Goal: Task Accomplishment & Management: Complete application form

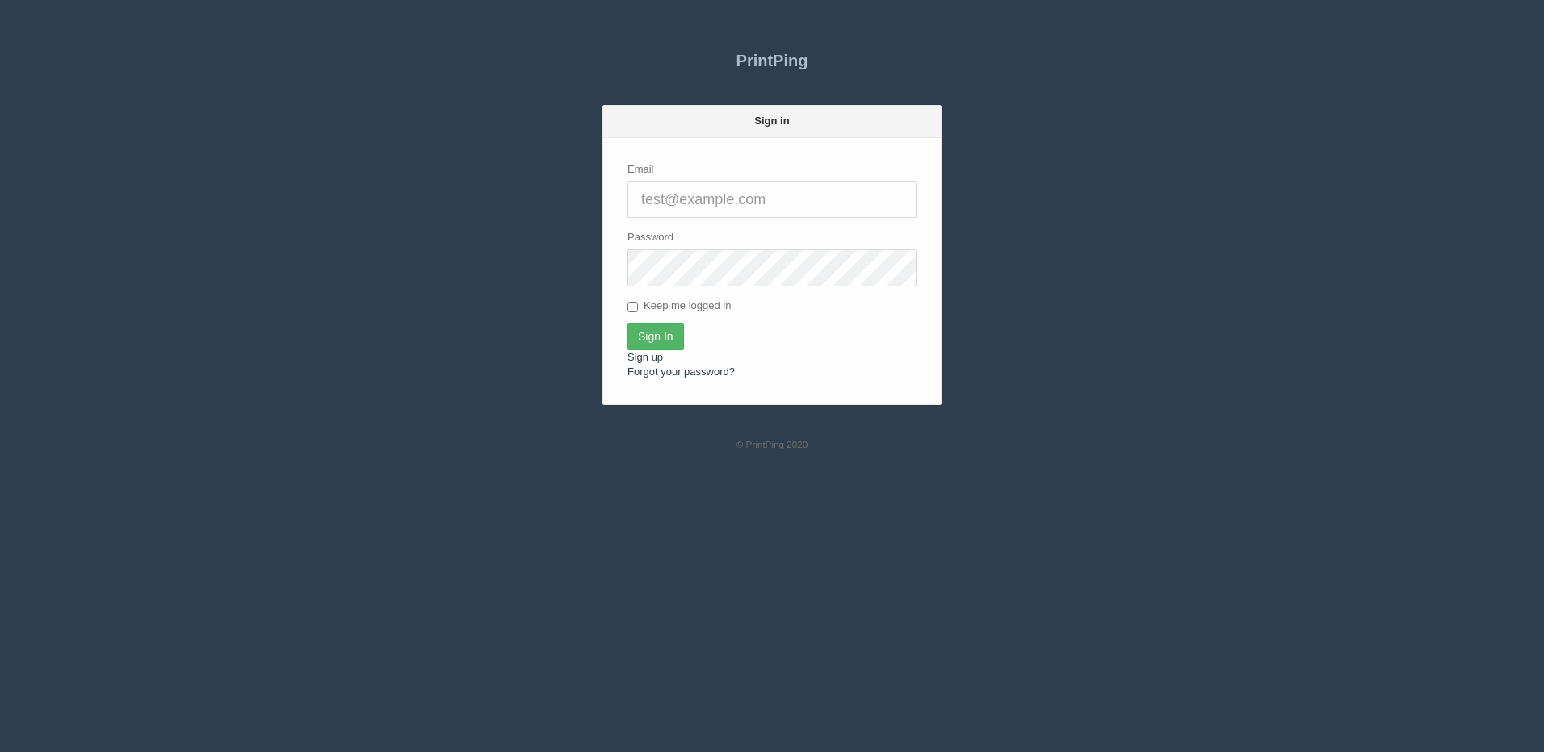
type input "[PERSON_NAME][EMAIL_ADDRESS][DOMAIN_NAME]"
click at [671, 336] on input "Sign In" at bounding box center [655, 336] width 57 height 27
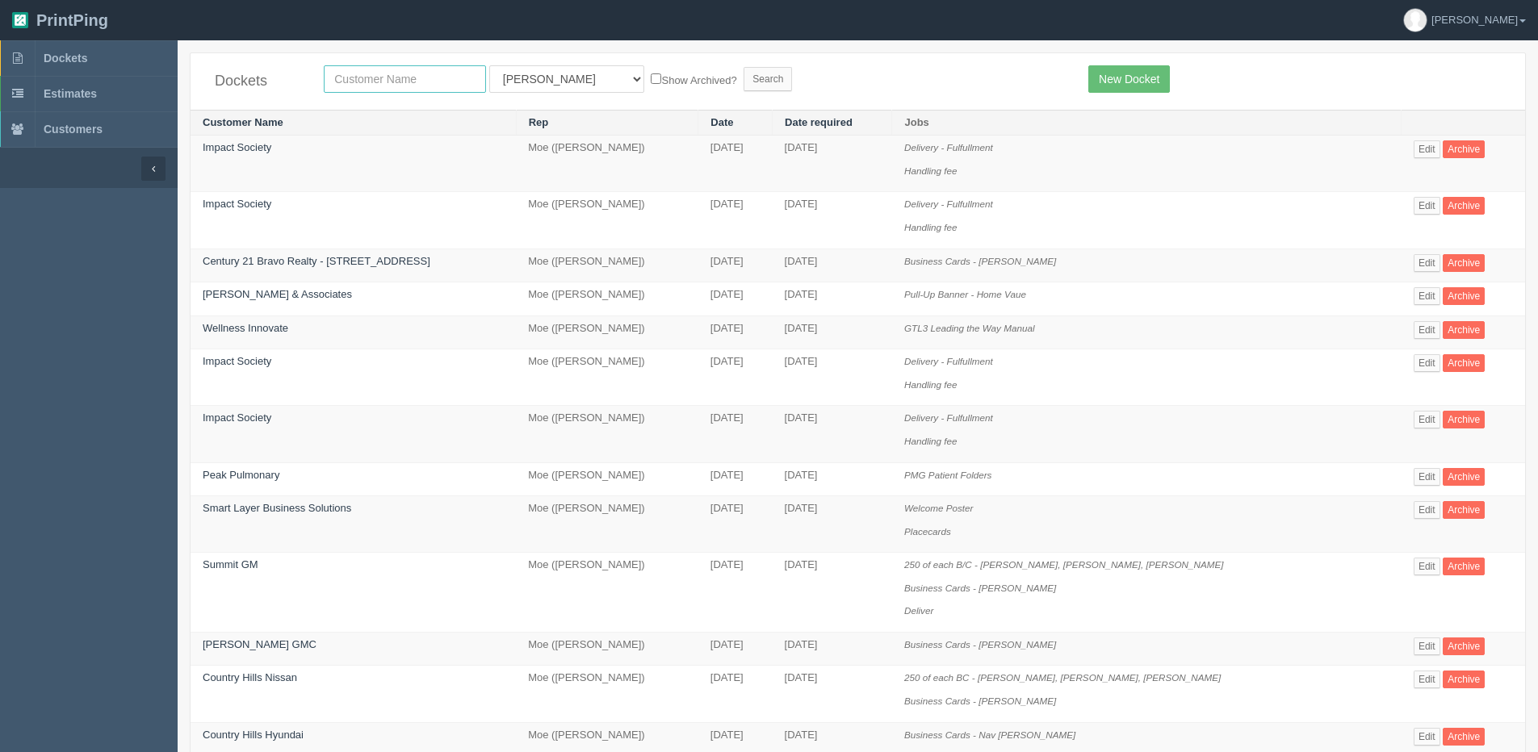
click at [379, 86] on input "text" at bounding box center [405, 78] width 162 height 27
type input "Wellness Innovate"
click at [651, 77] on input "Show Archived?" at bounding box center [656, 78] width 10 height 10
checkbox input "true"
click at [744, 84] on input "Search" at bounding box center [768, 79] width 48 height 24
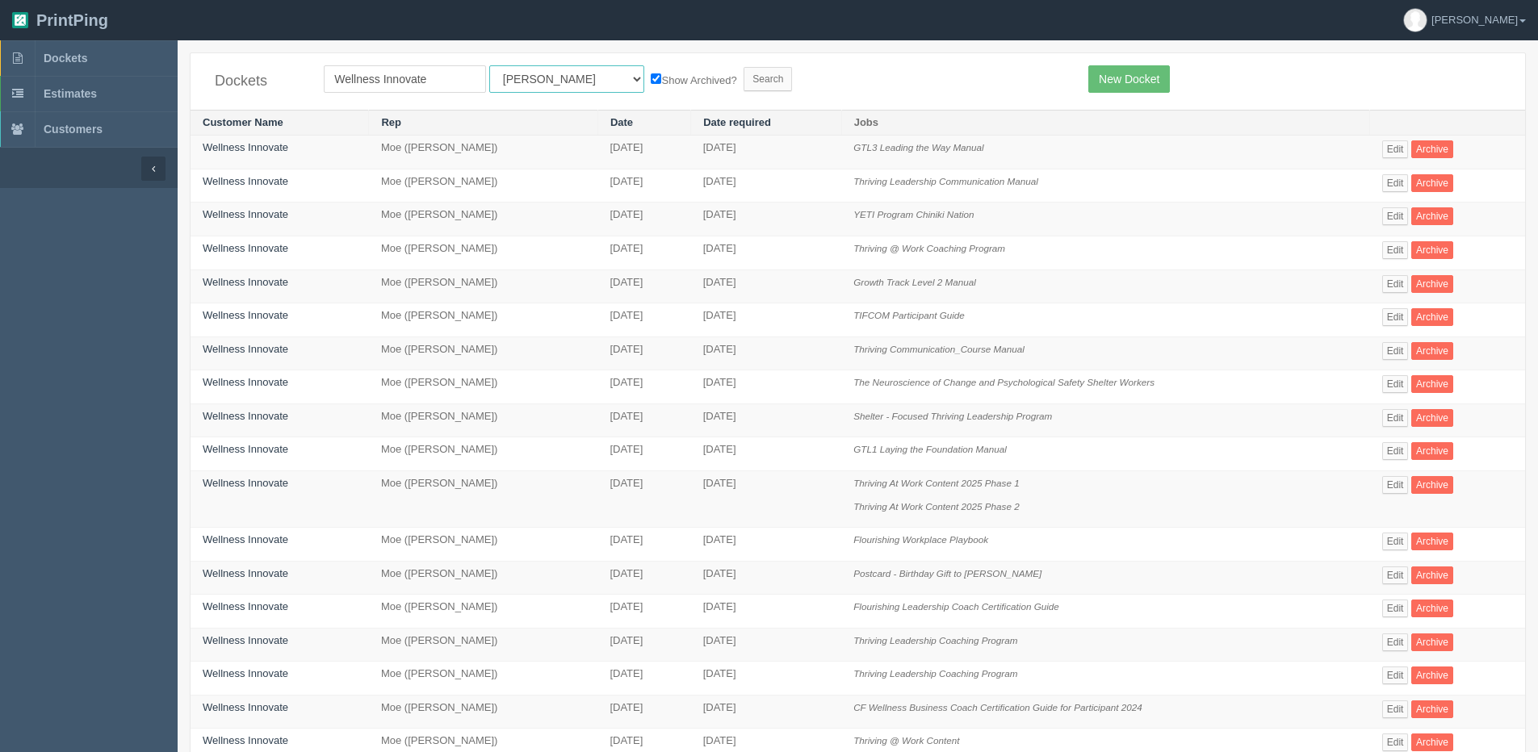
click at [543, 80] on select "All Users [PERSON_NAME] Test 1 [PERSON_NAME] [PERSON_NAME] [PERSON_NAME] France…" at bounding box center [566, 78] width 155 height 27
select select "1"
click at [489, 65] on select "All Users [PERSON_NAME] Test 1 [PERSON_NAME] [PERSON_NAME] [PERSON_NAME] France…" at bounding box center [566, 78] width 155 height 27
click at [744, 77] on input "Search" at bounding box center [768, 79] width 48 height 24
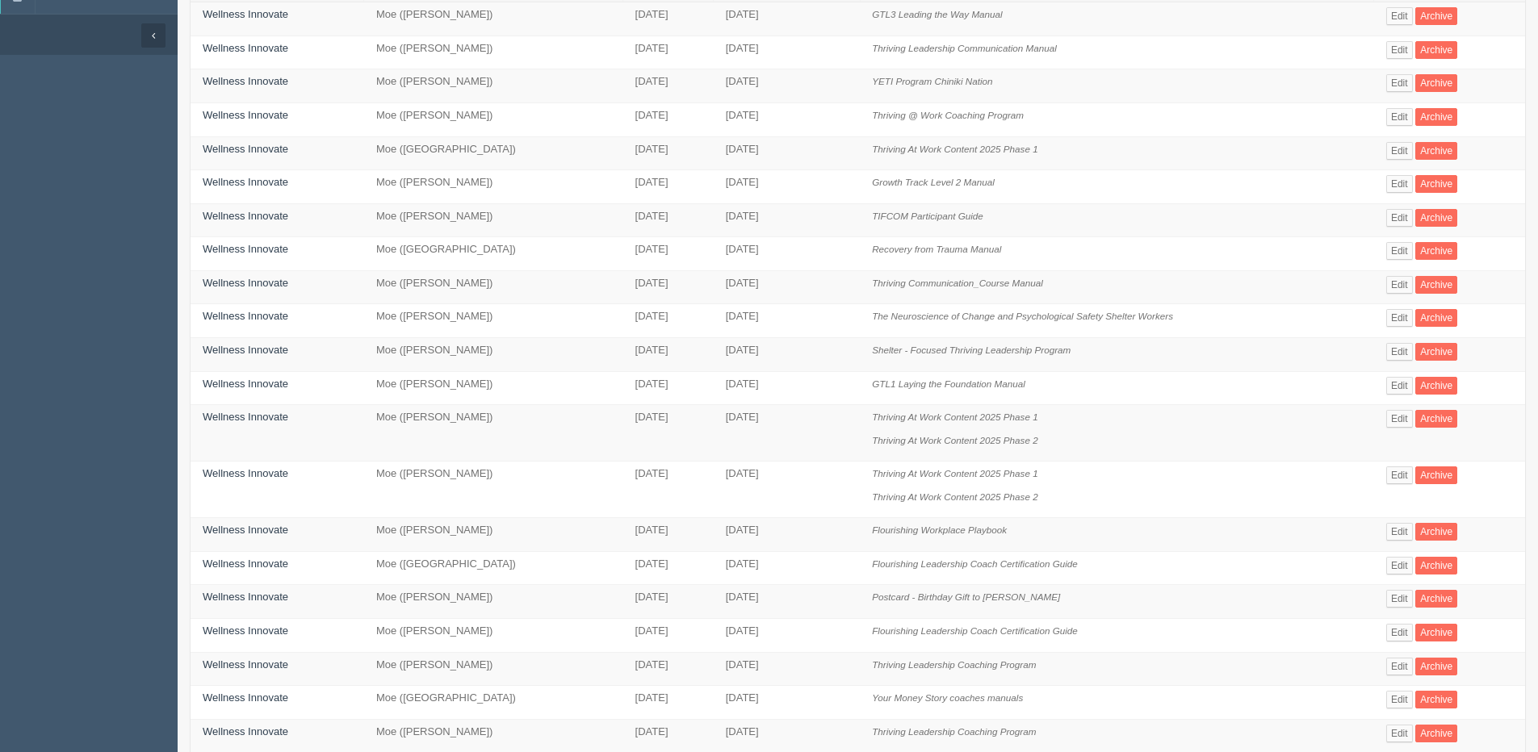
scroll to position [161, 0]
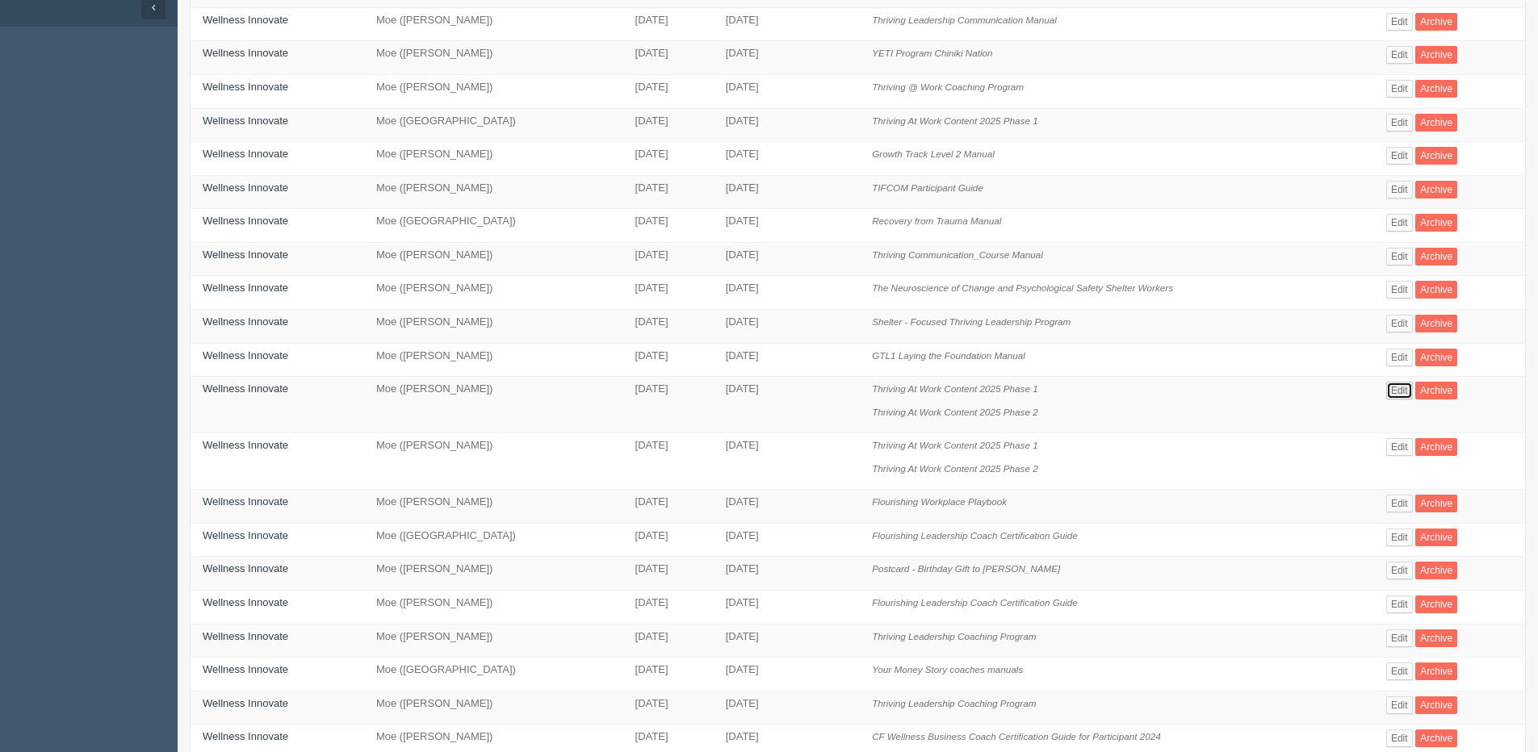
click at [1400, 391] on link "Edit" at bounding box center [1399, 391] width 27 height 18
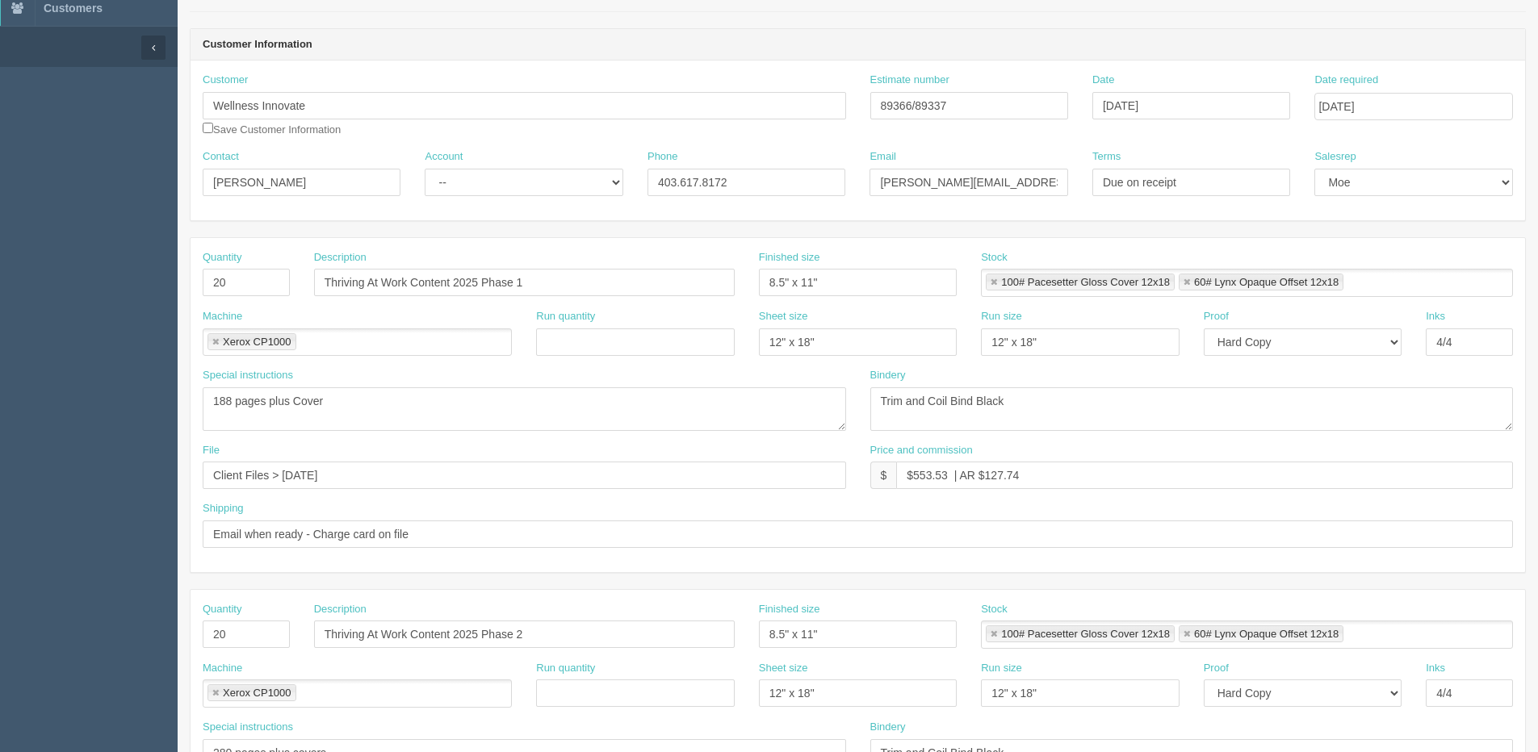
scroll to position [81, 0]
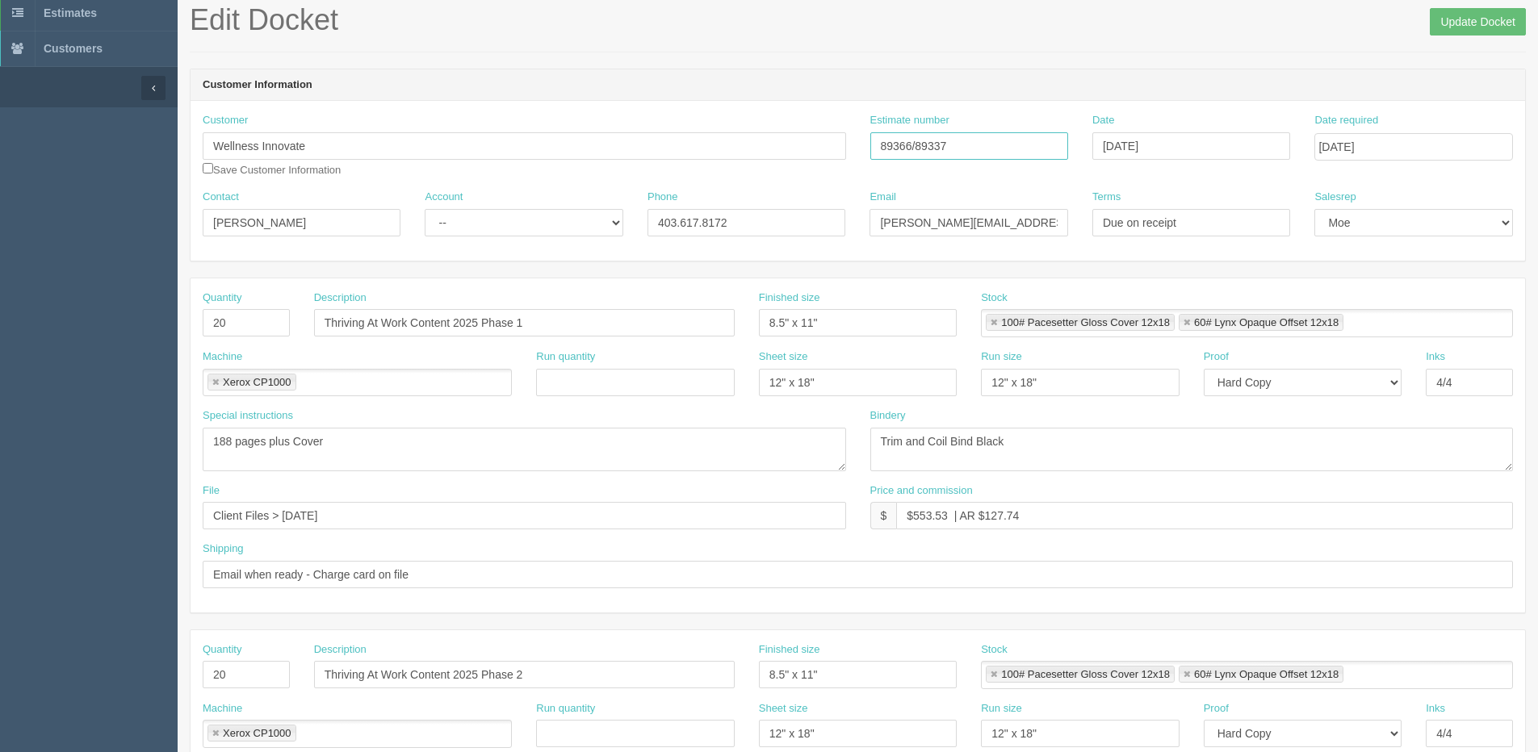
click at [899, 147] on input "89366/89337" at bounding box center [969, 145] width 198 height 27
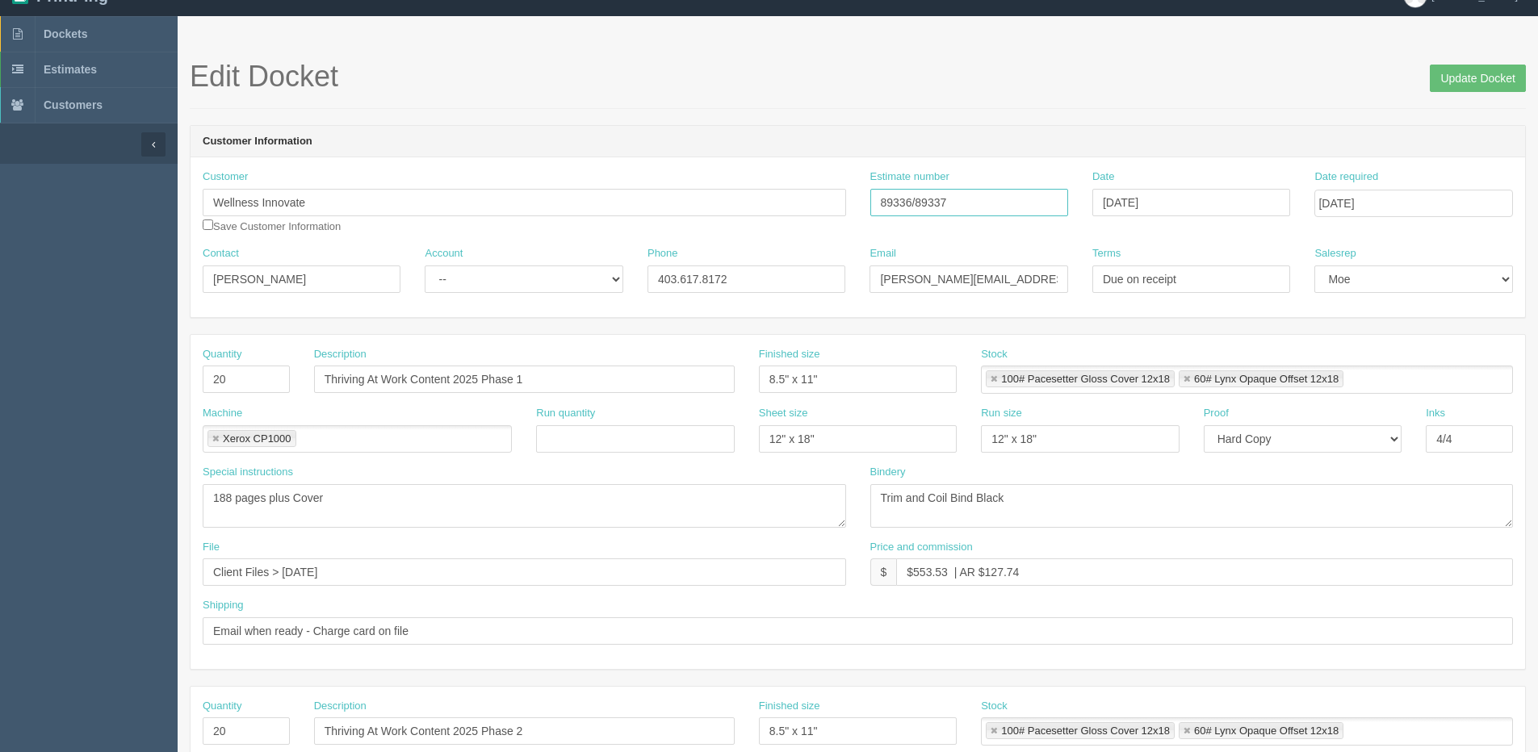
scroll to position [0, 0]
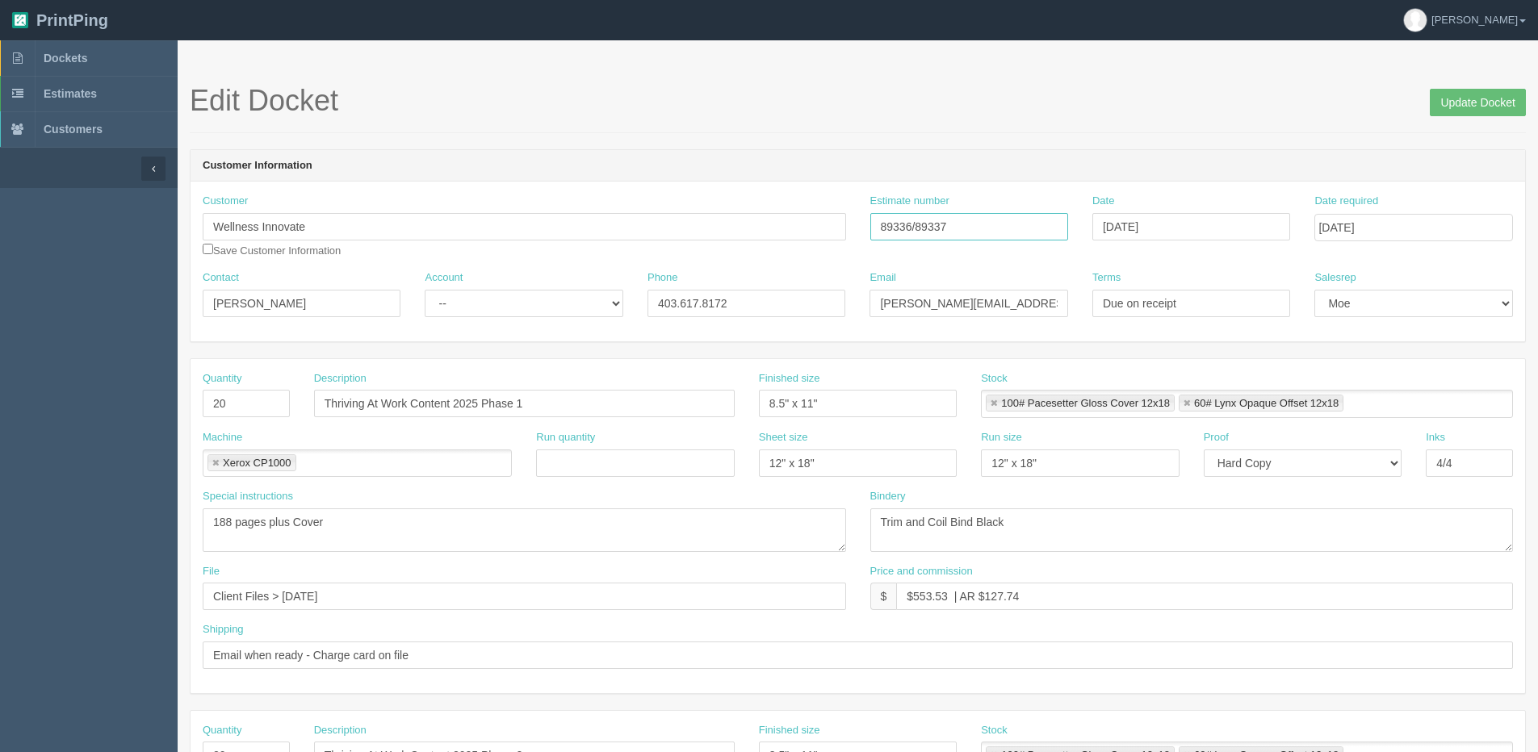
type input "89336/89337"
click at [146, 282] on aside "Dockets Estimates Customers" at bounding box center [89, 753] width 178 height 1426
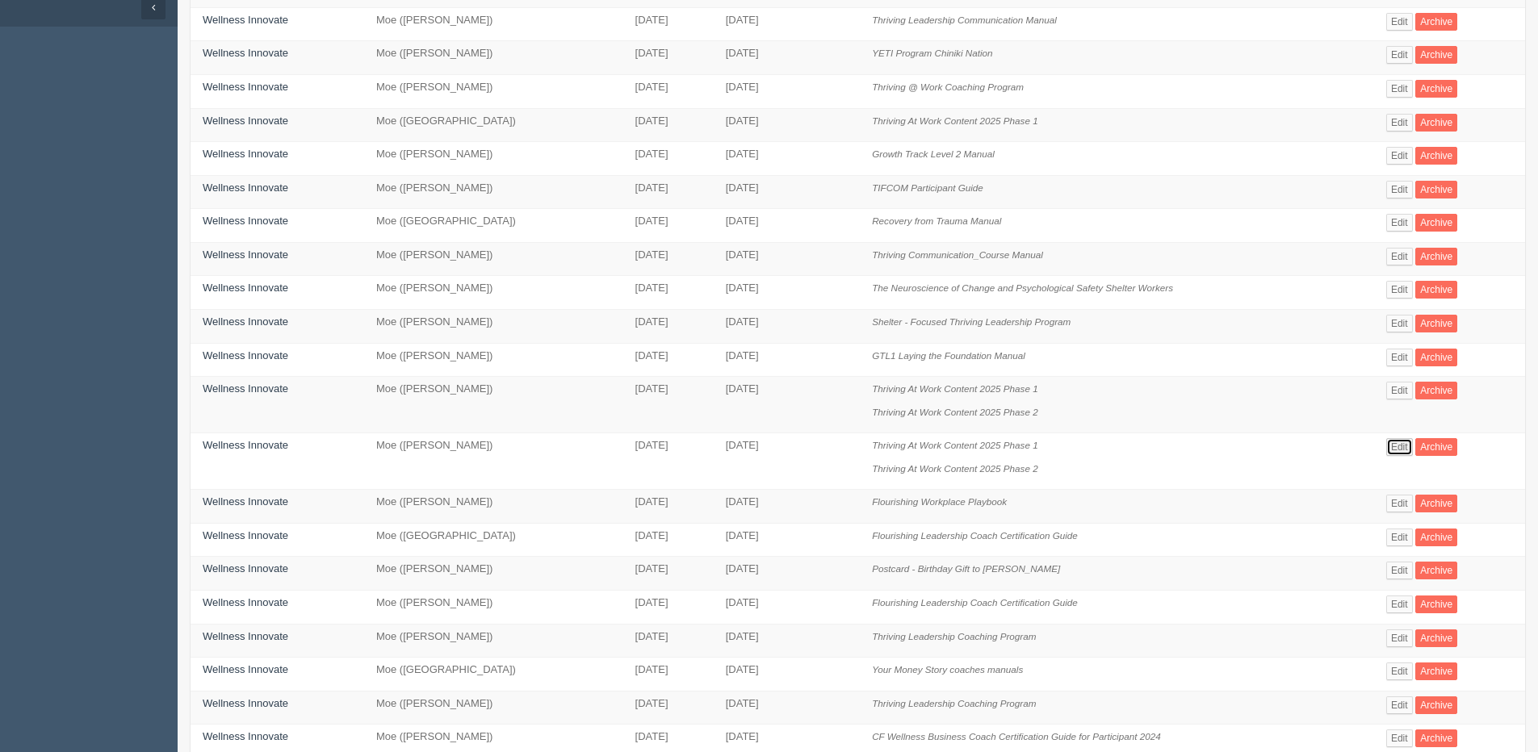
click at [1390, 449] on link "Edit" at bounding box center [1399, 447] width 27 height 18
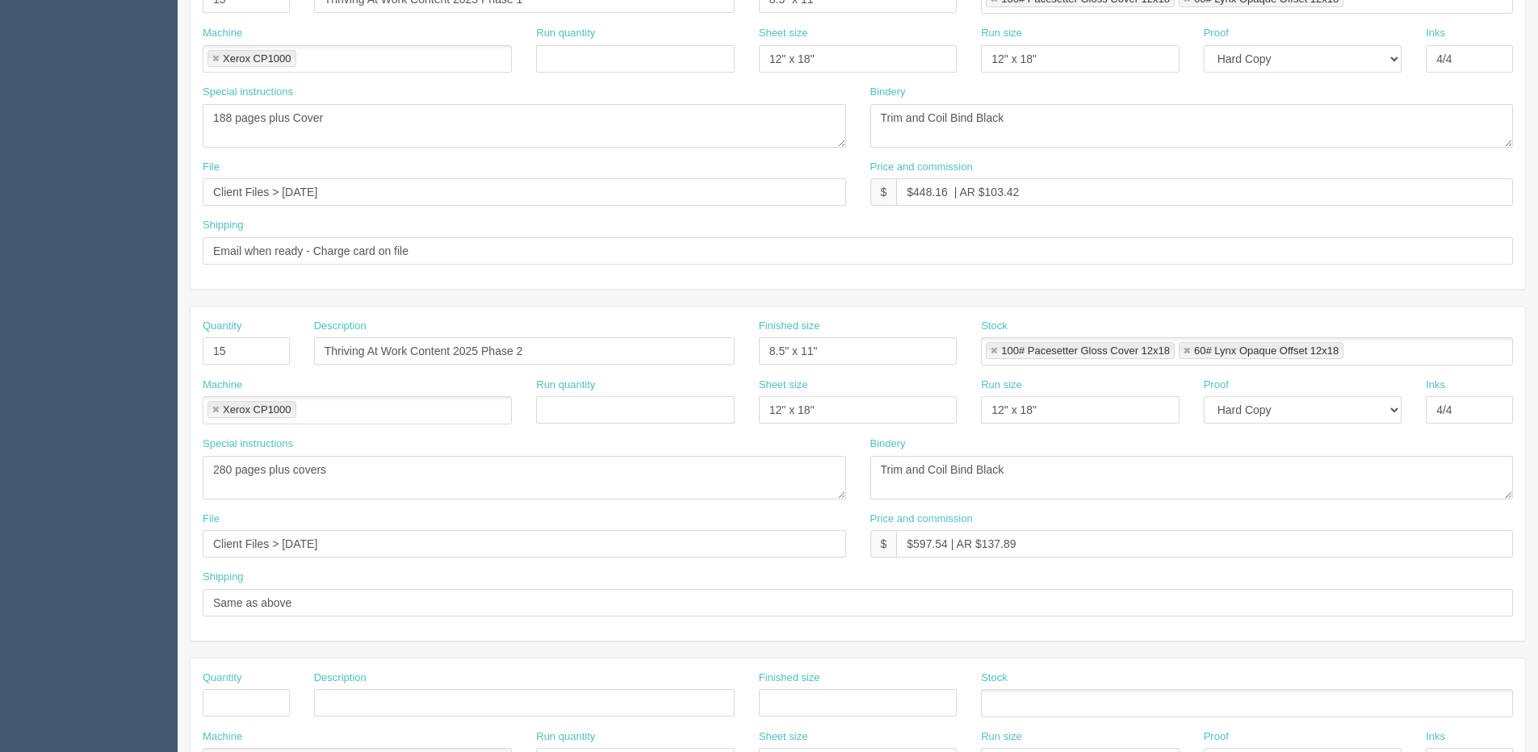
scroll to position [323, 0]
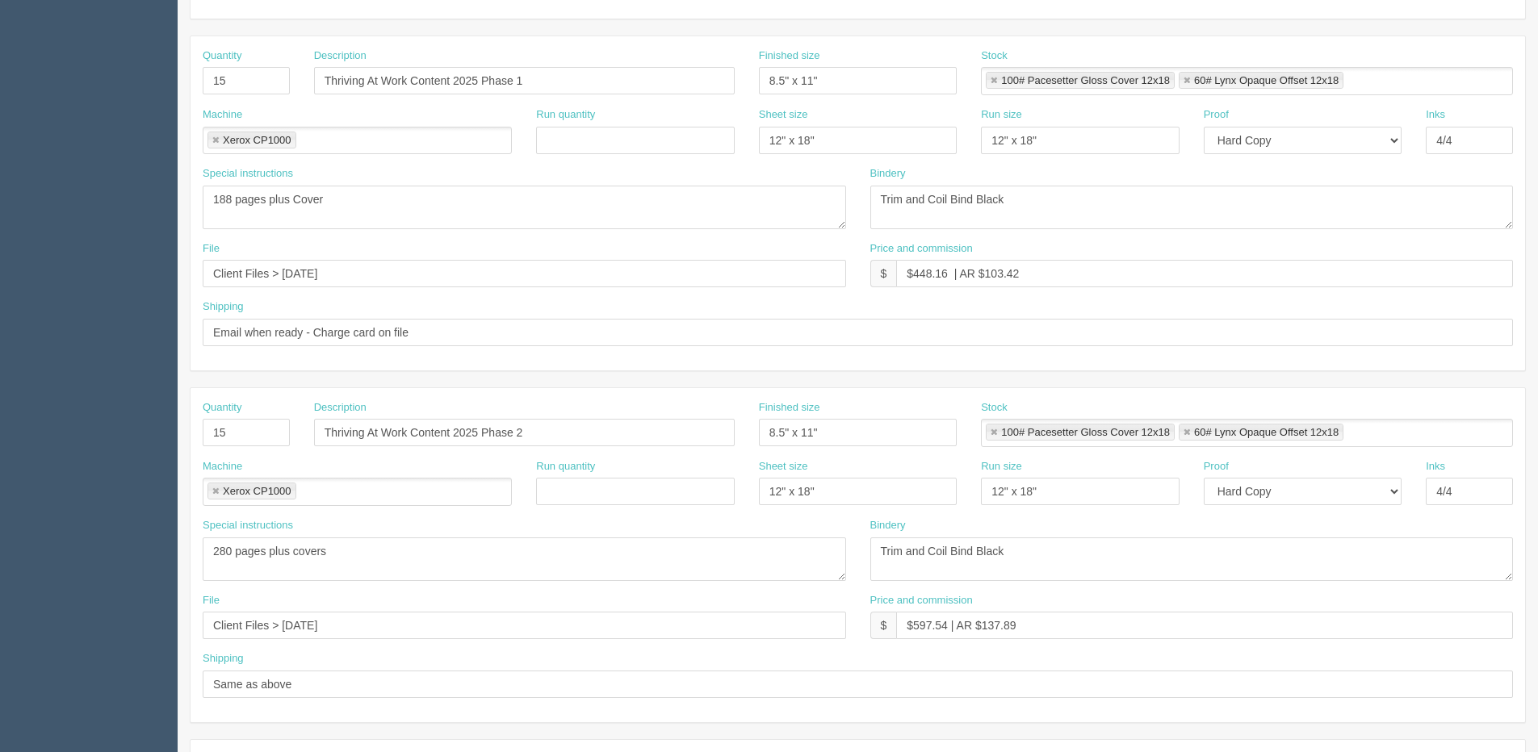
scroll to position [161, 0]
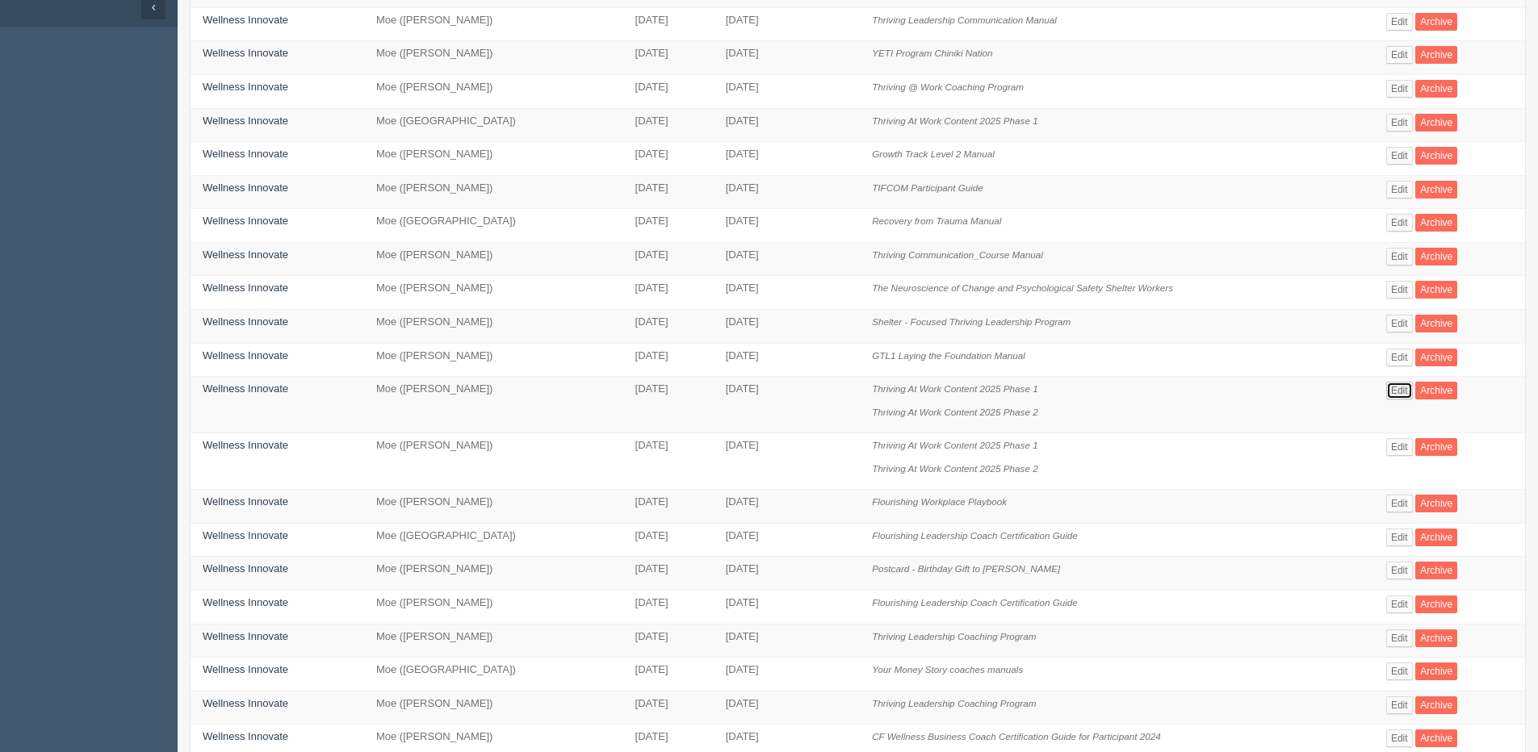
click at [1395, 392] on link "Edit" at bounding box center [1399, 391] width 27 height 18
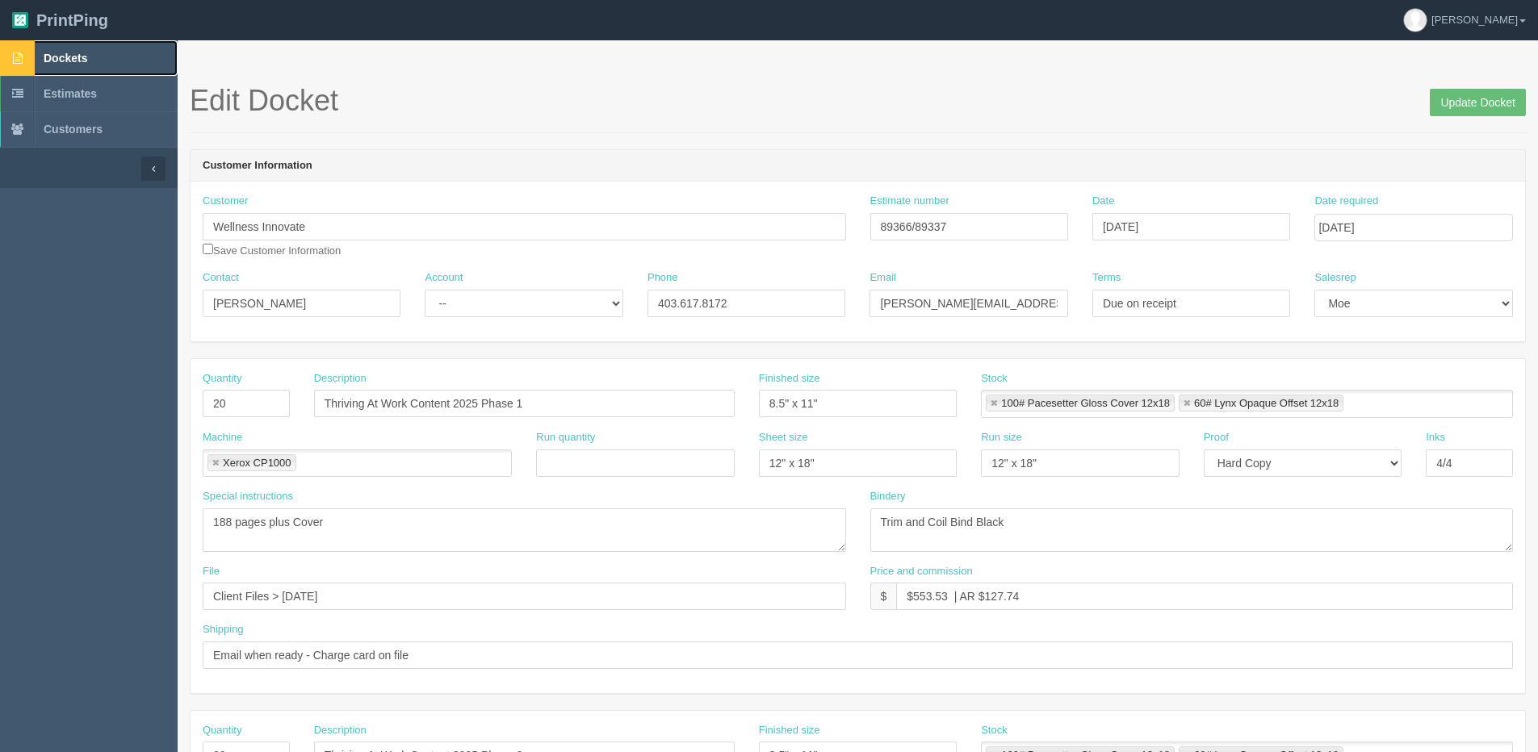
click at [52, 43] on link "Dockets" at bounding box center [89, 58] width 178 height 36
click at [52, 51] on link "Dockets" at bounding box center [89, 58] width 178 height 36
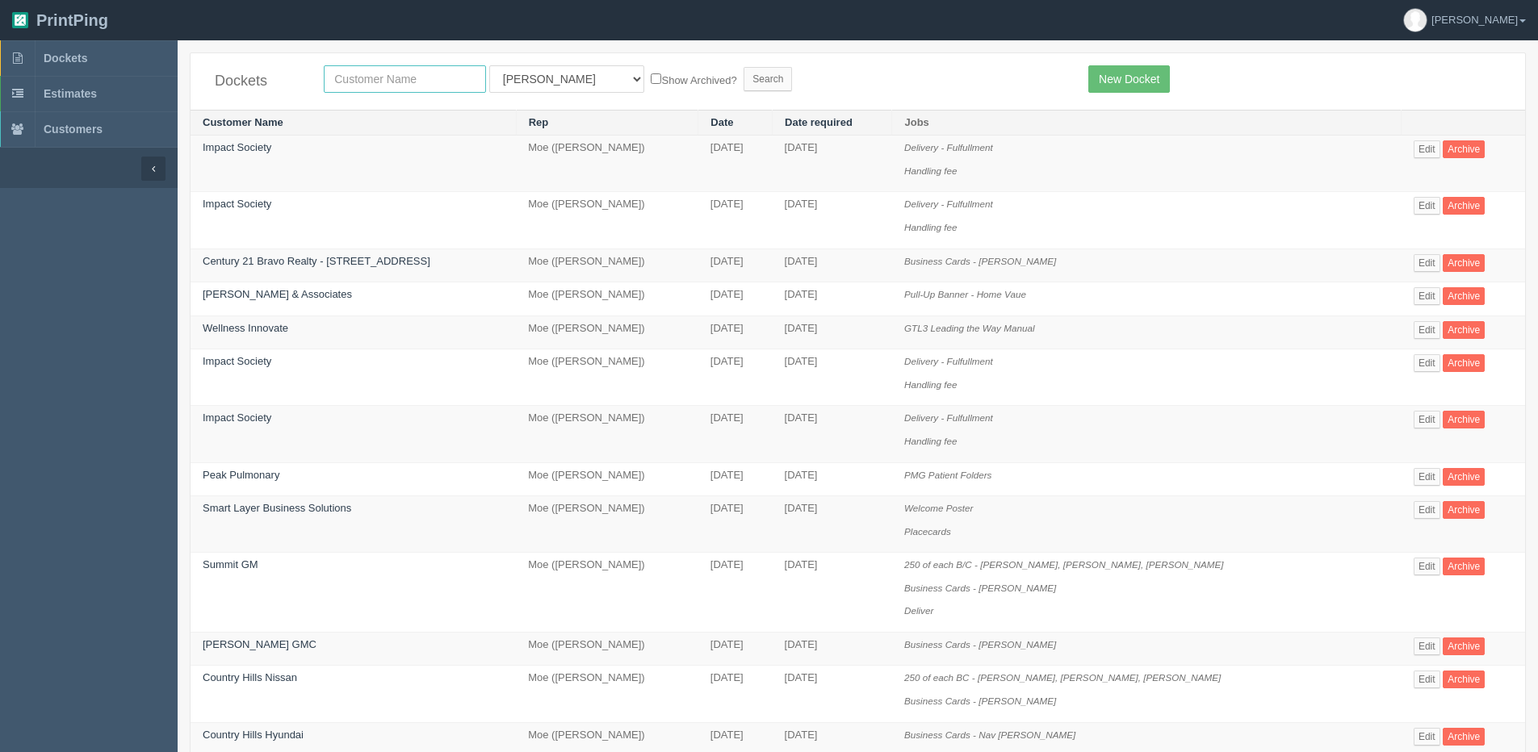
click at [374, 78] on input "text" at bounding box center [405, 78] width 162 height 27
type input "country hills"
click at [744, 67] on input "Search" at bounding box center [768, 79] width 48 height 24
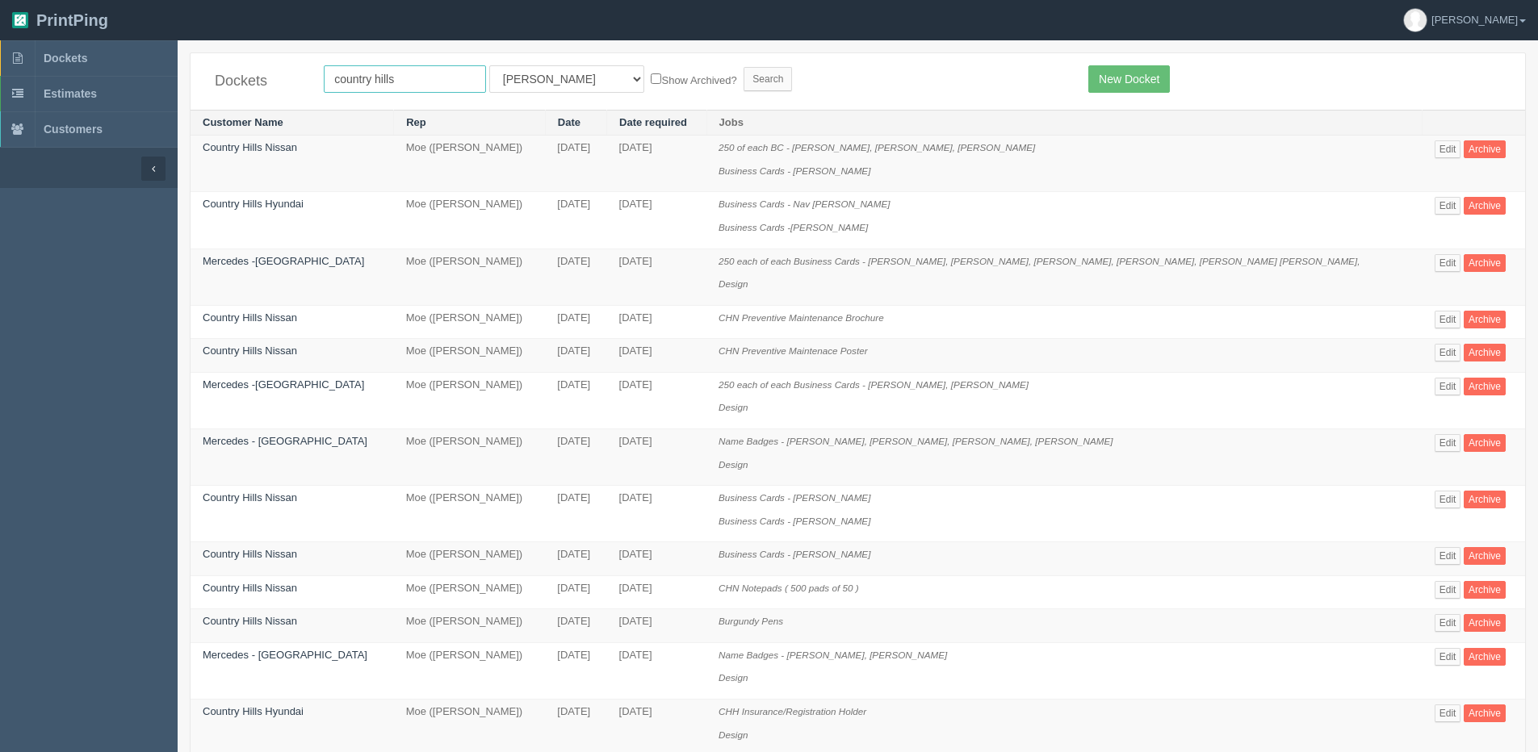
click at [400, 82] on input "country hills" at bounding box center [405, 78] width 162 height 27
type input "country hills nissan"
drag, startPoint x: 540, startPoint y: 80, endPoint x: 543, endPoint y: 88, distance: 8.4
click at [540, 80] on select "All Users [PERSON_NAME] Test 1 [PERSON_NAME] [PERSON_NAME] [PERSON_NAME] France…" at bounding box center [566, 78] width 155 height 27
select select "1"
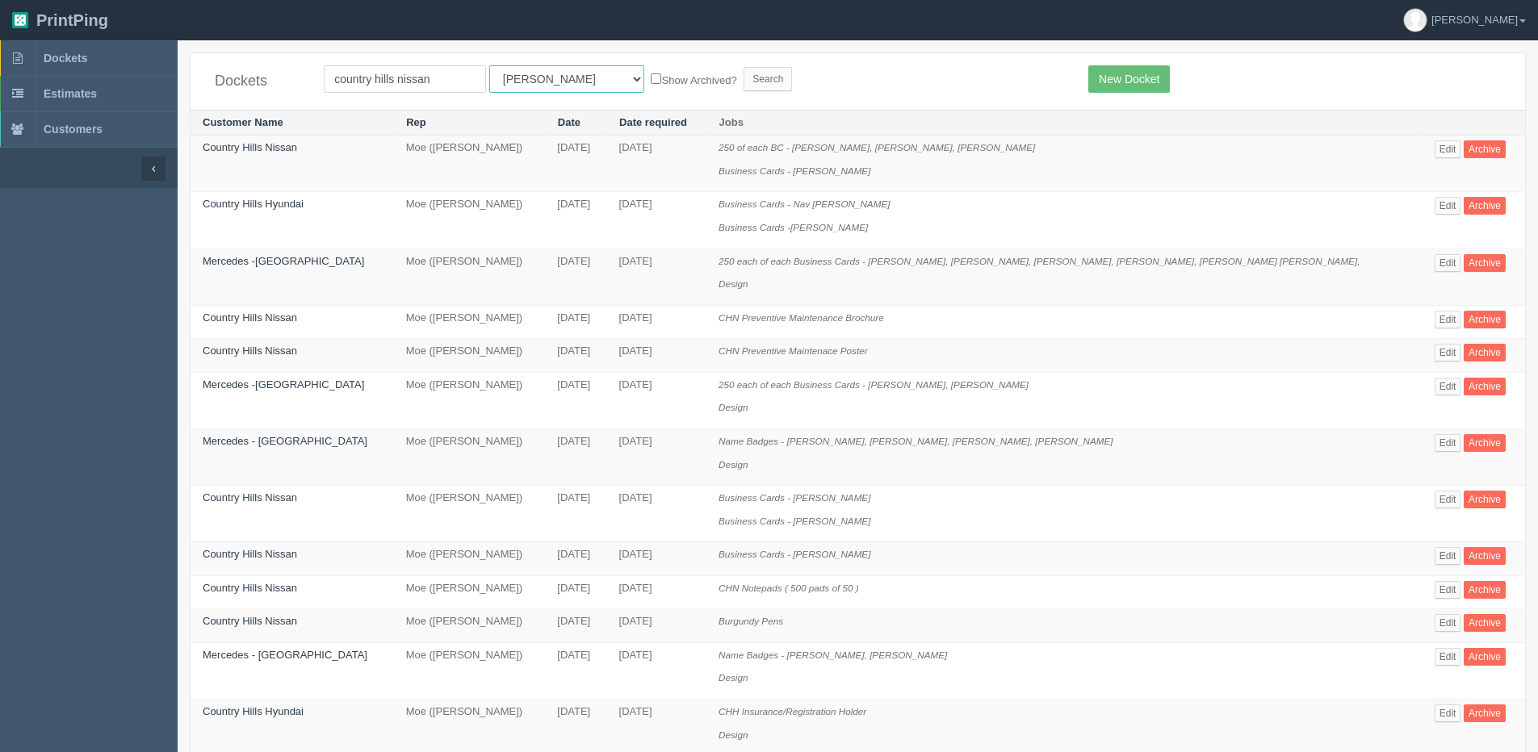
click at [489, 65] on select "All Users [PERSON_NAME] Test 1 [PERSON_NAME] [PERSON_NAME] [PERSON_NAME] France…" at bounding box center [566, 78] width 155 height 27
click at [651, 73] on label "Show Archived?" at bounding box center [694, 79] width 86 height 19
click at [651, 73] on input "Show Archived?" at bounding box center [656, 78] width 10 height 10
checkbox input "true"
click at [744, 73] on input "Search" at bounding box center [768, 79] width 48 height 24
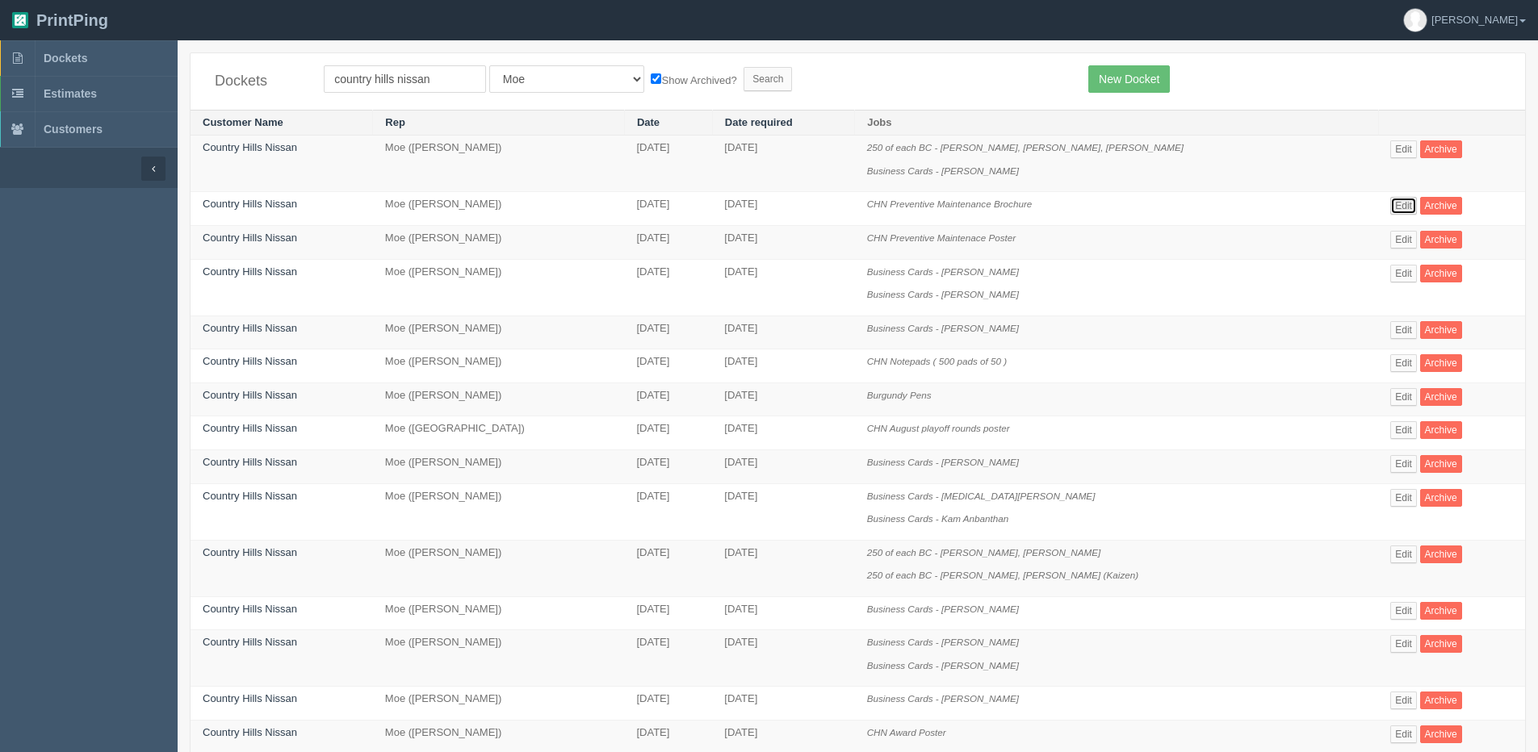
click at [1400, 203] on link "Edit" at bounding box center [1403, 206] width 27 height 18
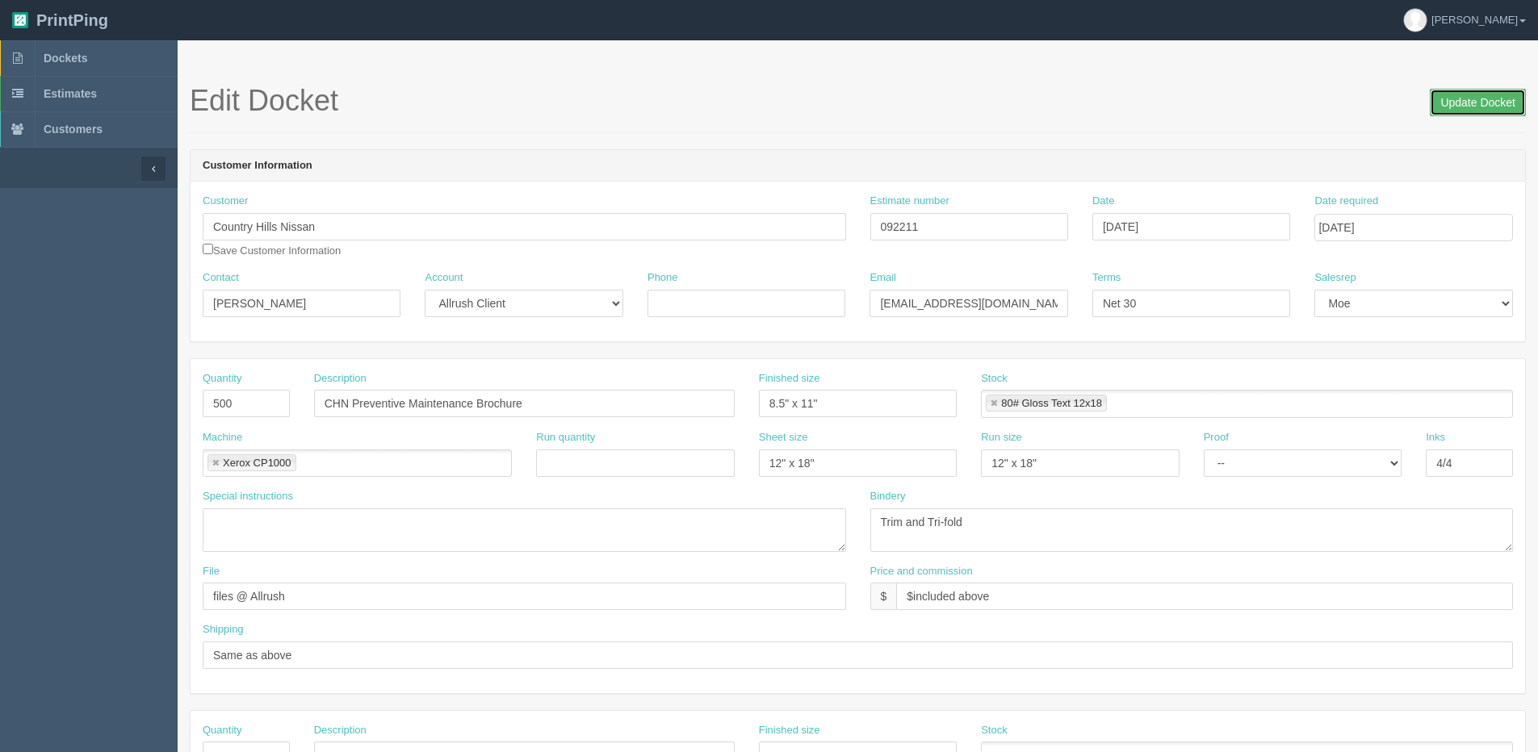
click at [1467, 99] on input "Update Docket" at bounding box center [1478, 102] width 96 height 27
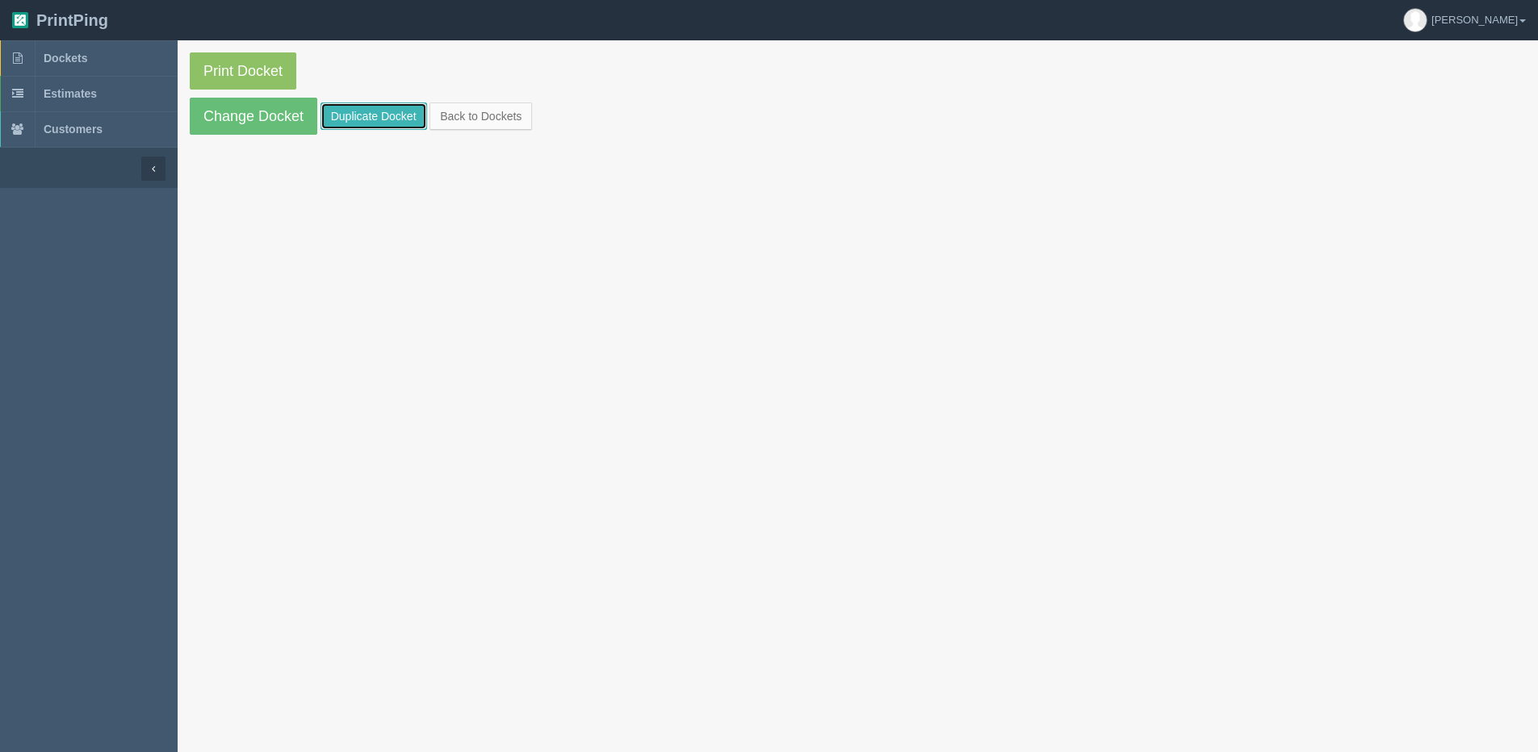
click at [357, 117] on link "Duplicate Docket" at bounding box center [374, 116] width 107 height 27
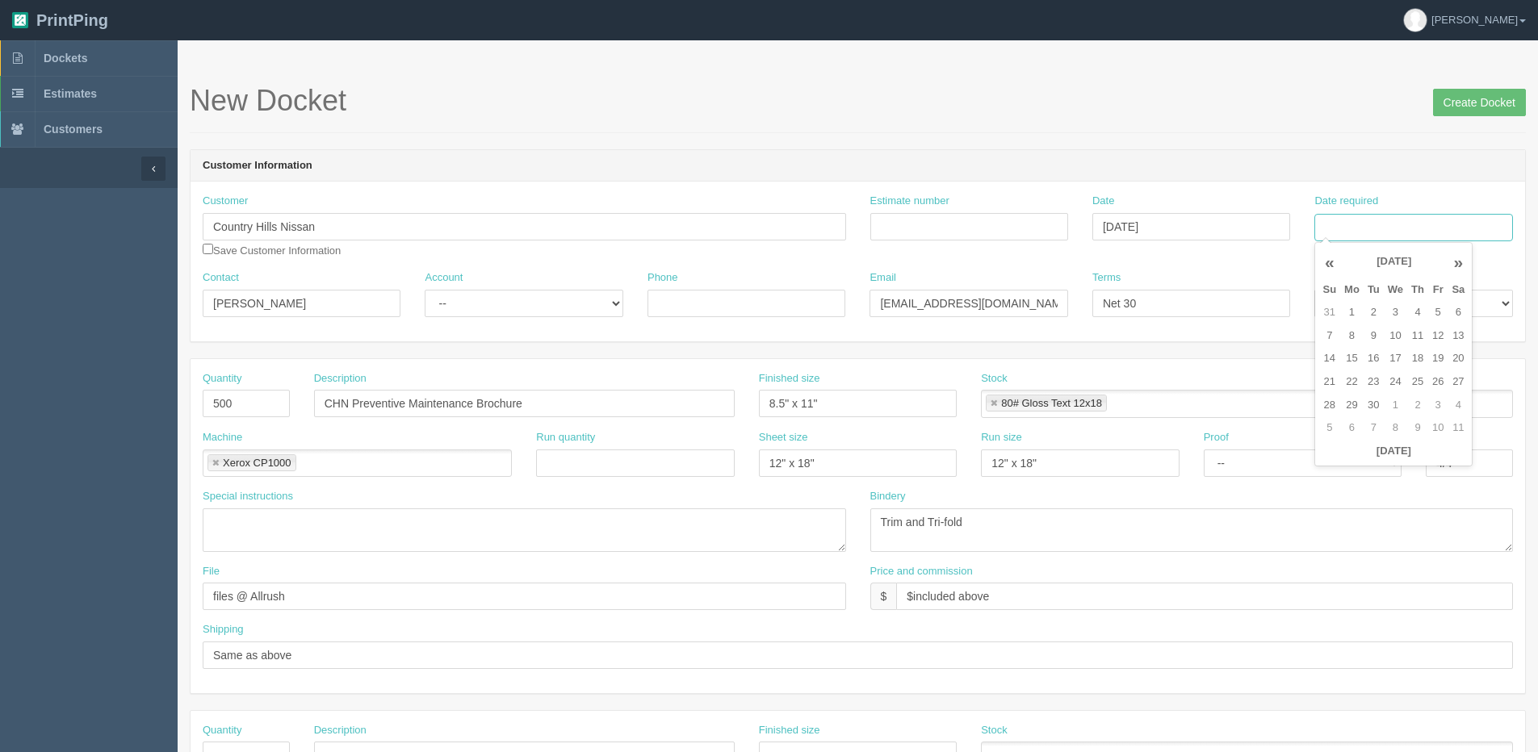
click at [1377, 228] on input "Date required" at bounding box center [1413, 227] width 198 height 27
click at [1337, 463] on div "« [DATE] » Su Mo Tu We Th Fr Sa 31 1 2 3 4 5 6 7 8 9 10 11 12 13 14 15 16 17 18…" at bounding box center [1393, 354] width 158 height 225
click at [1441, 306] on td "5" at bounding box center [1437, 312] width 19 height 23
type input "[DATE]"
drag, startPoint x: 271, startPoint y: 406, endPoint x: -209, endPoint y: 455, distance: 482.8
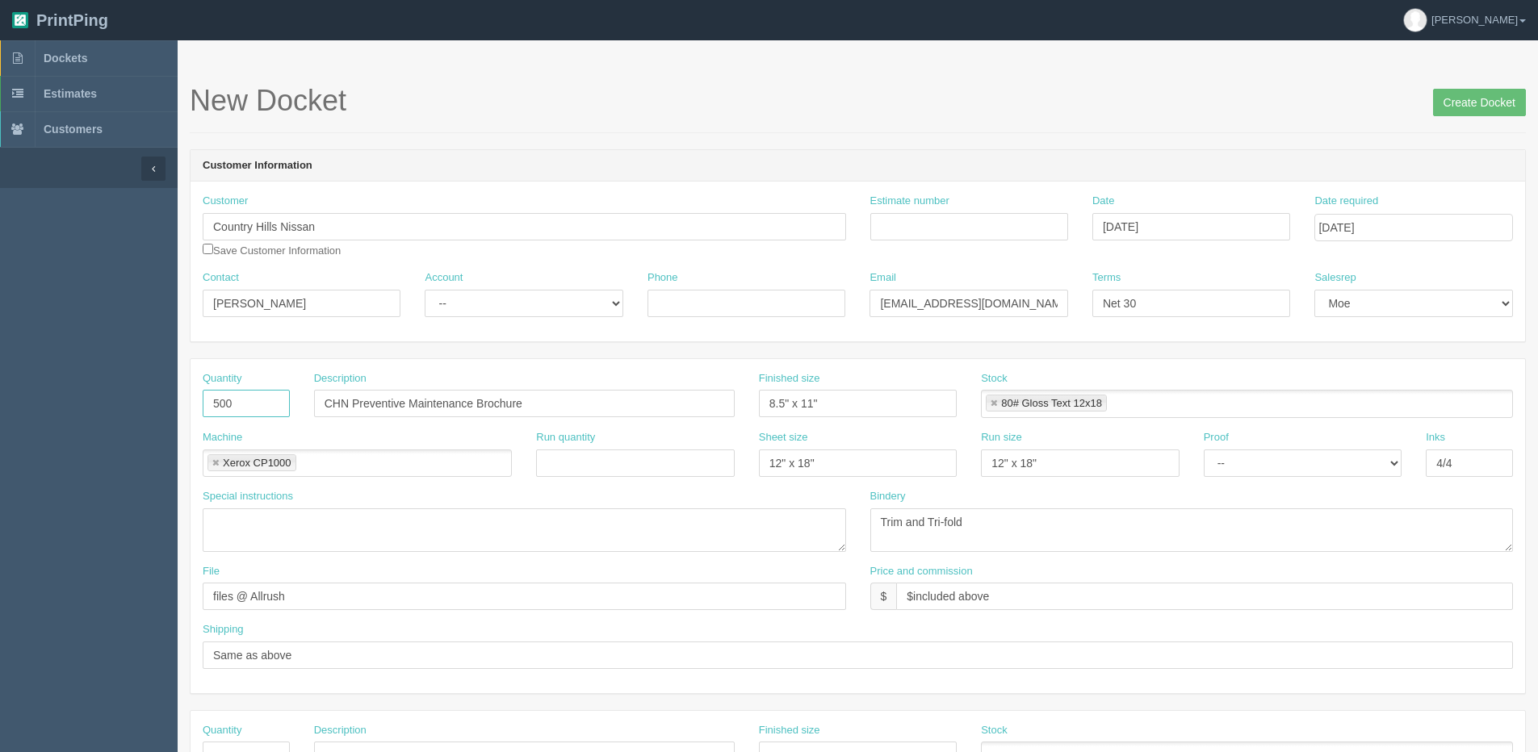
click at [0, 455] on html "PrintPing [PERSON_NAME] Edit account ( [PERSON_NAME][EMAIL_ADDRESS][DOMAIN_NAME…" at bounding box center [769, 733] width 1538 height 1466
type input "100"
click at [355, 400] on input "CHN Preventive Maintenance Brochure" at bounding box center [524, 403] width 421 height 27
type input "CHN EV Care Brochure"
click at [809, 402] on input "8.5" x 11"" at bounding box center [858, 403] width 198 height 27
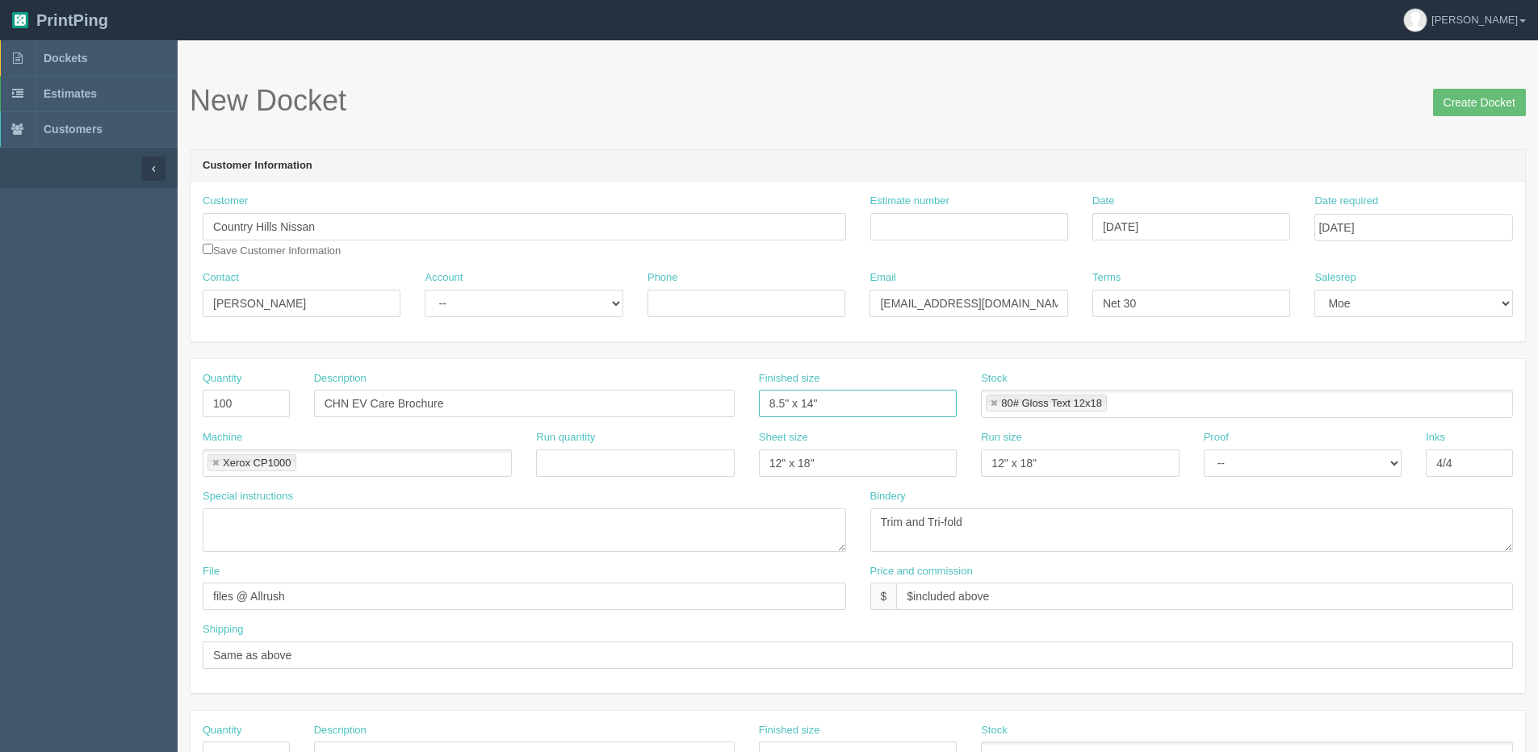
type input "8.5" x 14""
click at [933, 222] on input "Estimate number" at bounding box center [969, 226] width 198 height 27
type input "92268"
click at [468, 312] on select "-- Existing Client Allrush Client Rep Client" at bounding box center [524, 303] width 198 height 27
select select "Allrush Client"
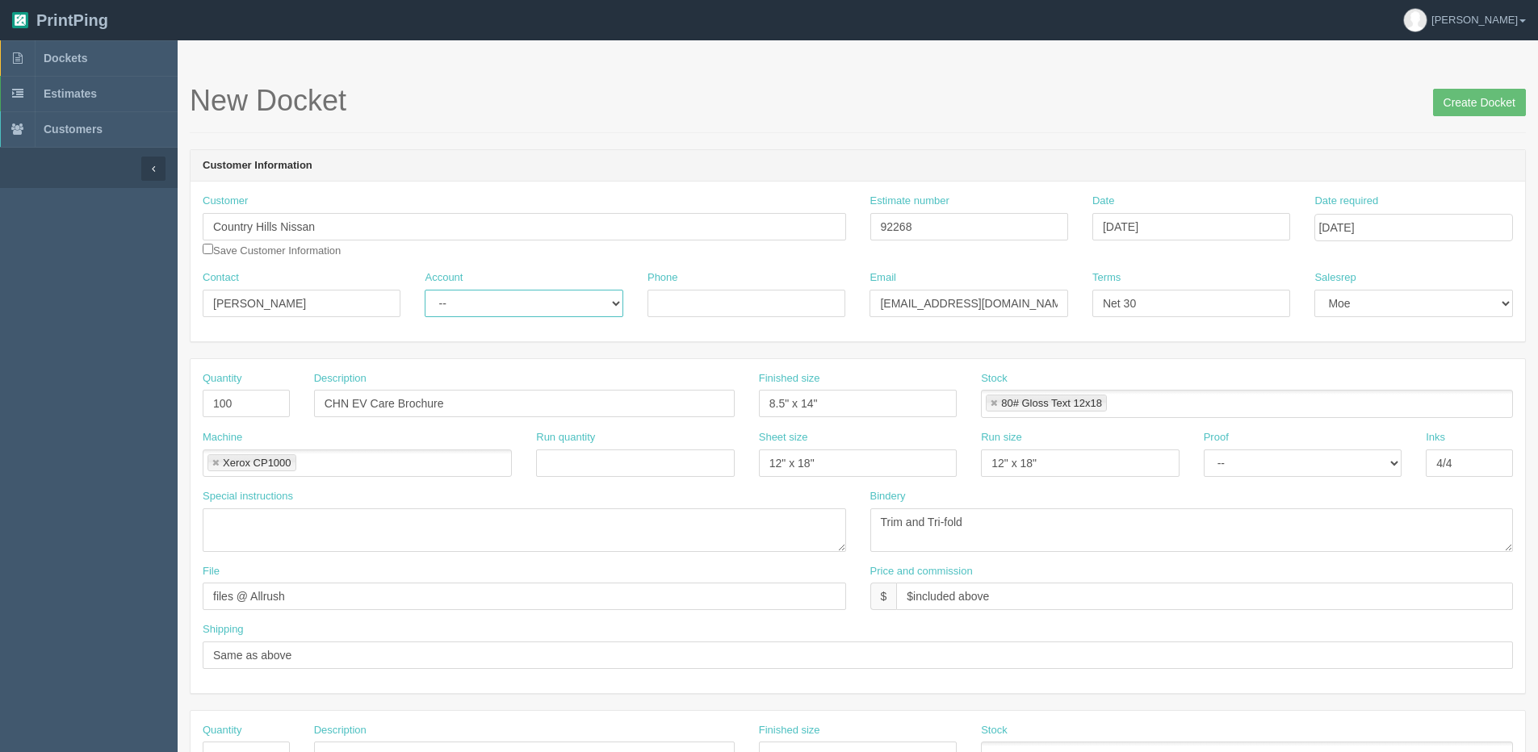
click at [425, 290] on select "-- Existing Client Allrush Client Rep Client" at bounding box center [524, 303] width 198 height 27
click at [1474, 472] on input "4/4" at bounding box center [1469, 463] width 87 height 27
type input "4/0"
drag, startPoint x: 912, startPoint y: 522, endPoint x: 1190, endPoint y: 492, distance: 280.1
click at [1190, 492] on div "Bindery Trim and Tri-fold" at bounding box center [1191, 520] width 643 height 63
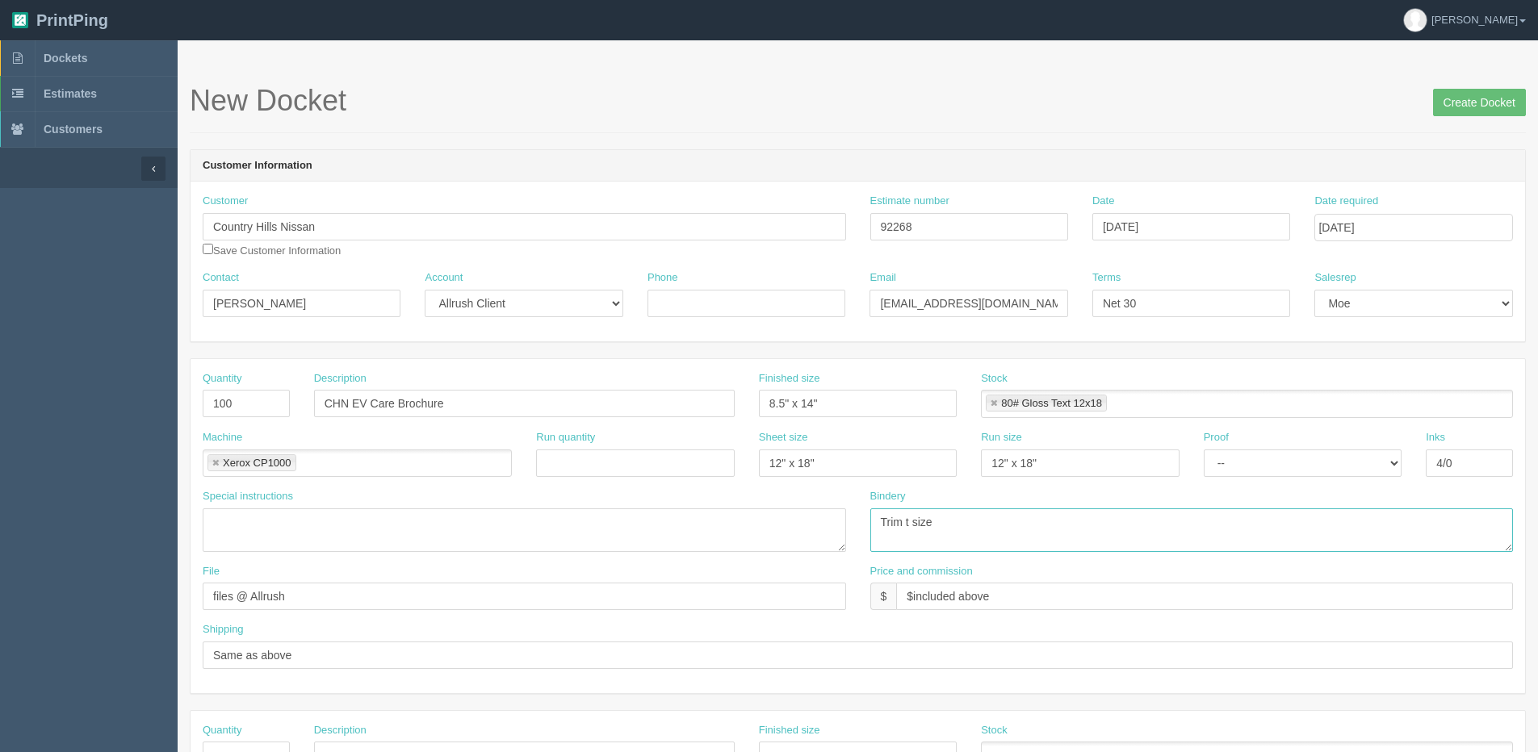
type textarea "Trim t size"
drag, startPoint x: 912, startPoint y: 591, endPoint x: 1338, endPoint y: 554, distance: 427.9
click at [1337, 556] on div "Quantity 100 Description CHN EV Care Brochure Finished size 8.5" x 14" Stock 80…" at bounding box center [858, 526] width 1335 height 334
click at [996, 592] on input "$122.95 | AR $" at bounding box center [1204, 596] width 617 height 27
type input "$122.95 | AR $40.98"
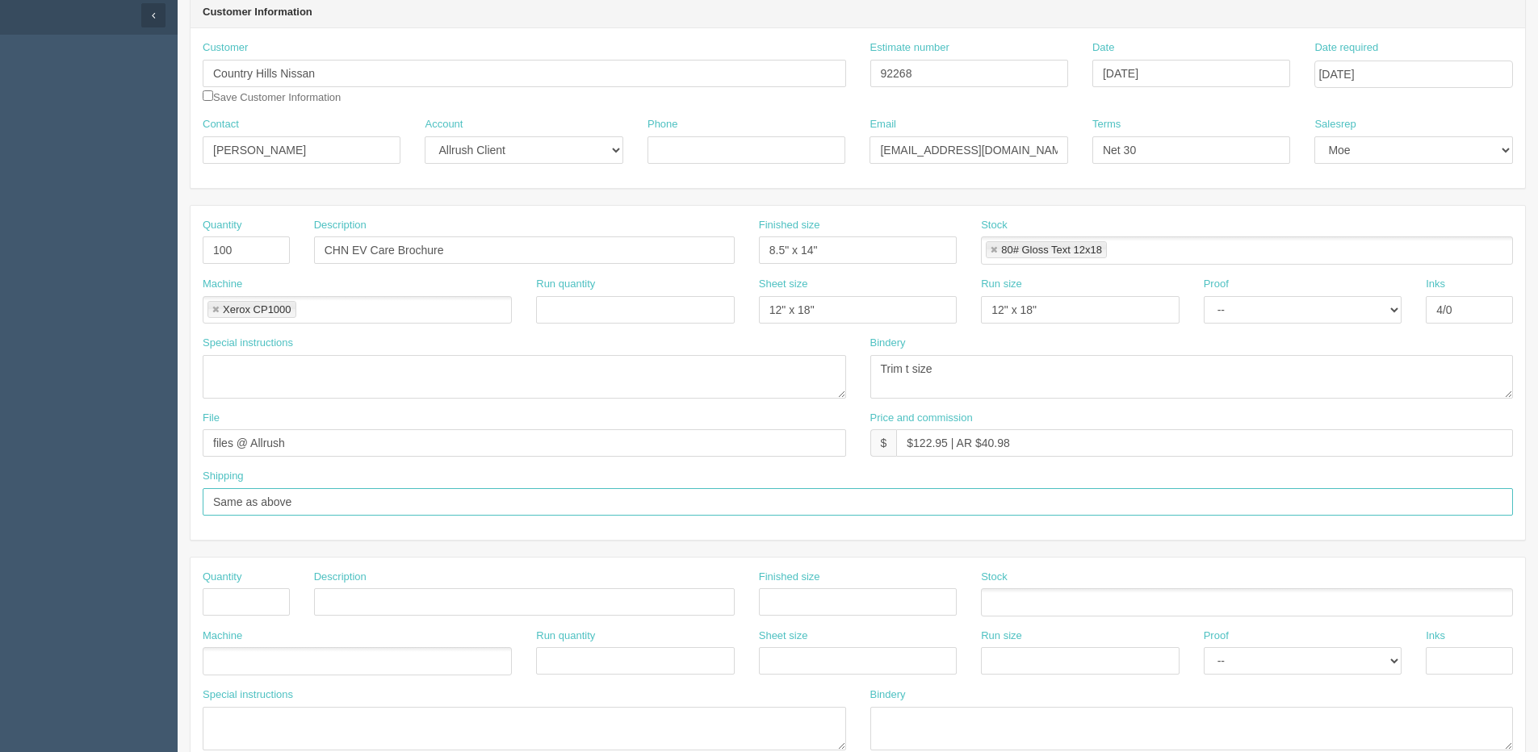
scroll to position [242, 0]
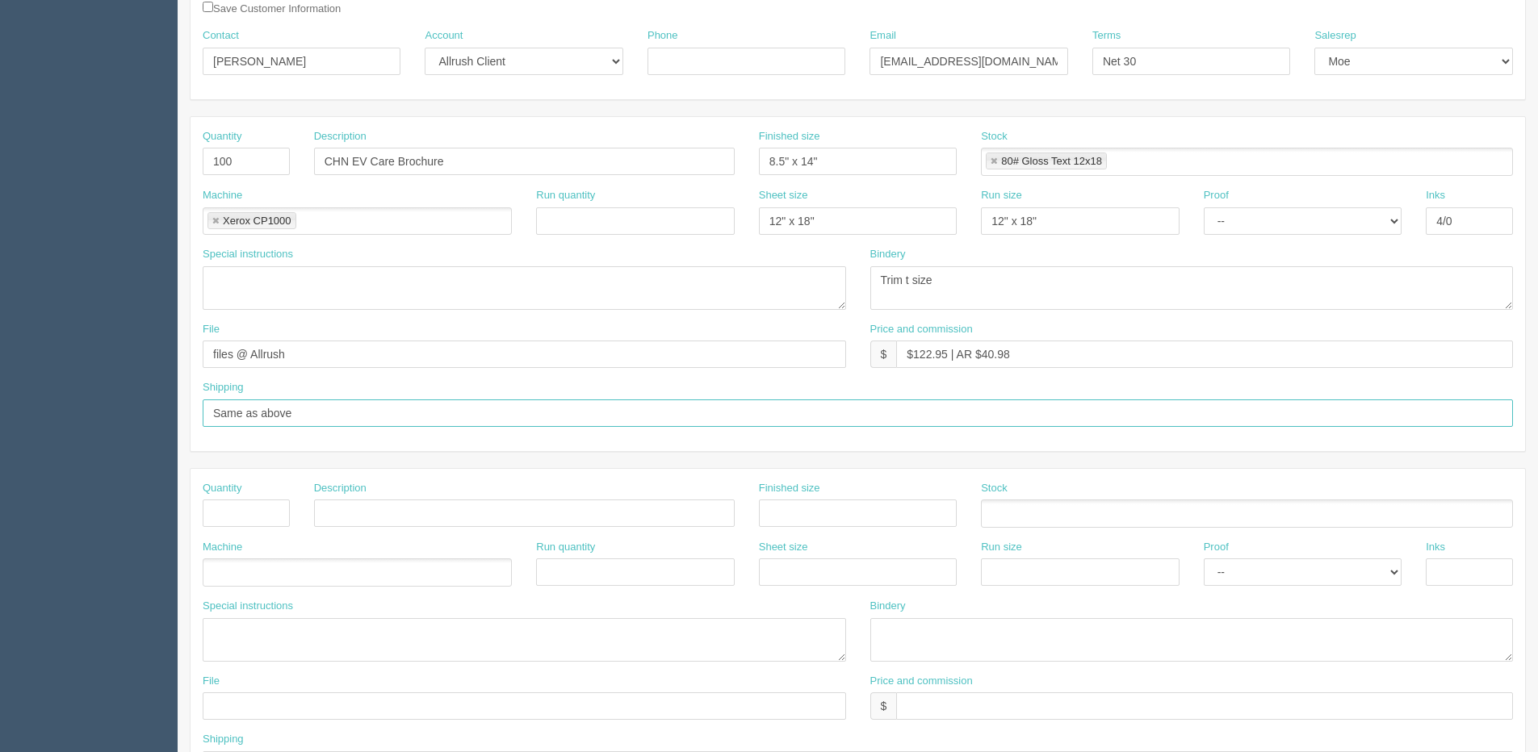
click at [321, 413] on input "Same as above" at bounding box center [858, 413] width 1310 height 27
drag, startPoint x: 174, startPoint y: 432, endPoint x: -191, endPoint y: 444, distance: 365.1
click at [0, 444] on html "PrintPing Dan Edit account ( dan@allrush.ca ) Logout Dockets Estimates Customers" at bounding box center [769, 491] width 1538 height 1466
click at [392, 411] on input "Deliver when ready, Attn:" at bounding box center [858, 413] width 1310 height 27
paste input "Usman Chaudhry"
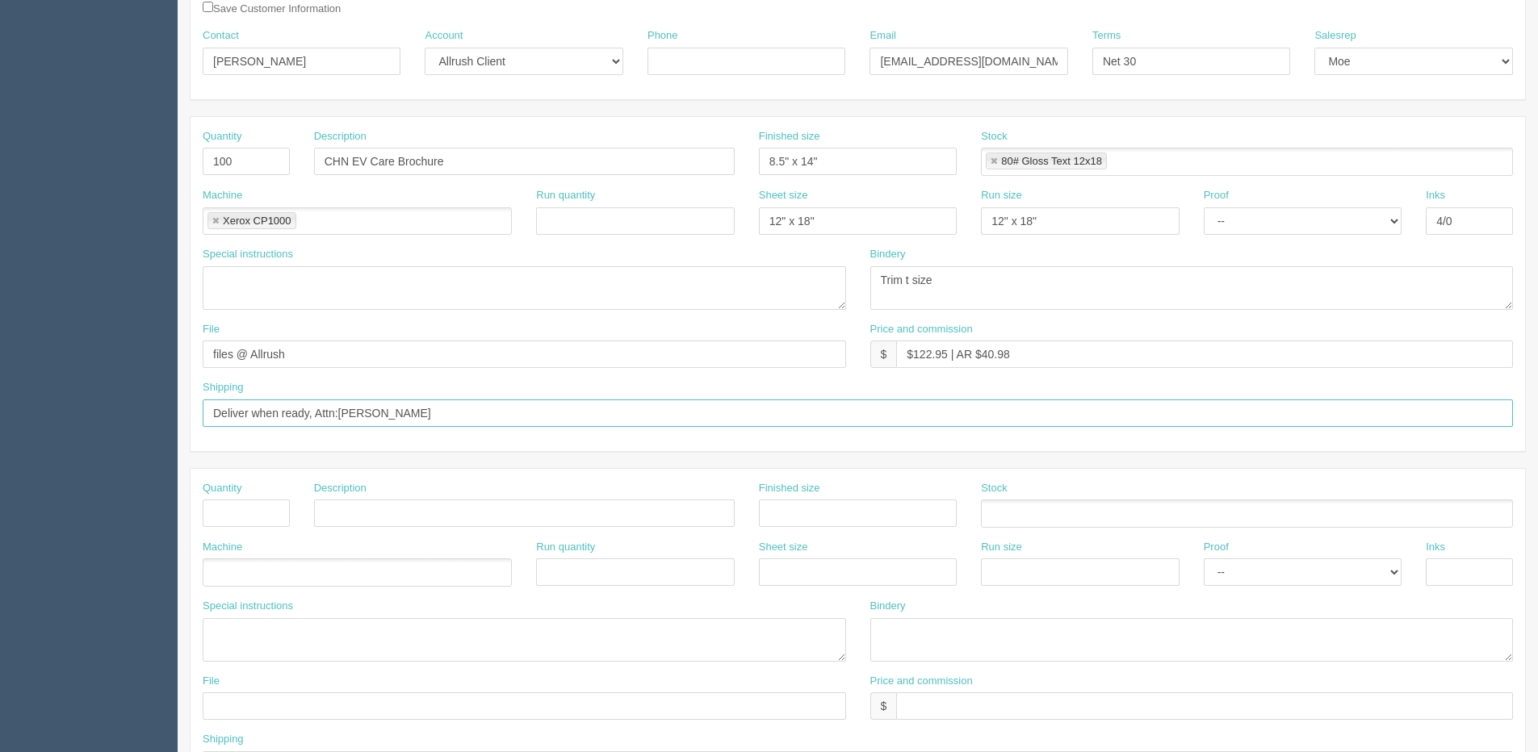
click at [337, 412] on input "Deliver when ready, Attn:Usman Chaudhry" at bounding box center [858, 413] width 1310 height 27
click at [334, 416] on input "Deliver when ready, Attn:Usman Chaudhry" at bounding box center [858, 413] width 1310 height 27
drag, startPoint x: 340, startPoint y: 413, endPoint x: 353, endPoint y: 409, distance: 13.8
click at [342, 412] on input "Deliver when ready, Attn:Usman Chaudhry" at bounding box center [858, 413] width 1310 height 27
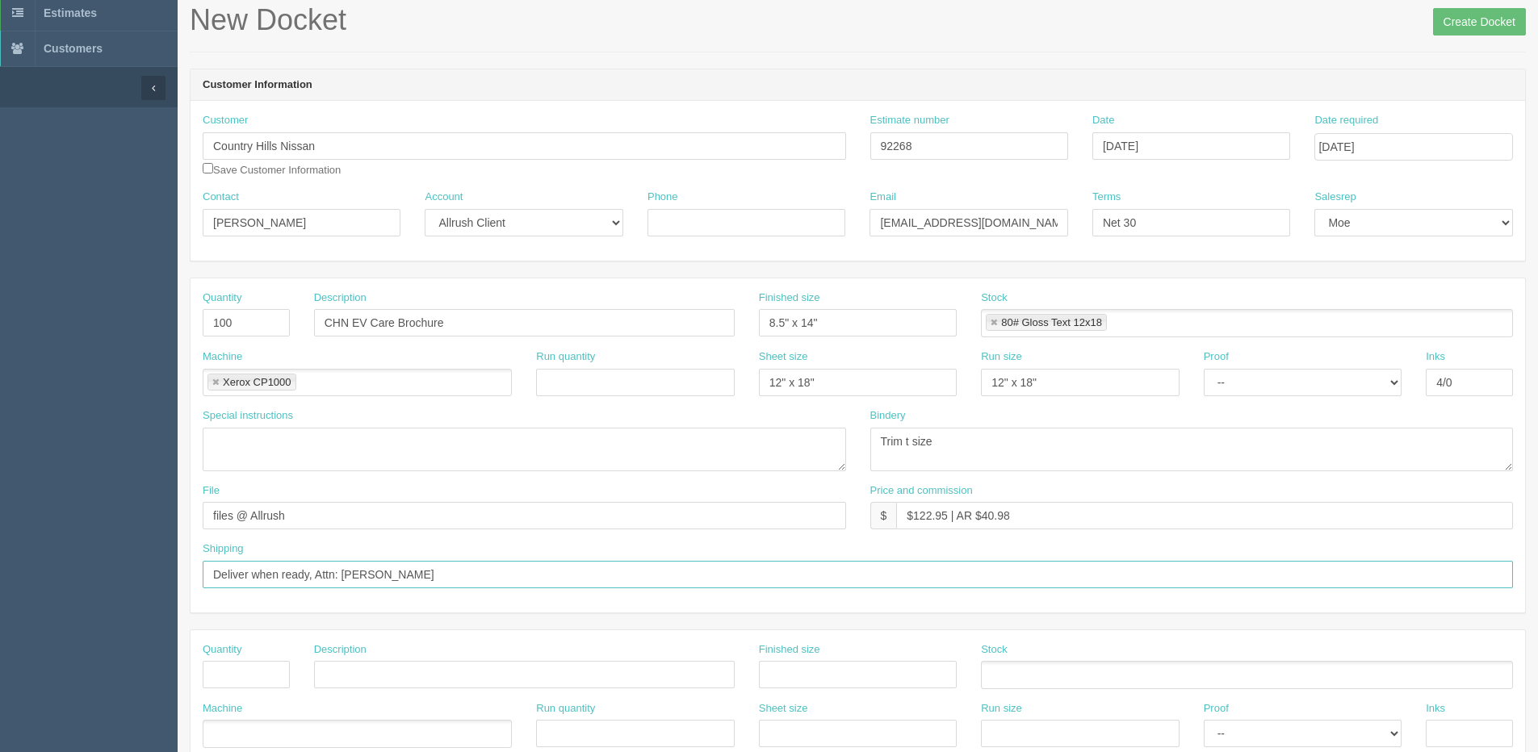
scroll to position [0, 0]
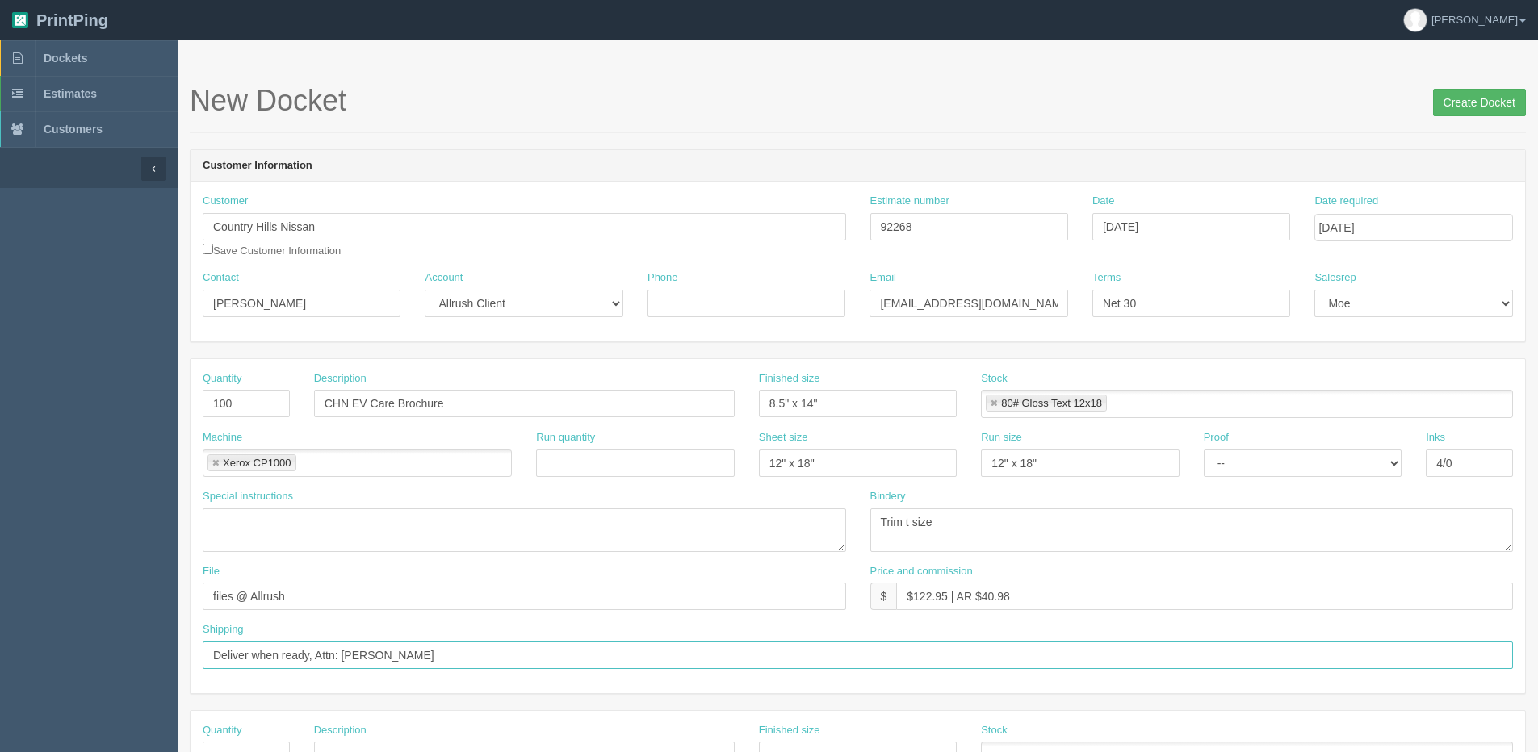
type input "Deliver when ready, Attn: Usman Chaudhry"
drag, startPoint x: 1478, startPoint y: 99, endPoint x: 1444, endPoint y: 96, distance: 34.1
click at [1476, 99] on input "Create Docket" at bounding box center [1479, 102] width 93 height 27
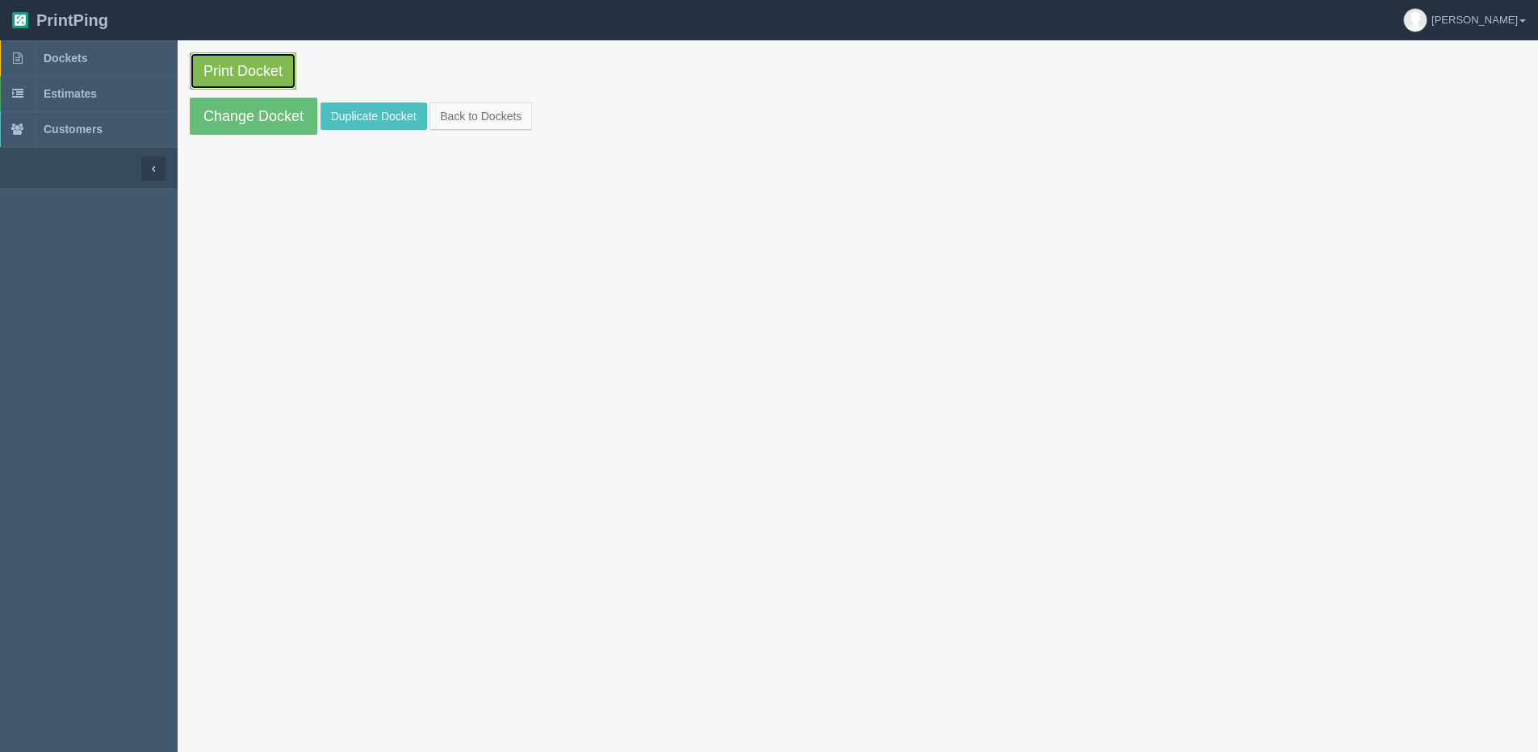
click at [231, 71] on link "Print Docket" at bounding box center [243, 70] width 107 height 37
click at [495, 116] on link "Back to Dockets" at bounding box center [481, 116] width 103 height 27
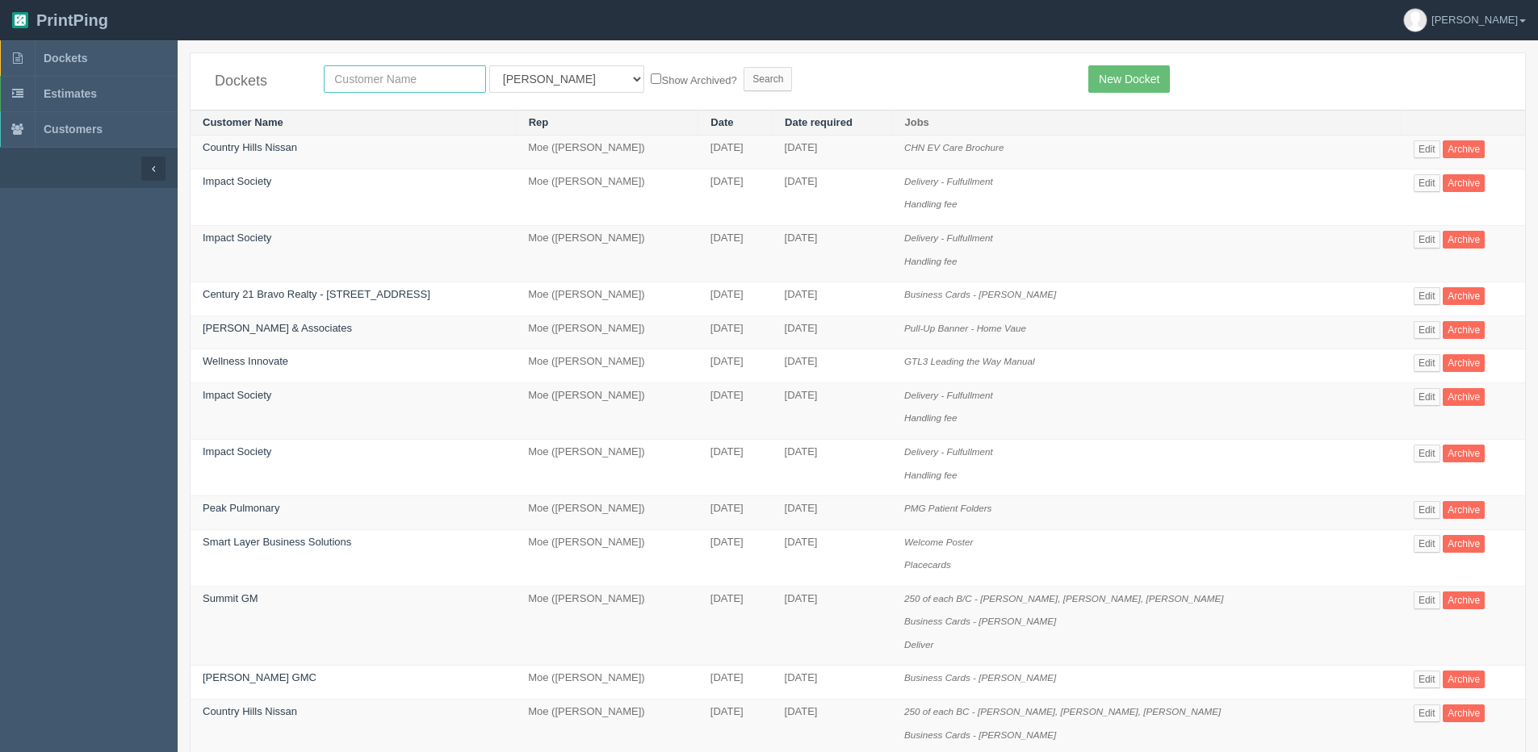
click at [367, 73] on input "text" at bounding box center [405, 78] width 162 height 27
type input "olds"
click at [744, 67] on input "Search" at bounding box center [768, 79] width 48 height 24
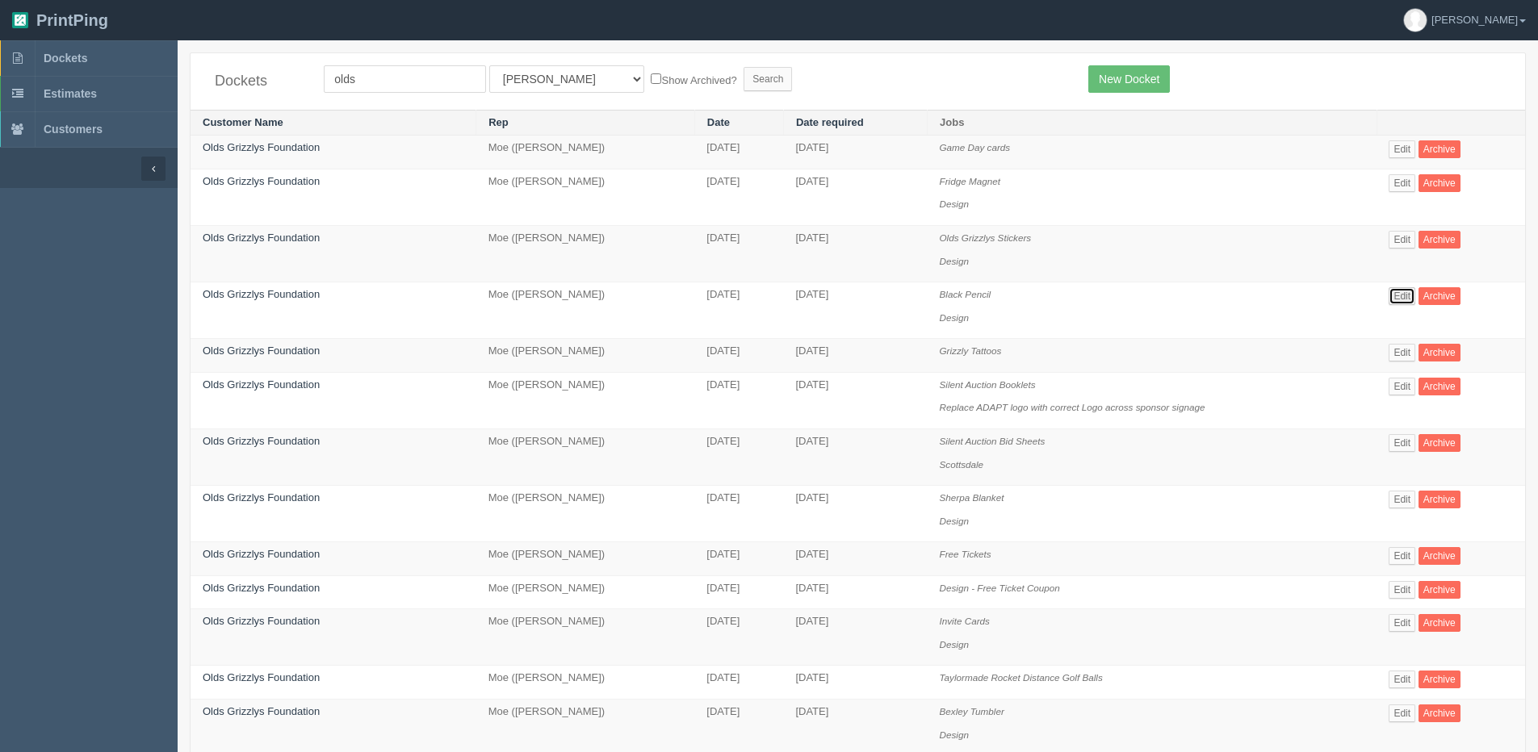
click at [1401, 298] on link "Edit" at bounding box center [1402, 296] width 27 height 18
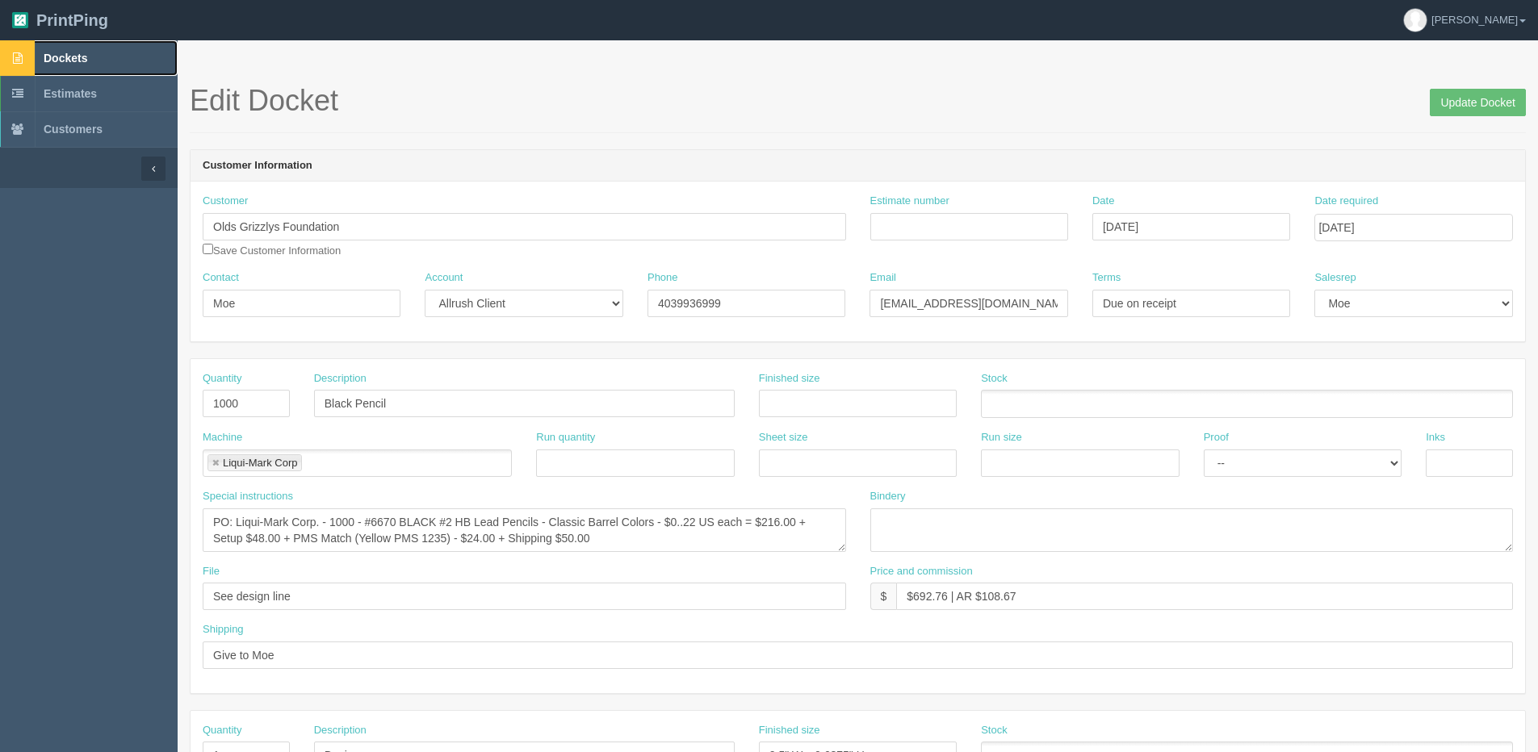
click at [77, 55] on span "Dockets" at bounding box center [66, 58] width 44 height 13
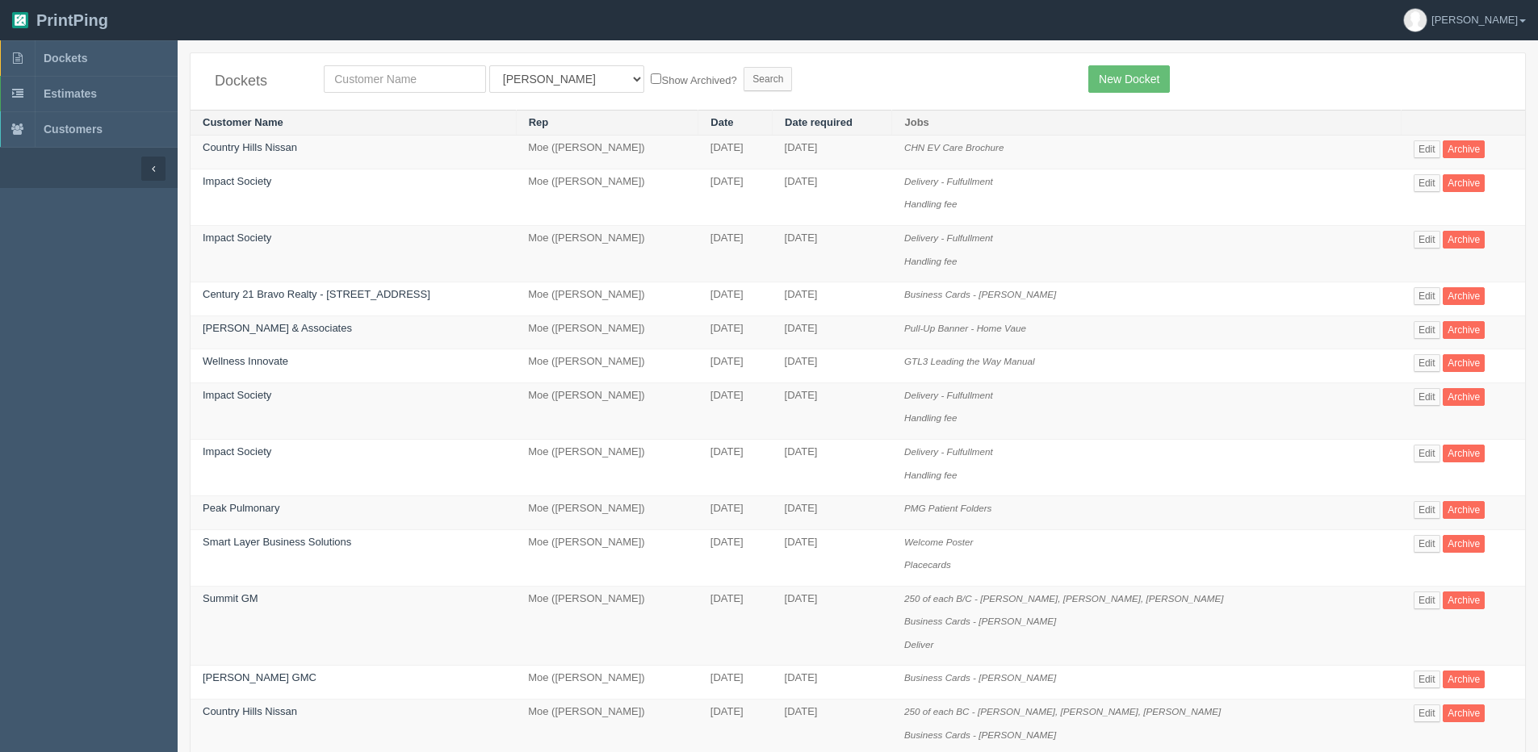
click at [442, 94] on div "Dockets All Users [PERSON_NAME] Test 1 [PERSON_NAME] [PERSON_NAME] [PERSON_NAME…" at bounding box center [858, 81] width 1335 height 57
click at [427, 81] on input "text" at bounding box center [405, 78] width 162 height 27
type input "olds"
click at [744, 67] on input "Search" at bounding box center [768, 79] width 48 height 24
click at [383, 78] on input "text" at bounding box center [405, 78] width 162 height 27
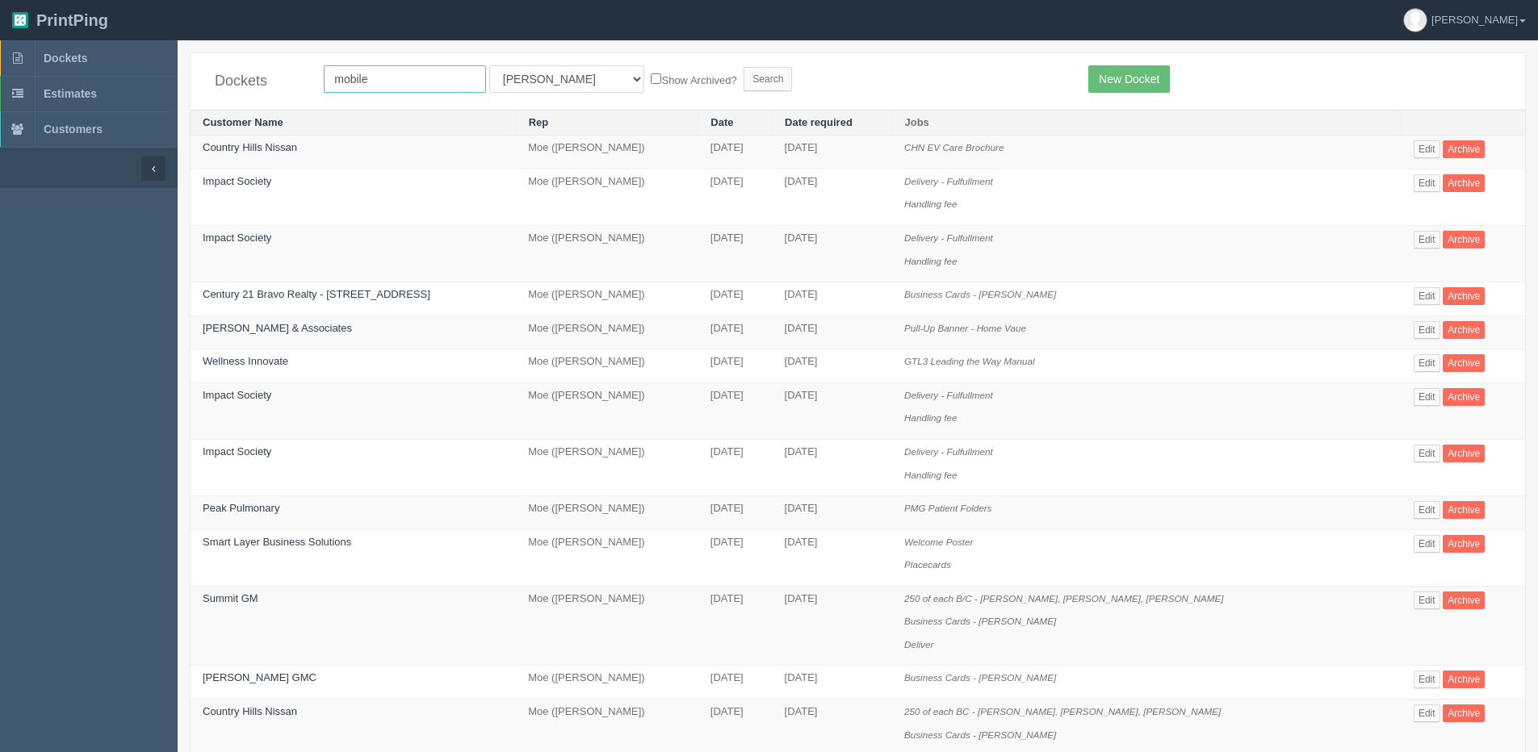
type input "mobile escape"
drag, startPoint x: 531, startPoint y: 78, endPoint x: 531, endPoint y: 87, distance: 8.9
click at [531, 78] on select "All Users [PERSON_NAME] Test 1 [PERSON_NAME] [PERSON_NAME] [PERSON_NAME] France…" at bounding box center [566, 78] width 155 height 27
select select "1"
click at [489, 65] on select "All Users [PERSON_NAME] Test 1 [PERSON_NAME] [PERSON_NAME] [PERSON_NAME] France…" at bounding box center [566, 78] width 155 height 27
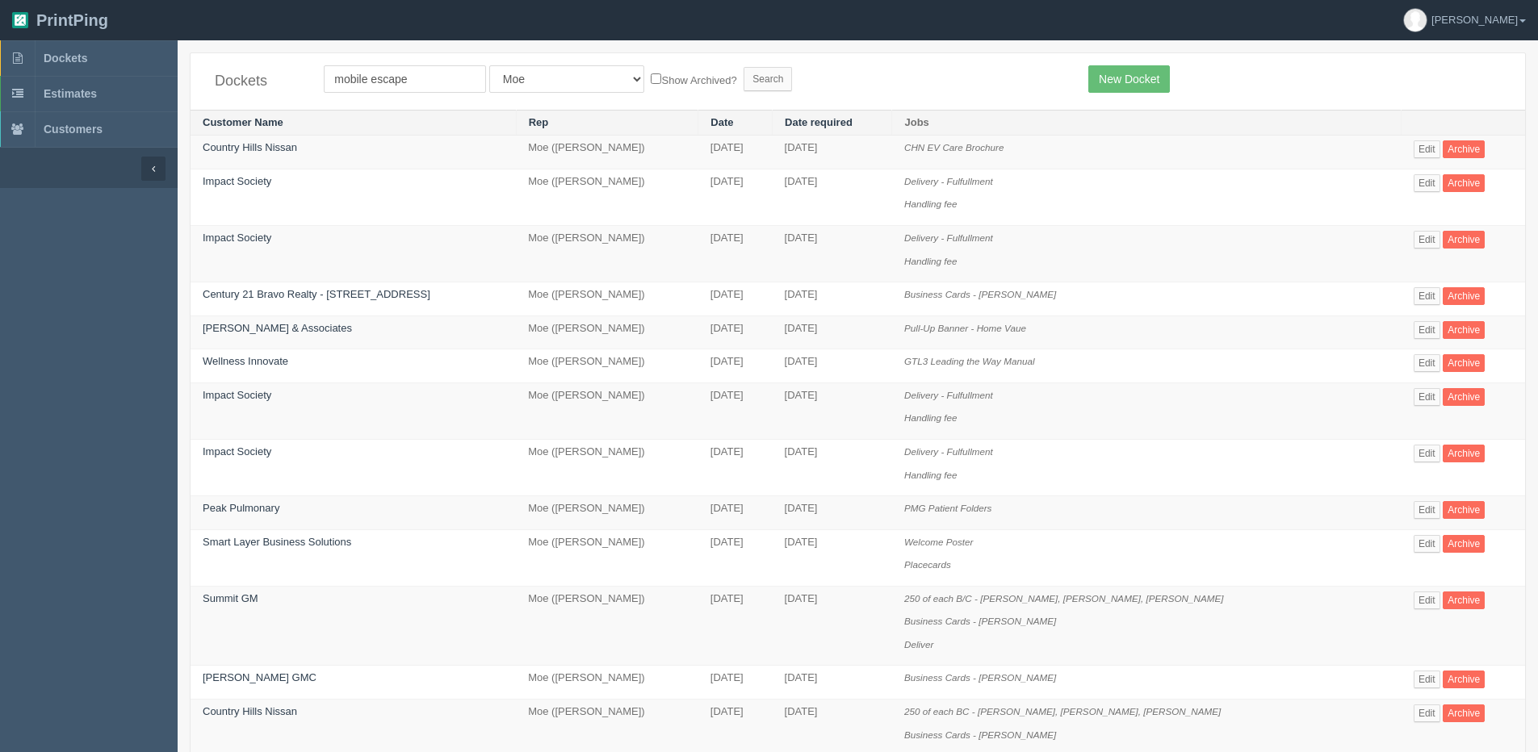
click at [651, 88] on label "Show Archived?" at bounding box center [694, 79] width 86 height 19
click at [651, 84] on input "Show Archived?" at bounding box center [656, 78] width 10 height 10
checkbox input "true"
click at [744, 82] on input "Search" at bounding box center [768, 79] width 48 height 24
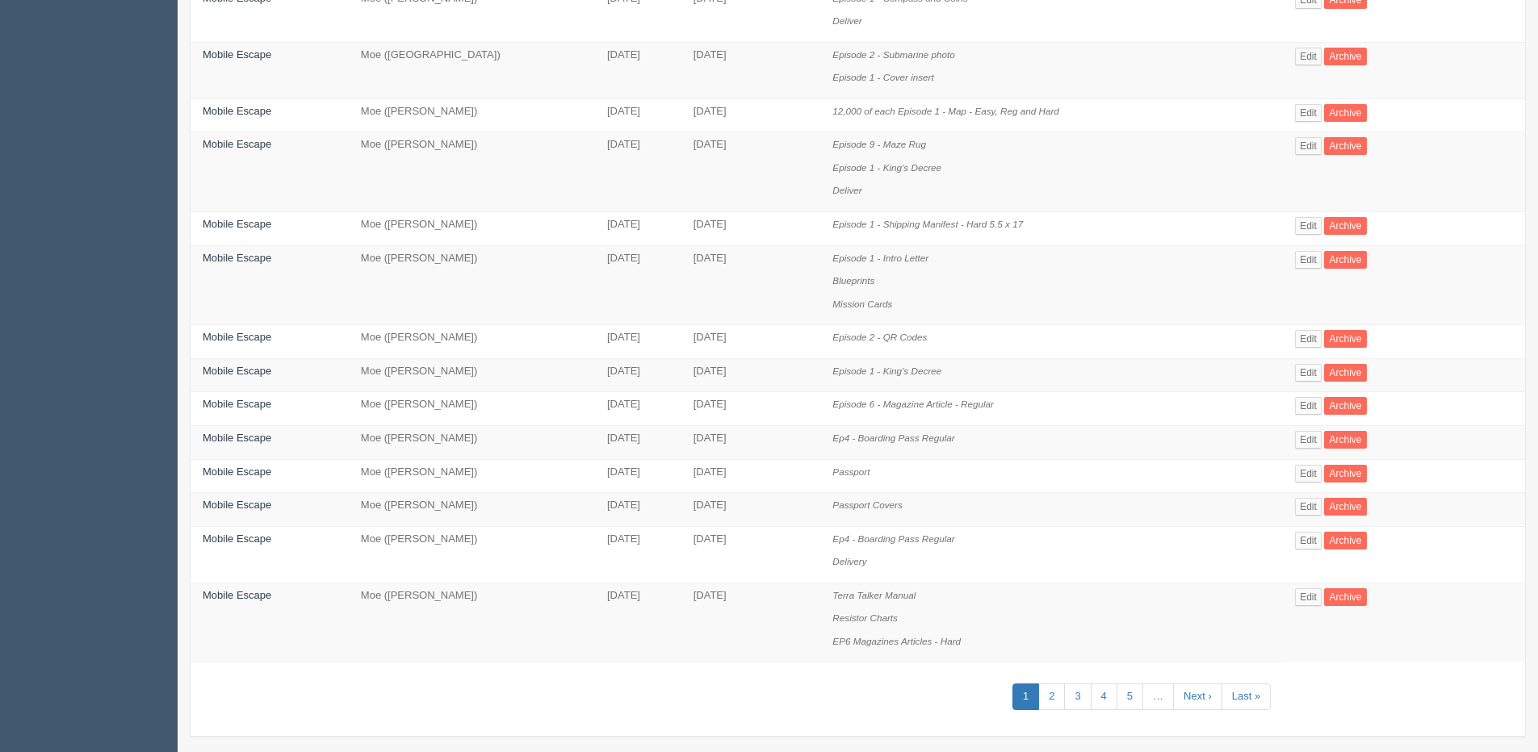
scroll to position [901, 0]
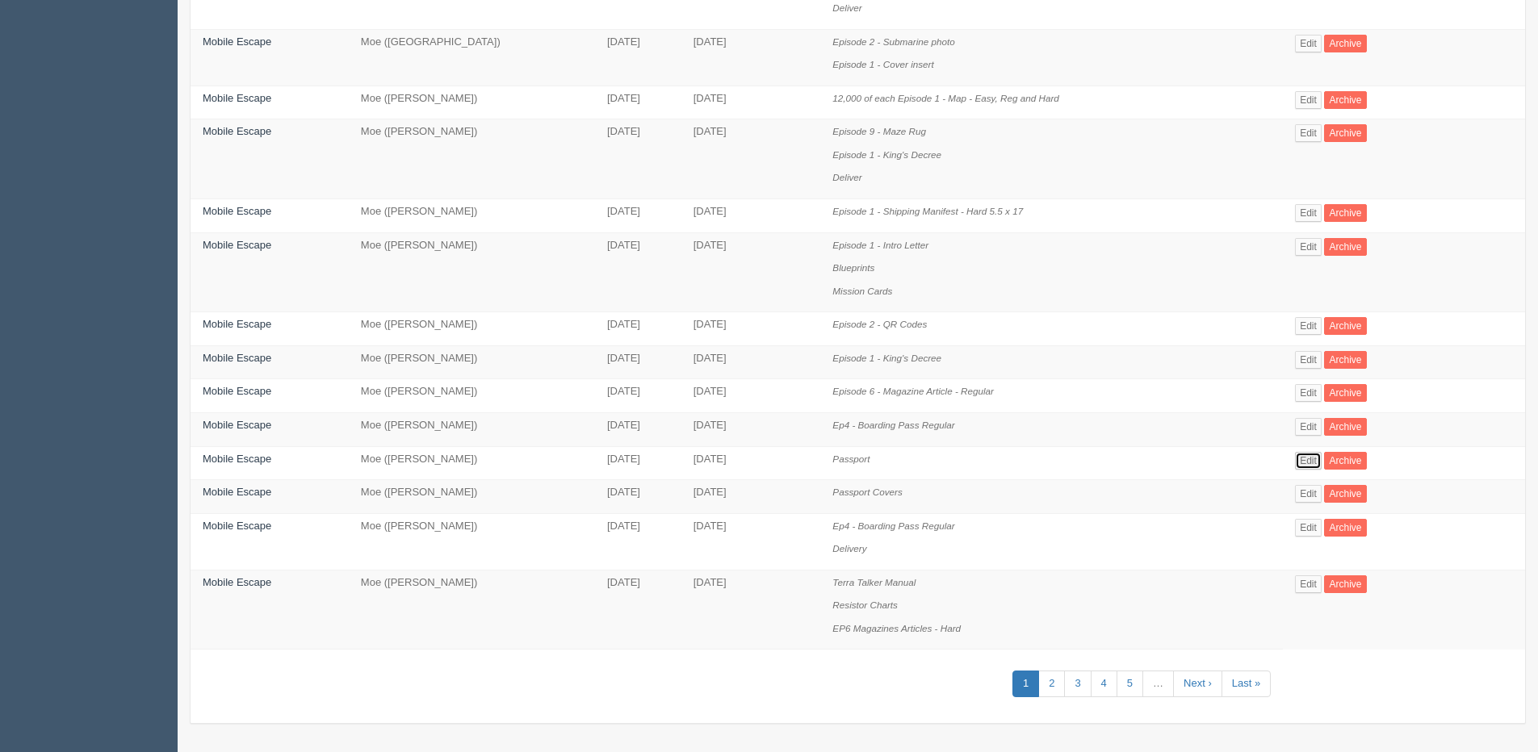
click at [1318, 464] on link "Edit" at bounding box center [1308, 461] width 27 height 18
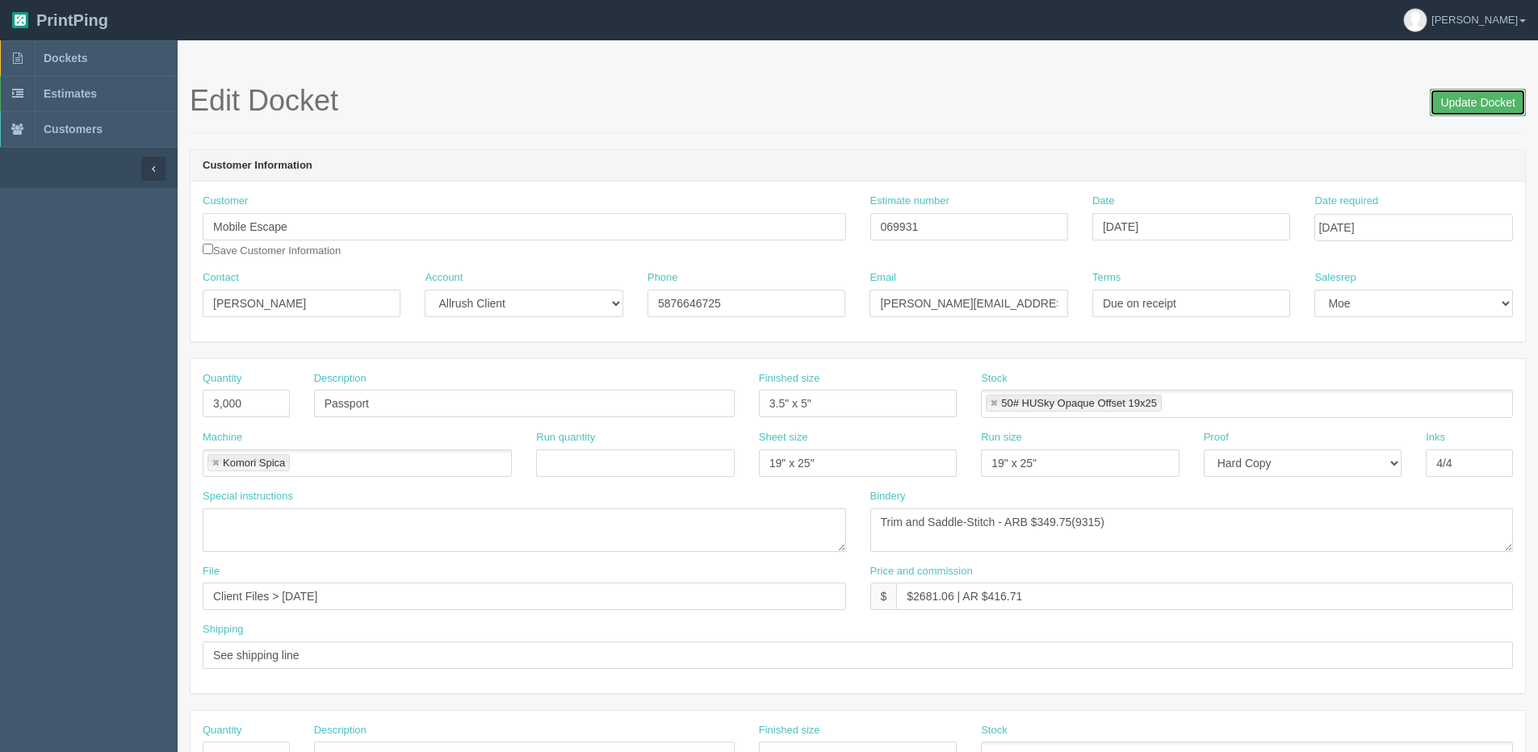
click at [1469, 104] on input "Update Docket" at bounding box center [1478, 102] width 96 height 27
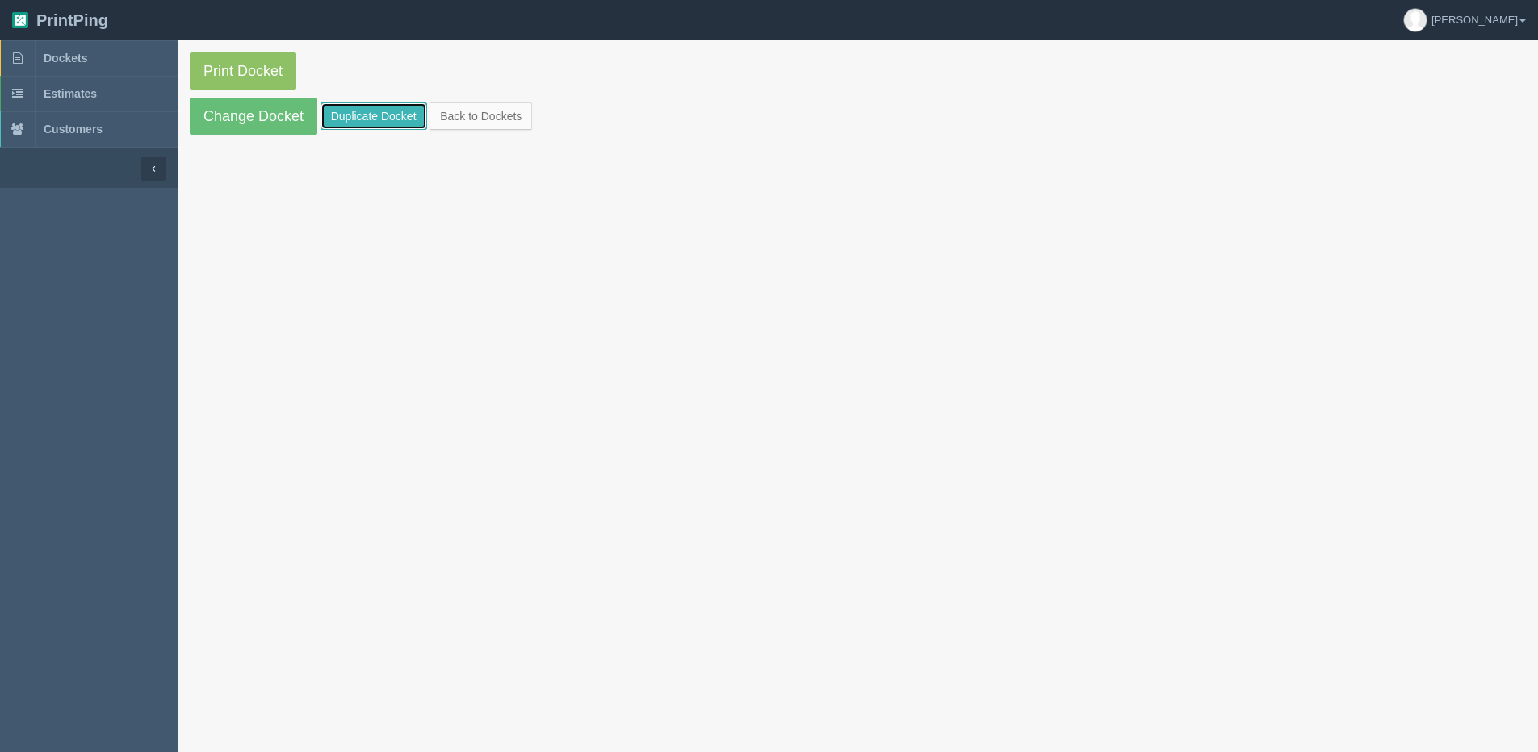
click at [371, 115] on link "Duplicate Docket" at bounding box center [374, 116] width 107 height 27
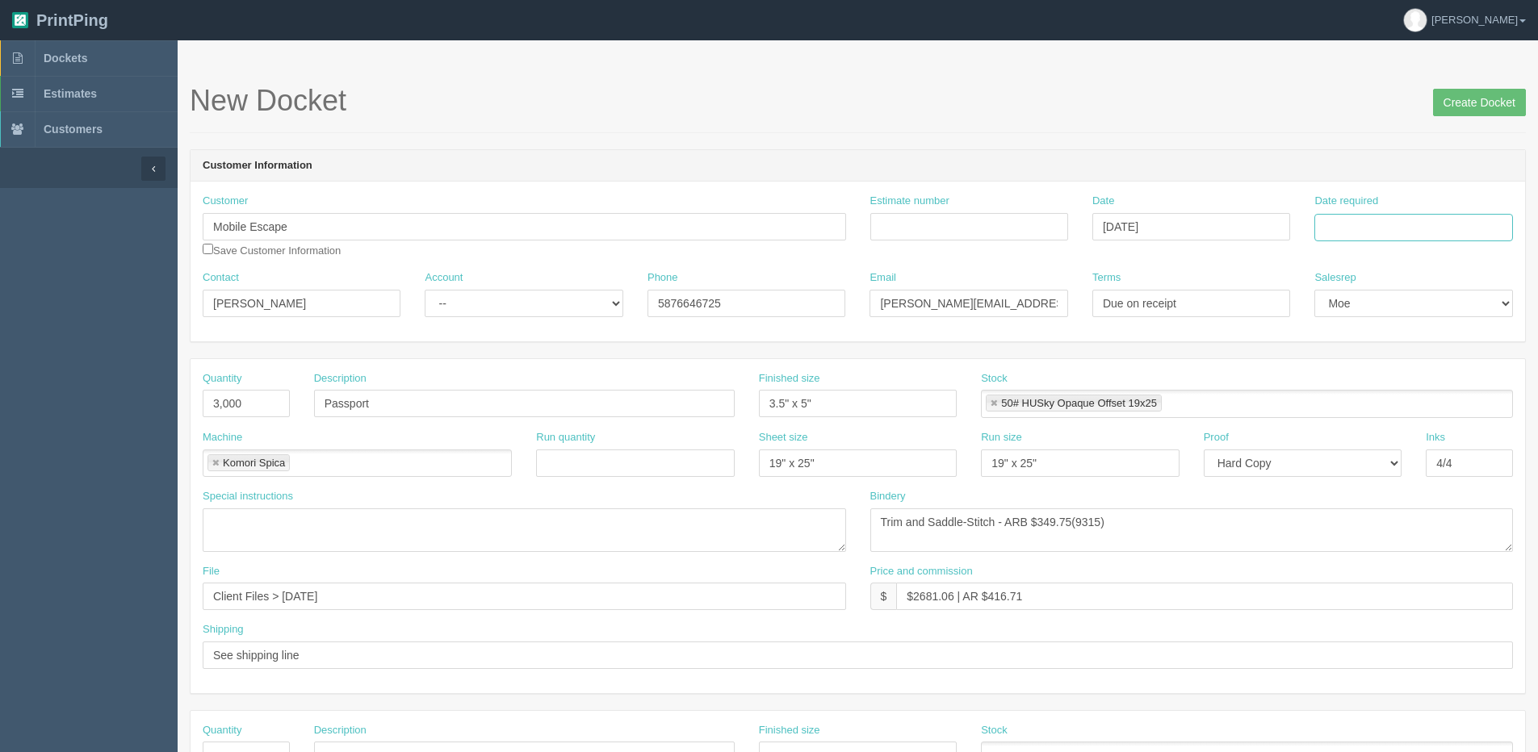
click at [1394, 228] on input "Date required" at bounding box center [1413, 227] width 198 height 27
click at [1330, 458] on th "[DATE]" at bounding box center [1393, 451] width 150 height 23
click at [1359, 337] on td "8" at bounding box center [1351, 336] width 23 height 23
type input "September 8, 2025"
drag, startPoint x: 207, startPoint y: 405, endPoint x: 120, endPoint y: 416, distance: 87.1
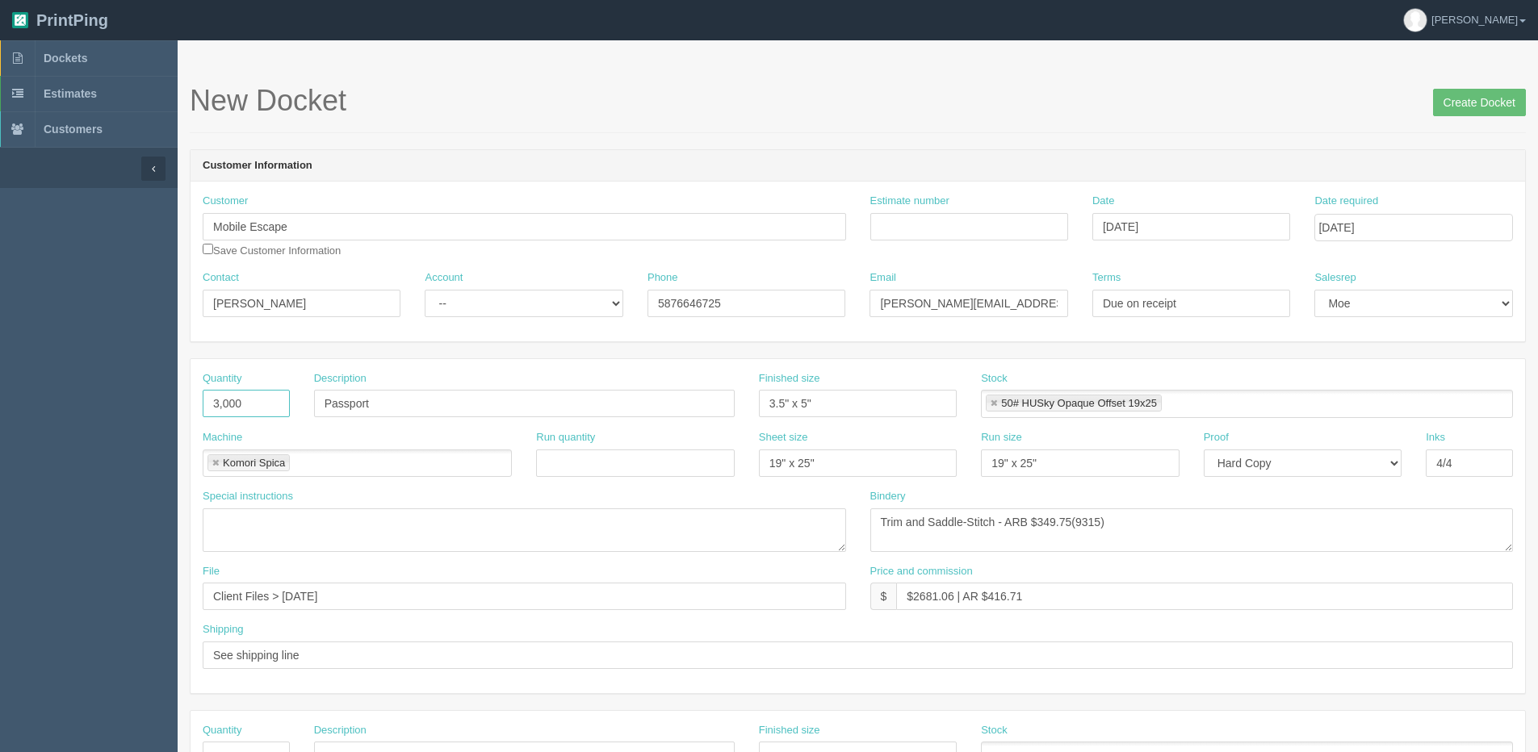
click at [127, 415] on section "Dockets Estimates Customers" at bounding box center [769, 753] width 1538 height 1426
type input "1400"
click at [493, 312] on select "-- Existing Client Allrush Client Rep Client" at bounding box center [524, 303] width 198 height 27
select select "Allrush Client"
click at [425, 290] on select "-- Existing Client Allrush Client Rep Client" at bounding box center [524, 303] width 198 height 27
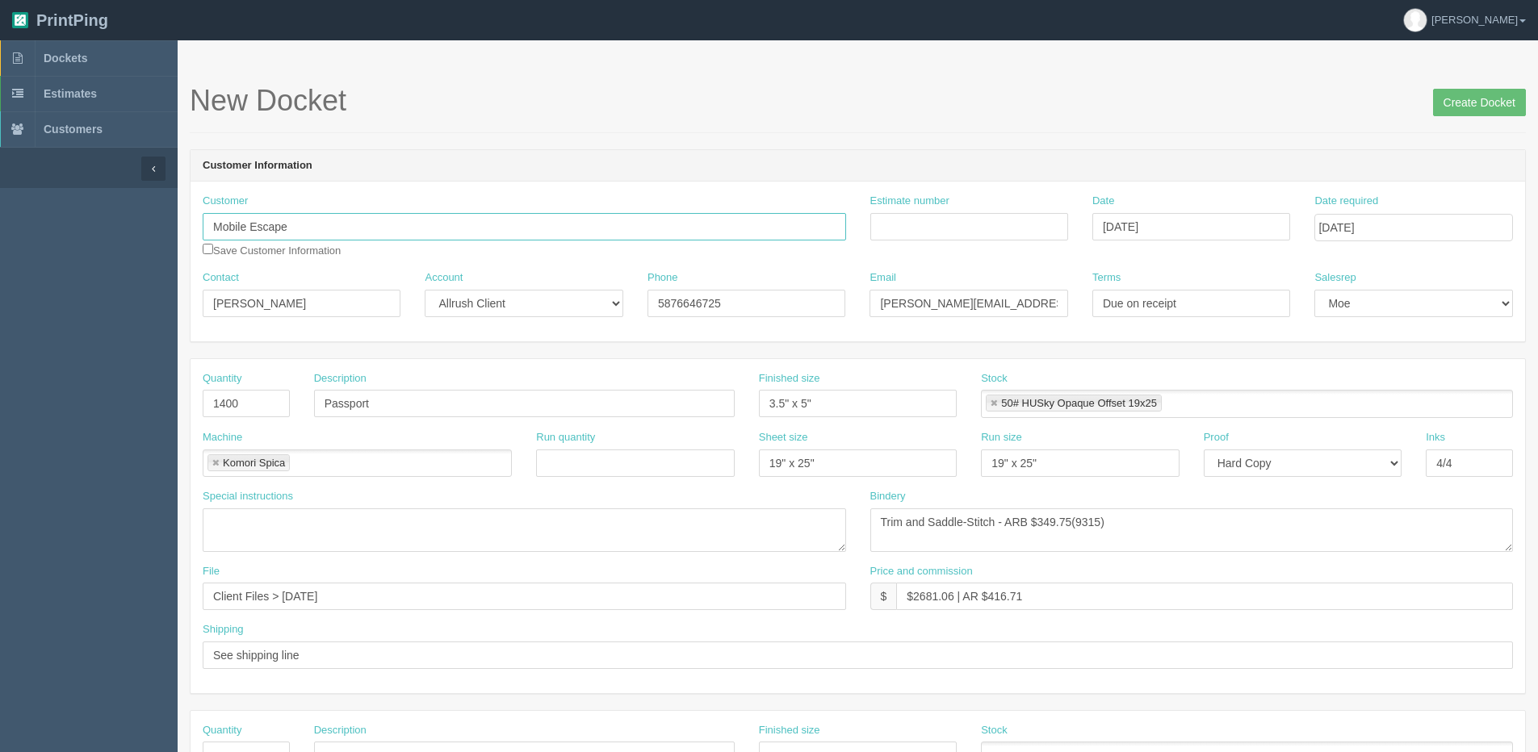
drag, startPoint x: 297, startPoint y: 233, endPoint x: 10, endPoint y: 222, distance: 287.6
click at [33, 230] on section "Dockets Estimates Customers" at bounding box center [769, 753] width 1538 height 1426
click at [257, 254] on link "Esca pe Mail" at bounding box center [267, 258] width 128 height 23
type input "Escape Mail"
type input "vlad@theescapemail.com"
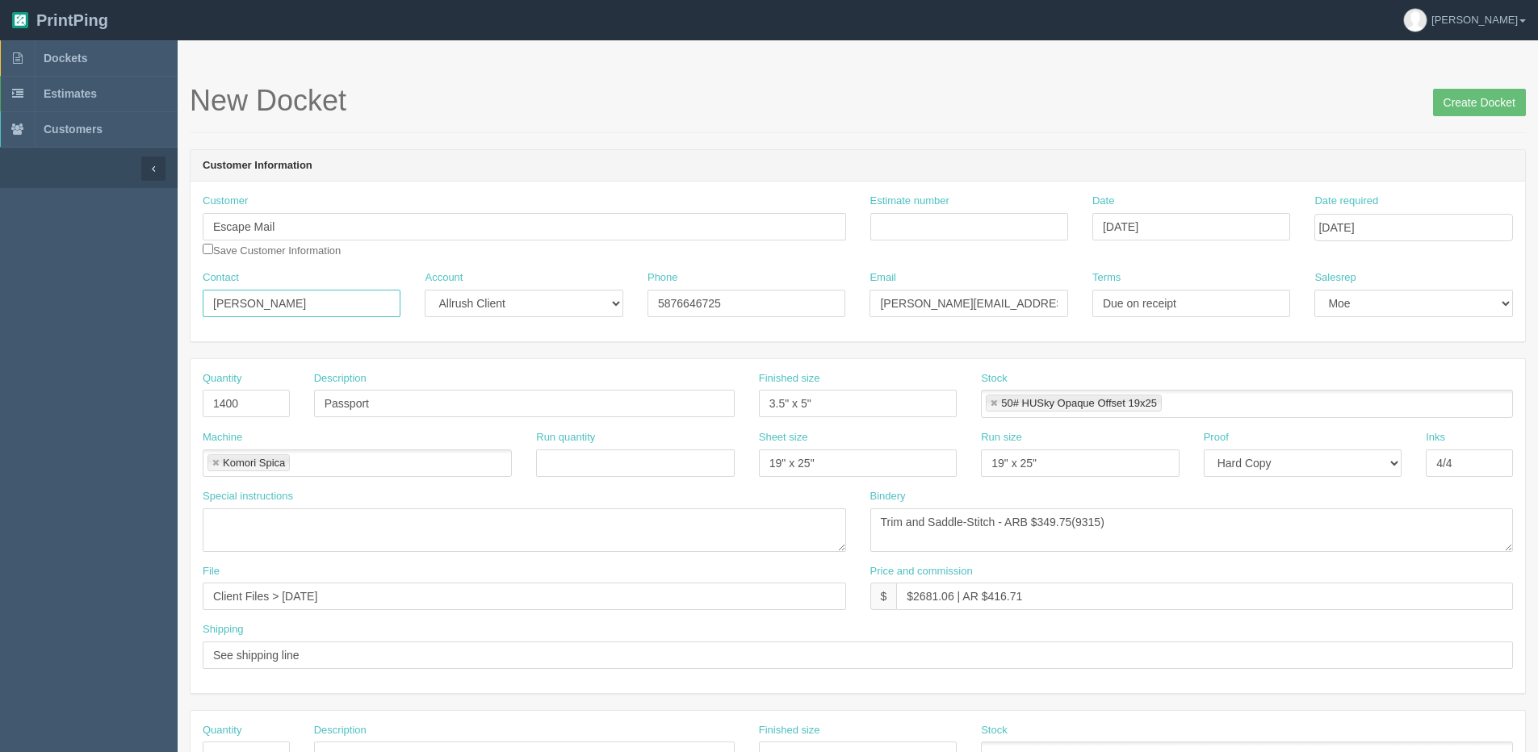
drag, startPoint x: 291, startPoint y: 301, endPoint x: -119, endPoint y: 304, distance: 410.2
click at [0, 304] on html "PrintPing Dan Edit account ( dan@allrush.ca ) Logout Dockets Estimates Customers" at bounding box center [769, 733] width 1538 height 1466
paste input "Paul Harvey"
type input "Paul Harvey"
click at [476, 293] on div "Contact Paul Harvey Account -- Existing Client Allrush Client Rep Client Phone …" at bounding box center [858, 299] width 1335 height 59
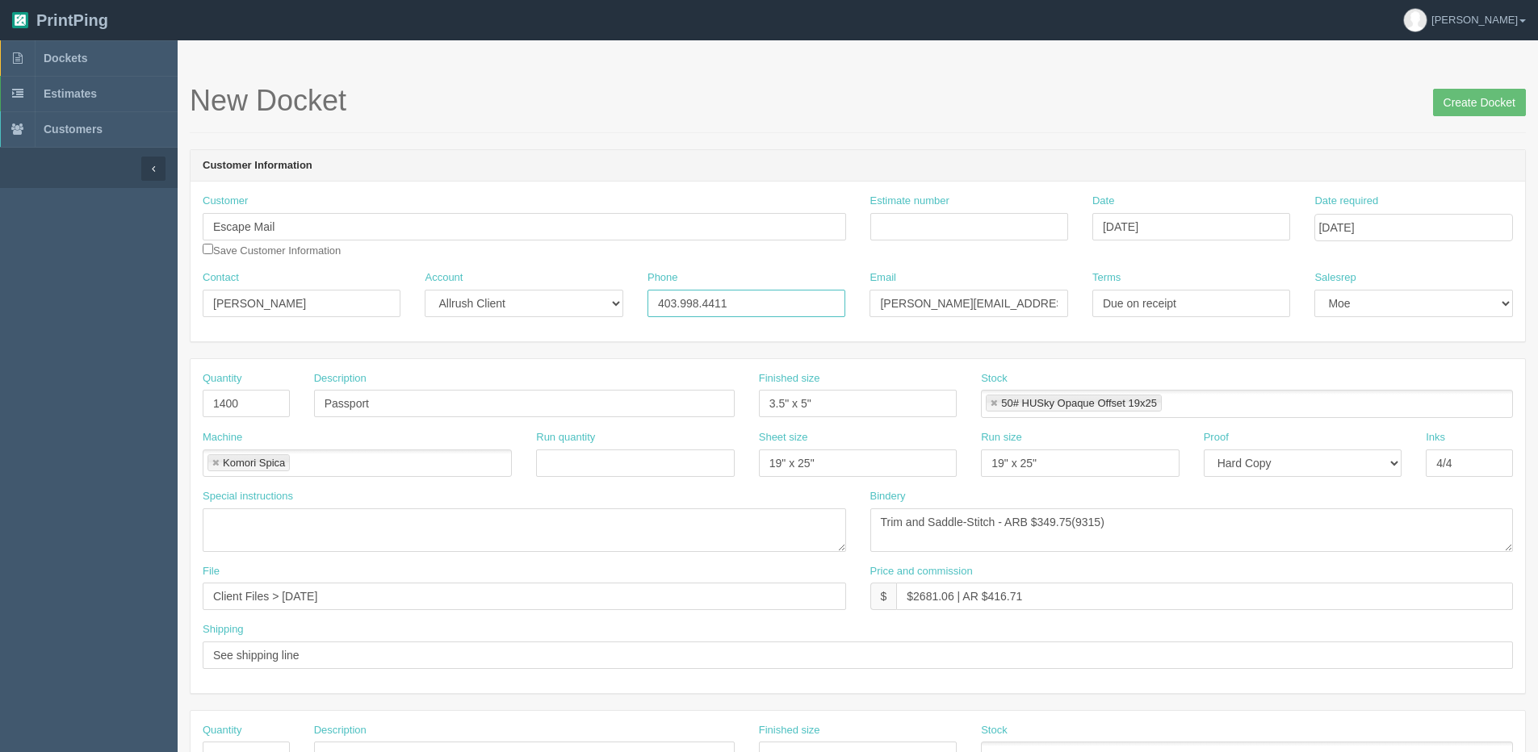
type input "403.998.4411"
drag, startPoint x: 982, startPoint y: 316, endPoint x: 990, endPoint y: 311, distance: 9.9
click at [982, 316] on input "vlad@theescapemail.com" at bounding box center [969, 303] width 198 height 27
click at [1008, 307] on input "vlad@theescapemail.com" at bounding box center [969, 303] width 198 height 27
drag, startPoint x: 1008, startPoint y: 307, endPoint x: 759, endPoint y: 306, distance: 248.7
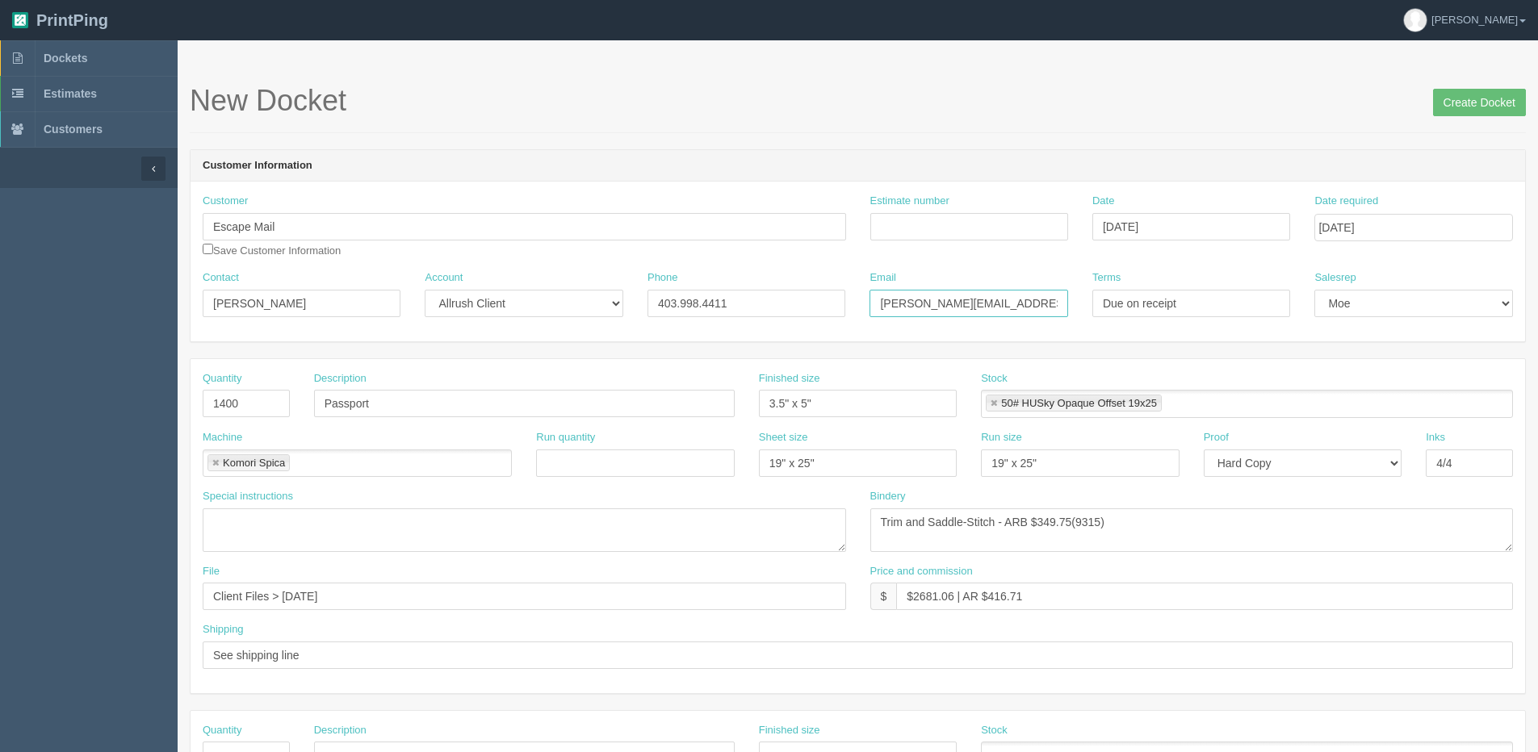
click at [759, 306] on div "Contact Paul Harvey Account -- Existing Client Allrush Client Rep Client Phone …" at bounding box center [858, 299] width 1335 height 59
paste input "paul"
type input "paul@theescapemail.com"
click at [958, 218] on input "Estimate number" at bounding box center [969, 226] width 198 height 27
click at [919, 217] on input "Estimate number" at bounding box center [969, 226] width 198 height 27
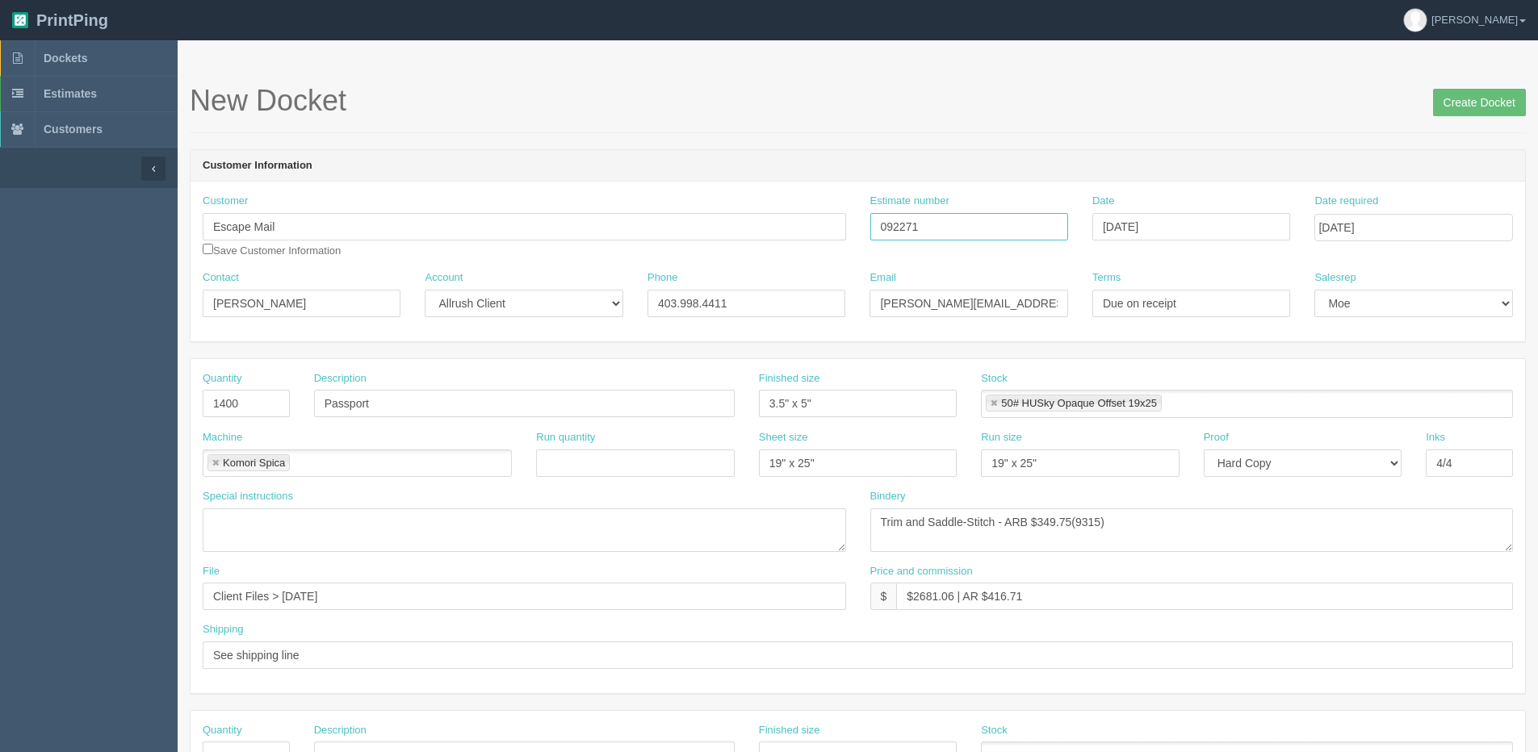
type input "092271"
type input "September 3, 2025"
click at [207, 251] on input "checkbox" at bounding box center [208, 249] width 10 height 10
checkbox input "true"
click at [216, 466] on link at bounding box center [216, 464] width 10 height 10
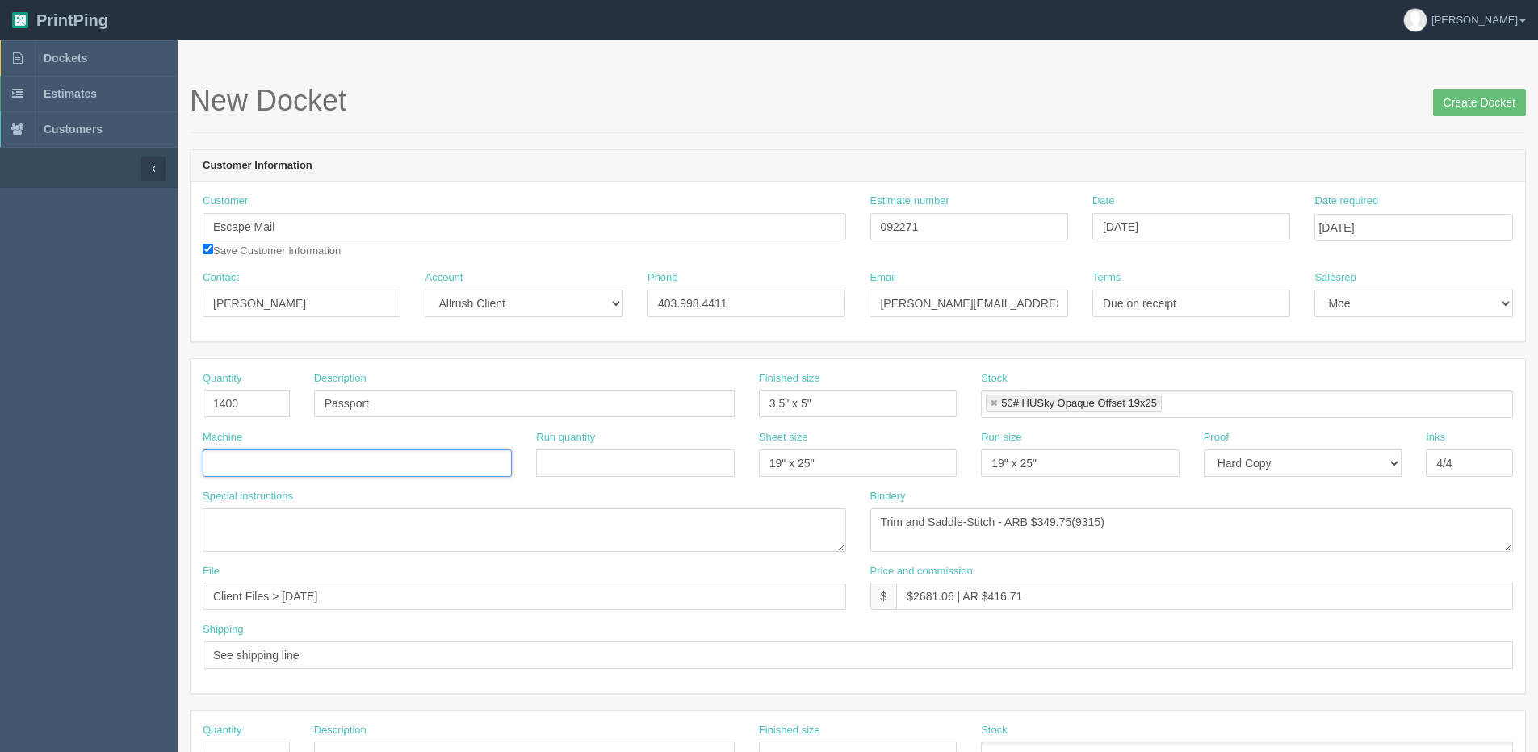
click at [216, 466] on input "text" at bounding box center [211, 464] width 16 height 23
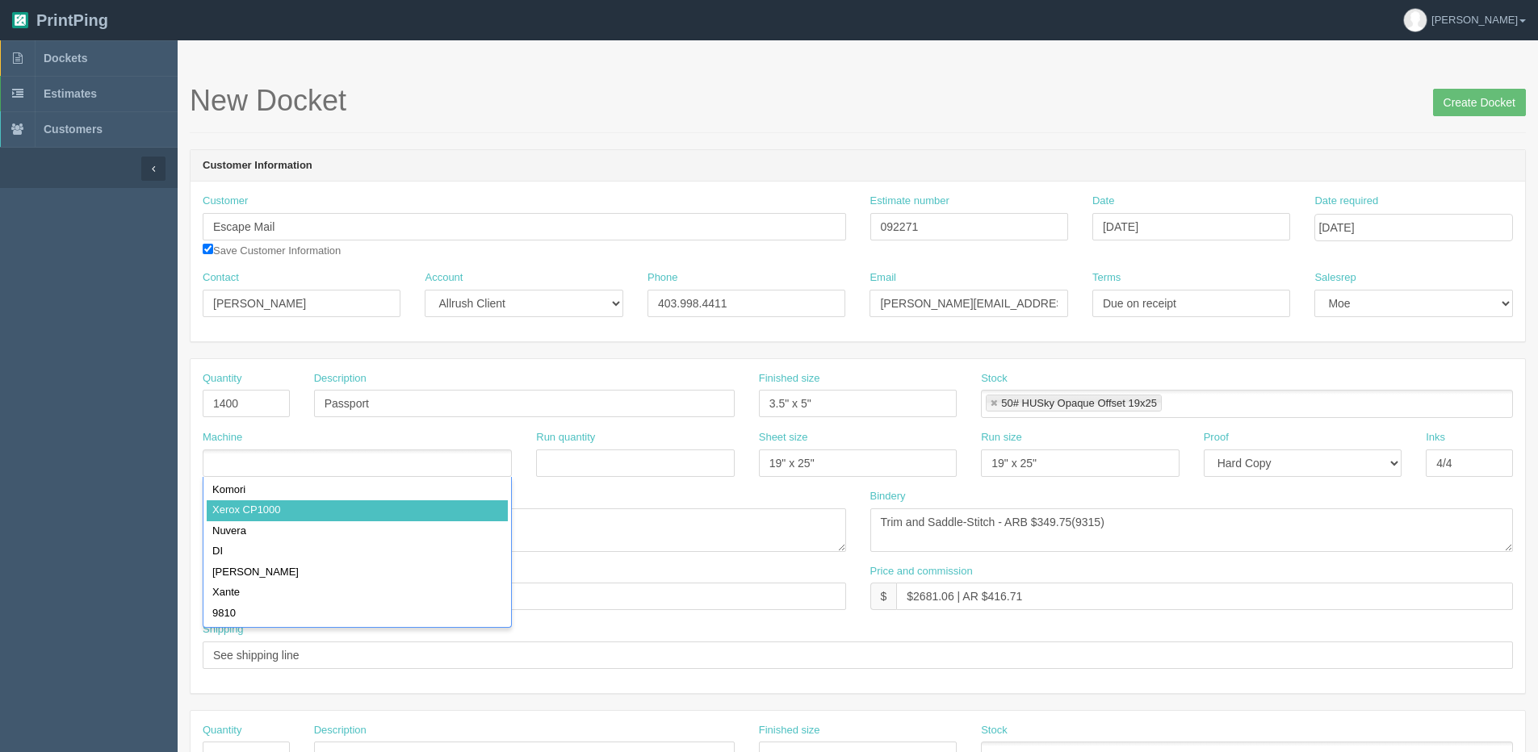
drag, startPoint x: 244, startPoint y: 508, endPoint x: 1073, endPoint y: 463, distance: 830.4
type input "Xerox CP1000"
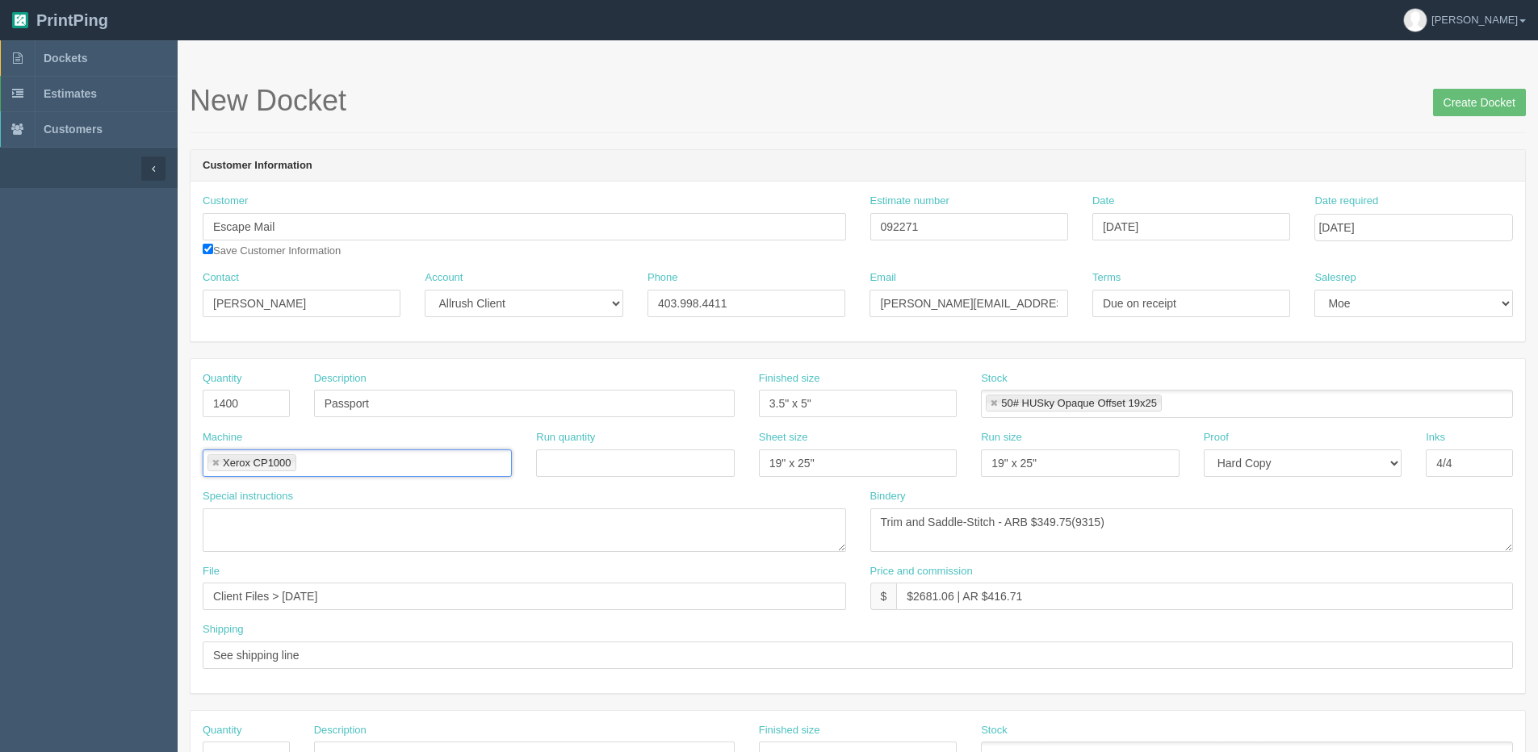
click at [996, 402] on link at bounding box center [994, 404] width 10 height 10
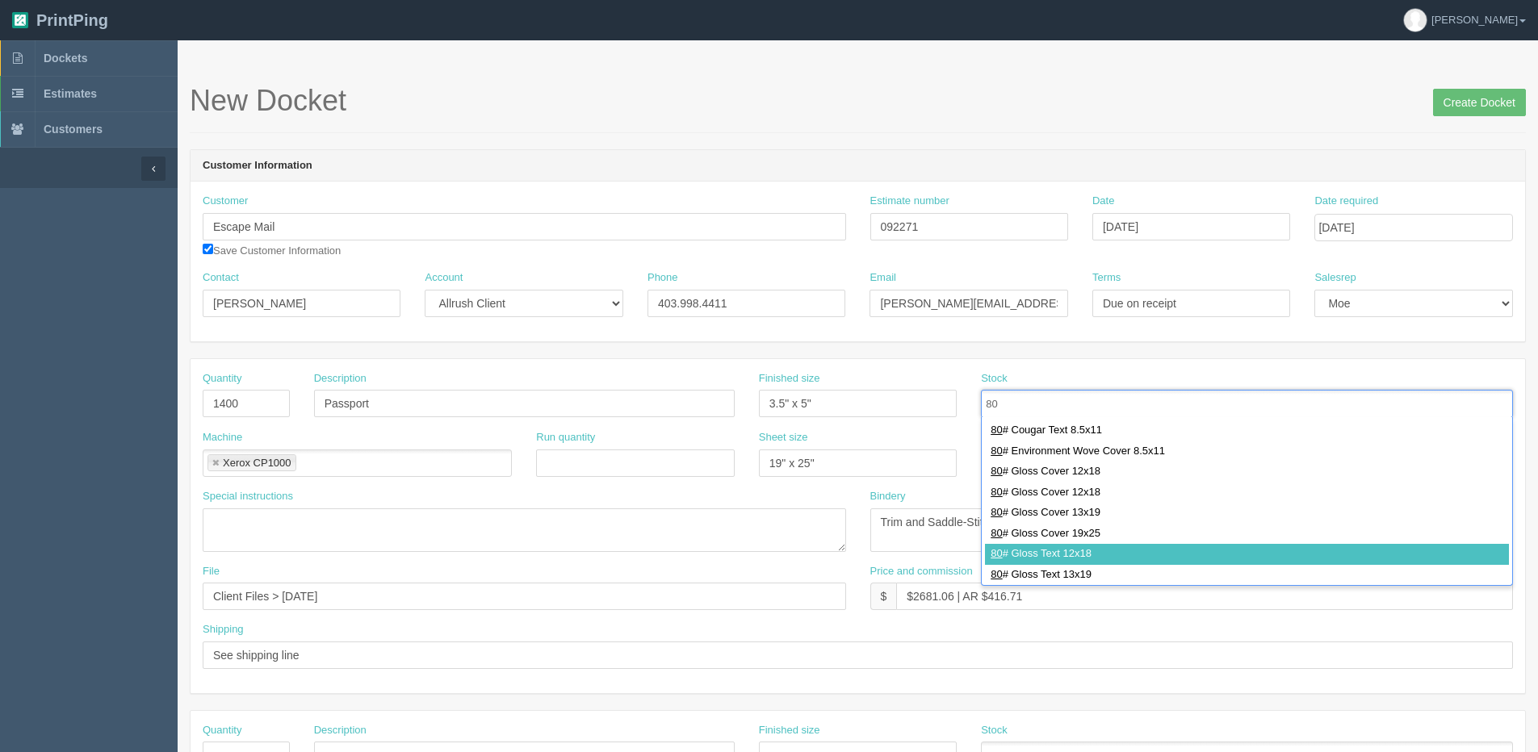
scroll to position [323, 0]
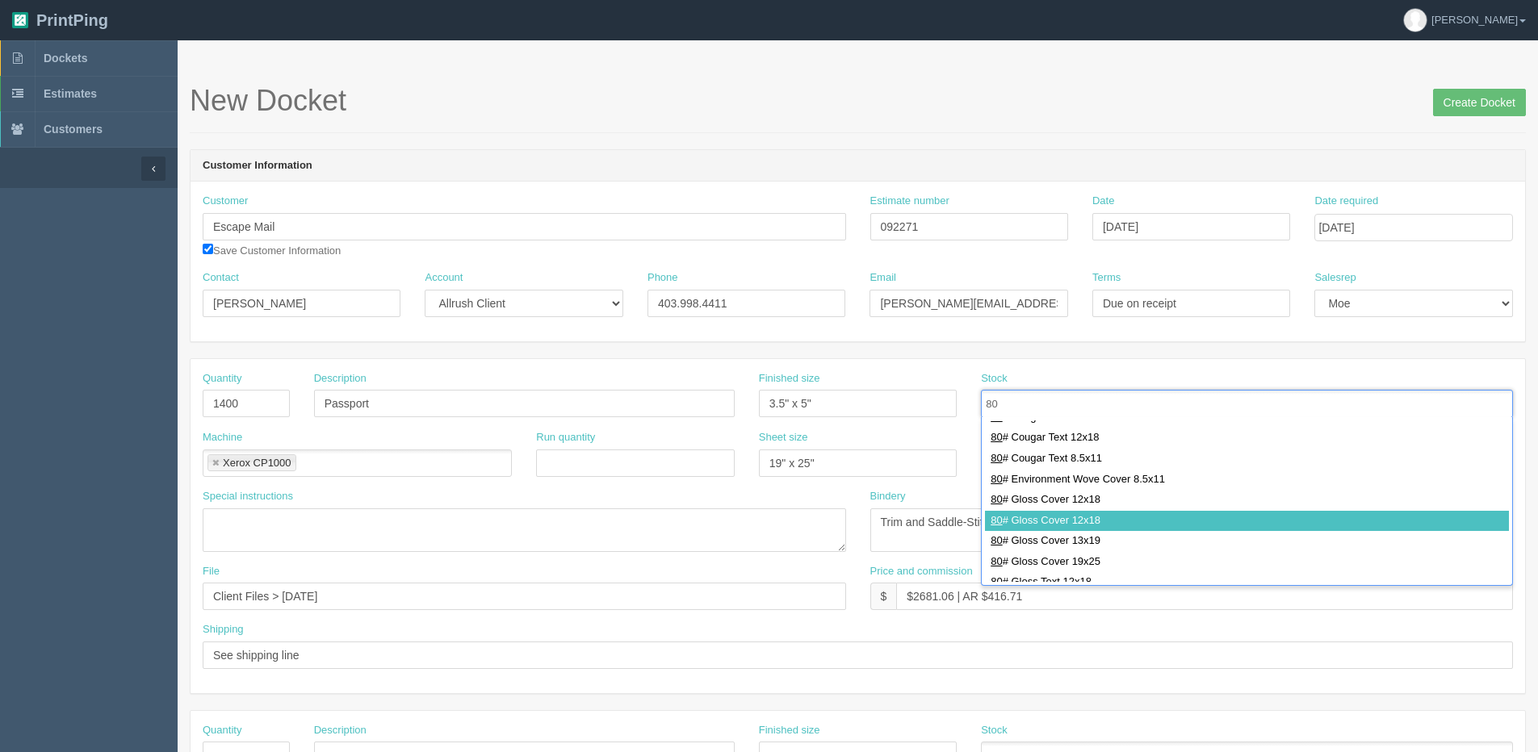
type input "80"
type input "80# Gloss Cover 12x18"
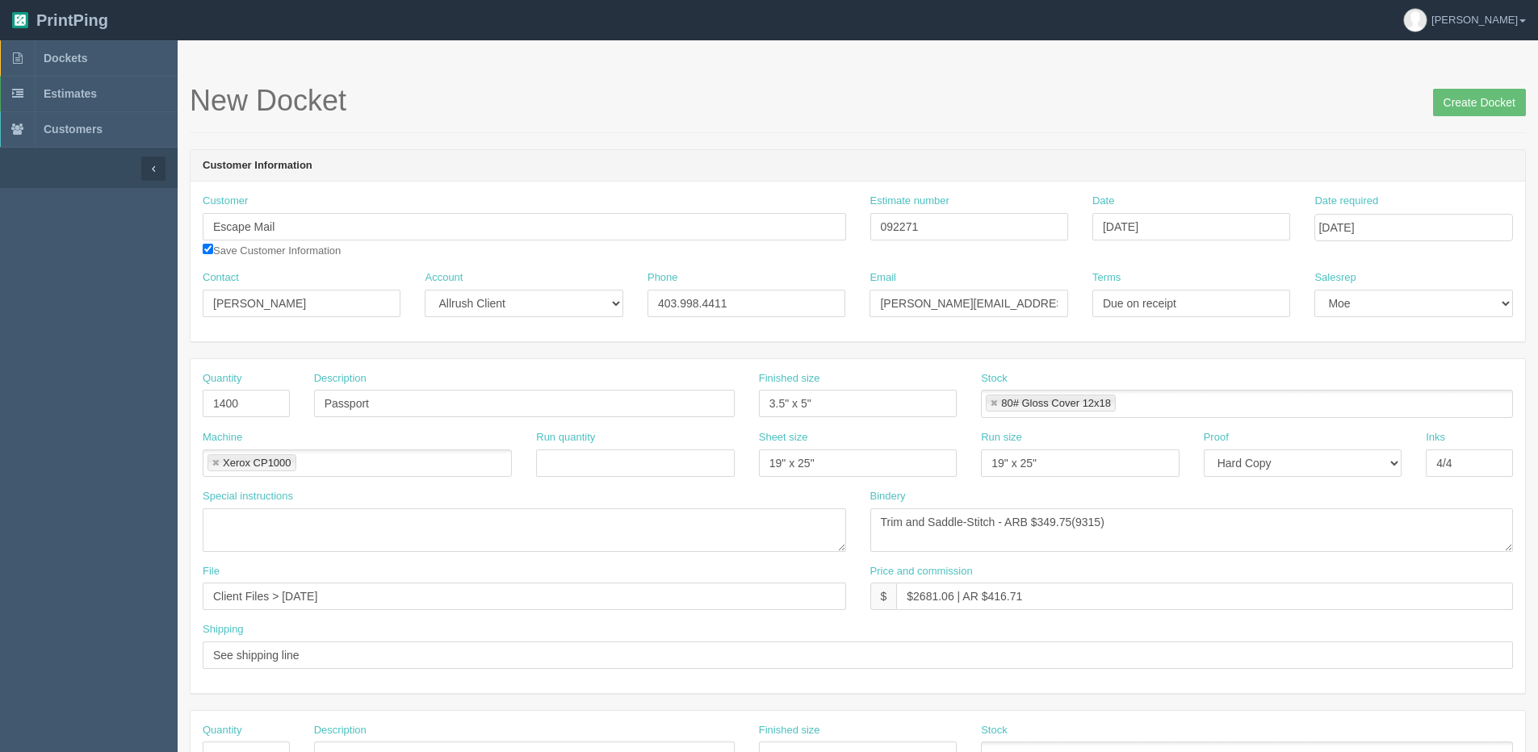
click at [1165, 412] on ul "80# Gloss Cover 12x18" at bounding box center [1247, 404] width 532 height 28
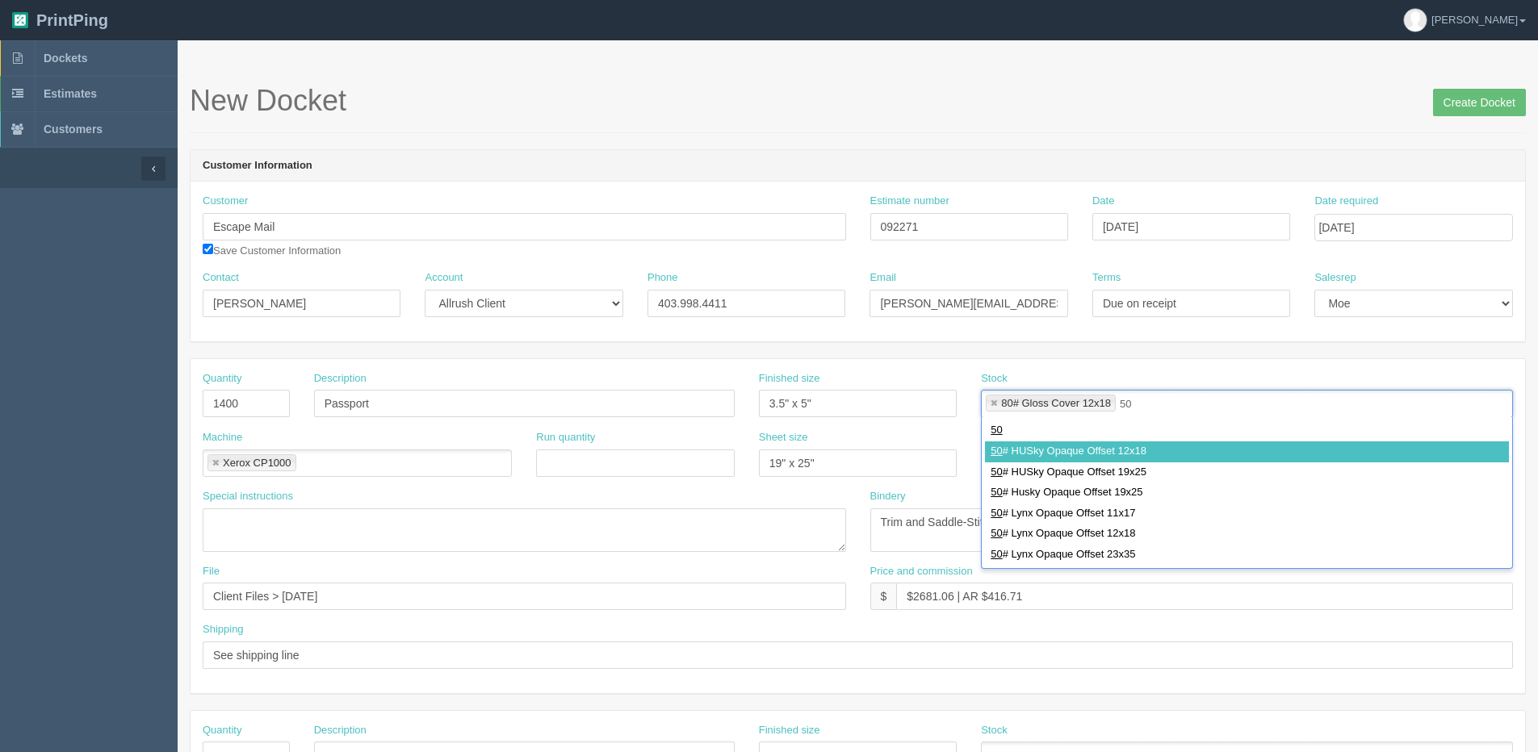
type input "50"
type input "80# Gloss Cover 12x18,50# HUSky Opaque Offset 12x18"
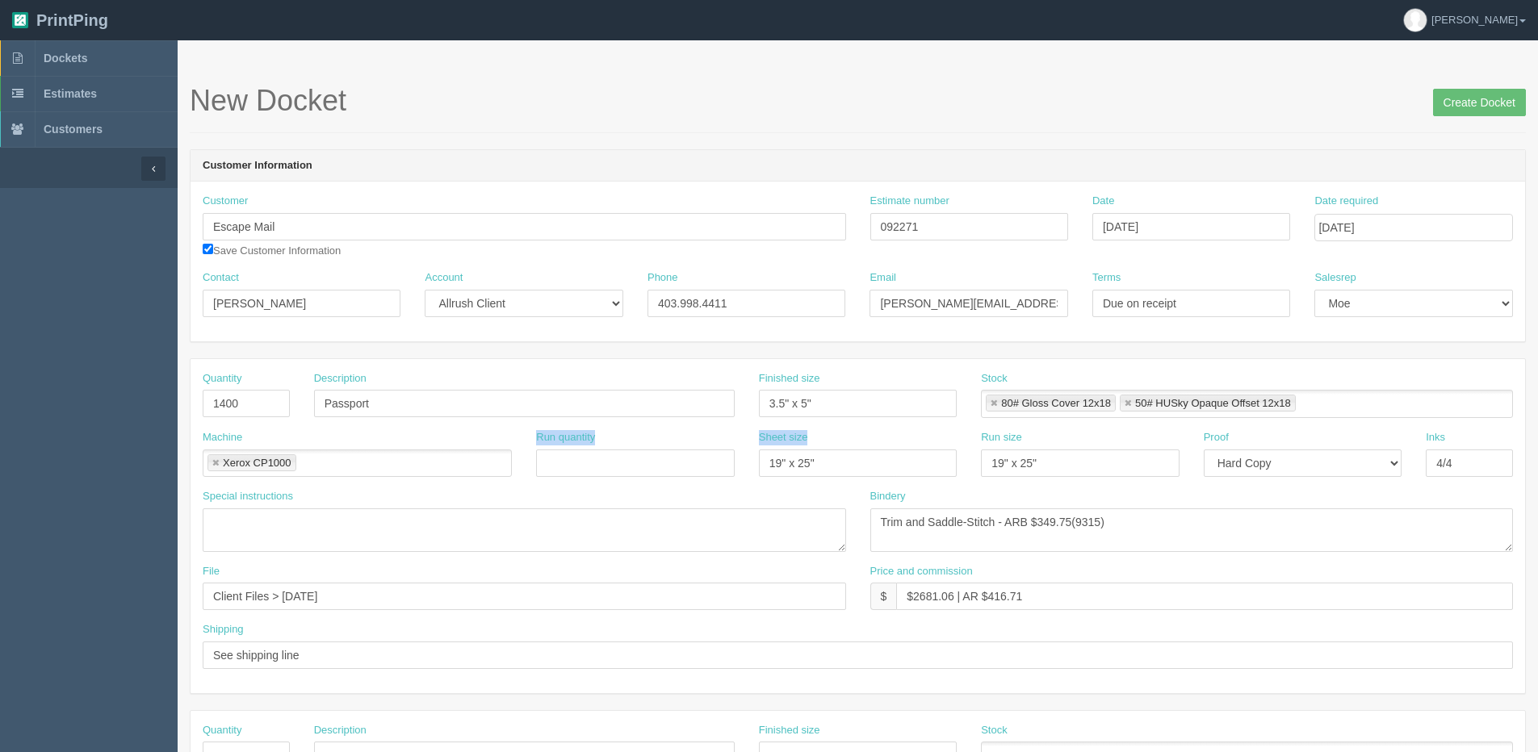
drag, startPoint x: 859, startPoint y: 478, endPoint x: 382, endPoint y: 478, distance: 477.2
click at [382, 478] on div "Machine Xerox CP1000 Xerox CP1000 Run quantity Sheet size 19" x 25" Run size 19…" at bounding box center [858, 459] width 1335 height 59
drag, startPoint x: 688, startPoint y: 583, endPoint x: 757, endPoint y: 510, distance: 100.5
click at [688, 583] on input "Client Files > May 2023" at bounding box center [524, 596] width 643 height 27
drag, startPoint x: 829, startPoint y: 467, endPoint x: 542, endPoint y: 467, distance: 287.4
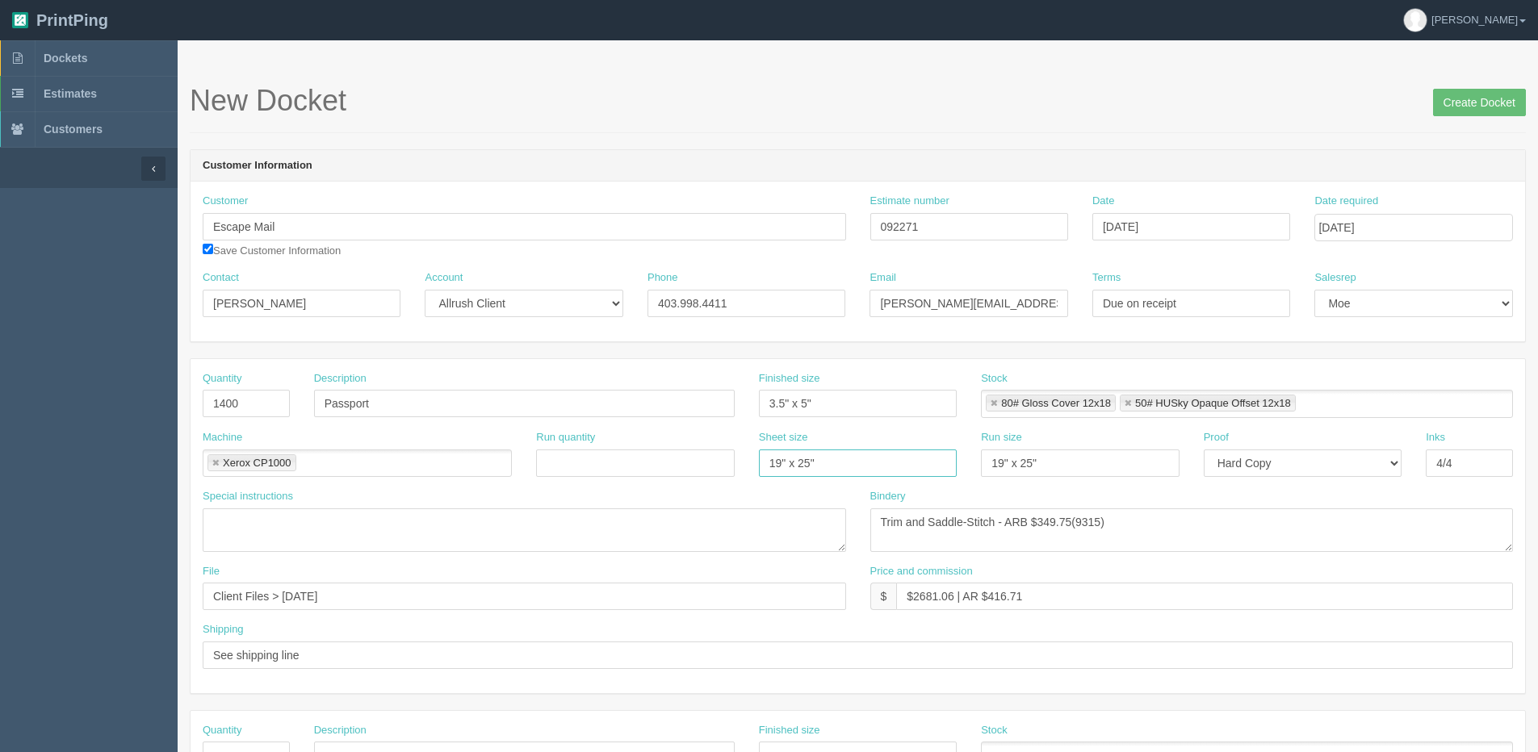
click at [548, 467] on div "Machine Xerox CP1000 Xerox CP1000 Run quantity Sheet size 19" x 25" Run size 19…" at bounding box center [858, 459] width 1335 height 59
type input "12" x 18""
drag, startPoint x: 1071, startPoint y: 461, endPoint x: 757, endPoint y: 463, distance: 314.1
click at [762, 462] on div "Machine Xerox CP1000 Xerox CP1000 Run quantity Sheet size 12" x 18" Run size 19…" at bounding box center [858, 459] width 1335 height 59
type input "12" x 18""
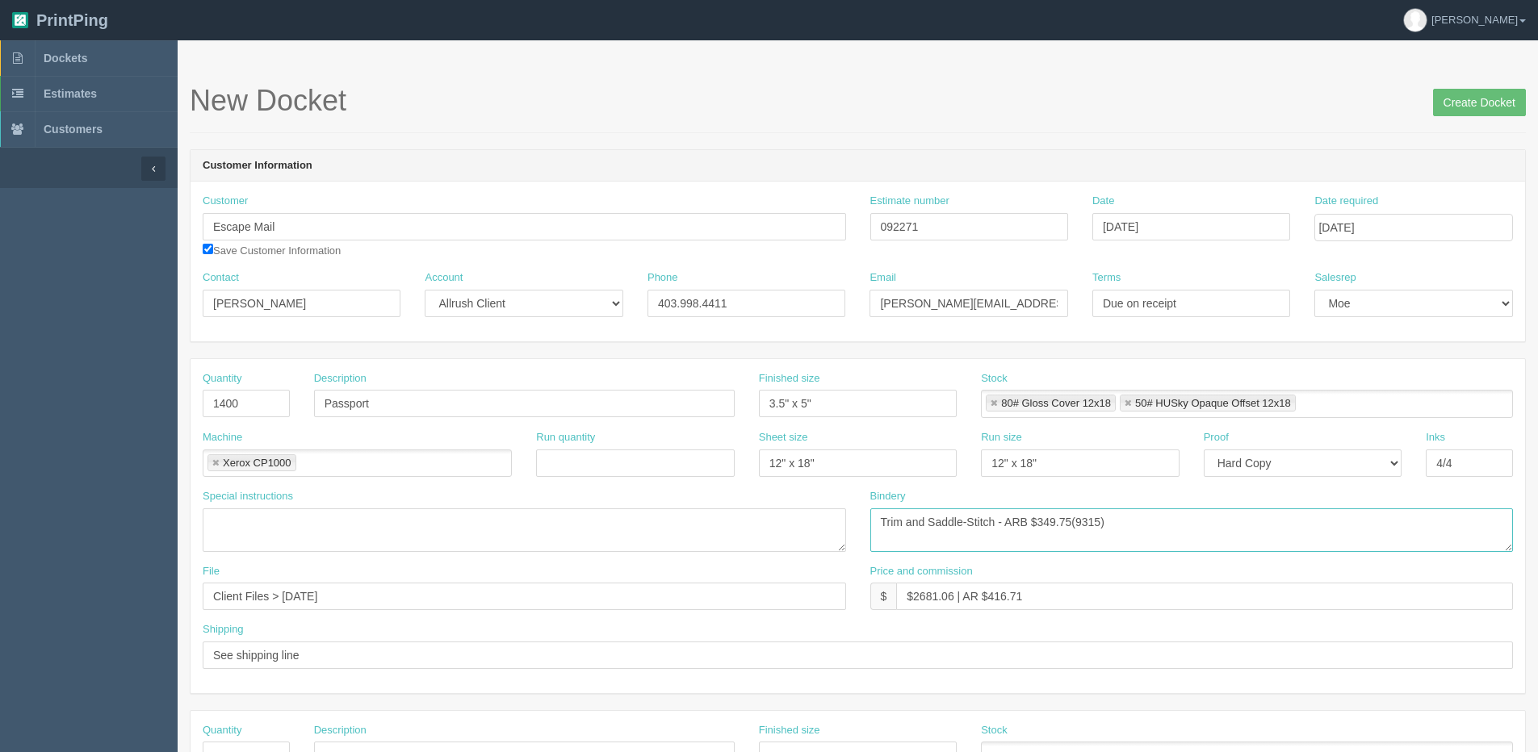
click at [883, 521] on textarea "Trim and Saddle-Stitch - ARB $349.75(9315)" at bounding box center [1191, 531] width 643 height 44
click at [917, 519] on textarea "Trim and Saddle-Stitch - ARB $349.75(9315)" at bounding box center [1191, 531] width 643 height 44
drag, startPoint x: 1186, startPoint y: 522, endPoint x: 1543, endPoint y: 409, distance: 374.1
click at [1537, 434] on html "PrintPing Dan Edit account ( dan@allrush.ca ) Logout Dockets Estimates Customers" at bounding box center [769, 733] width 1538 height 1466
type textarea "1.7 mil Soft ouch Lam 1 Side, Trim and Saddle-Stitch - ARB $501.05 (12602)"
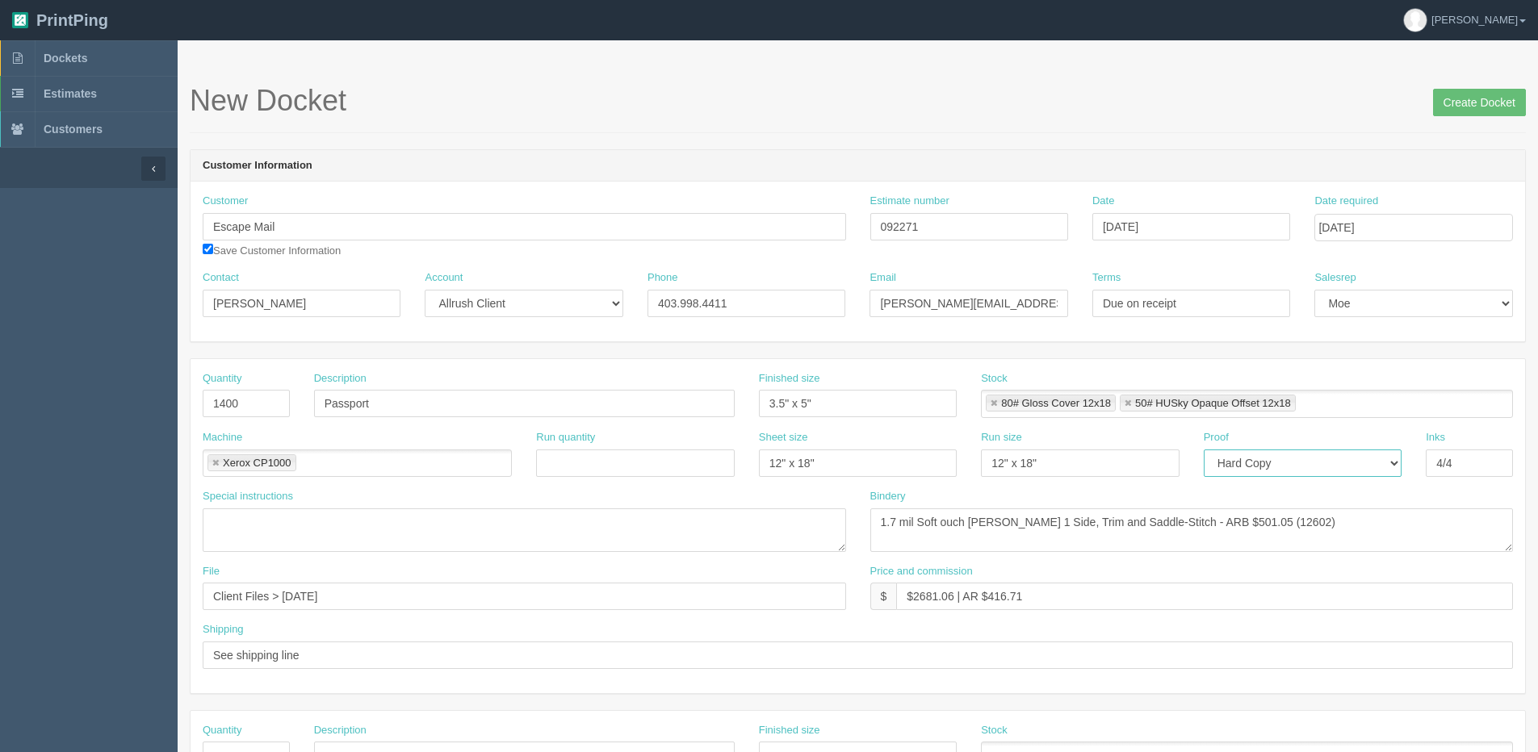
drag, startPoint x: 1322, startPoint y: 457, endPoint x: 1325, endPoint y: 476, distance: 19.6
click at [1322, 457] on select "-- Email Hard Copy" at bounding box center [1303, 463] width 198 height 27
select select "Email"
click at [1204, 450] on select "-- Email Hard Copy" at bounding box center [1303, 463] width 198 height 27
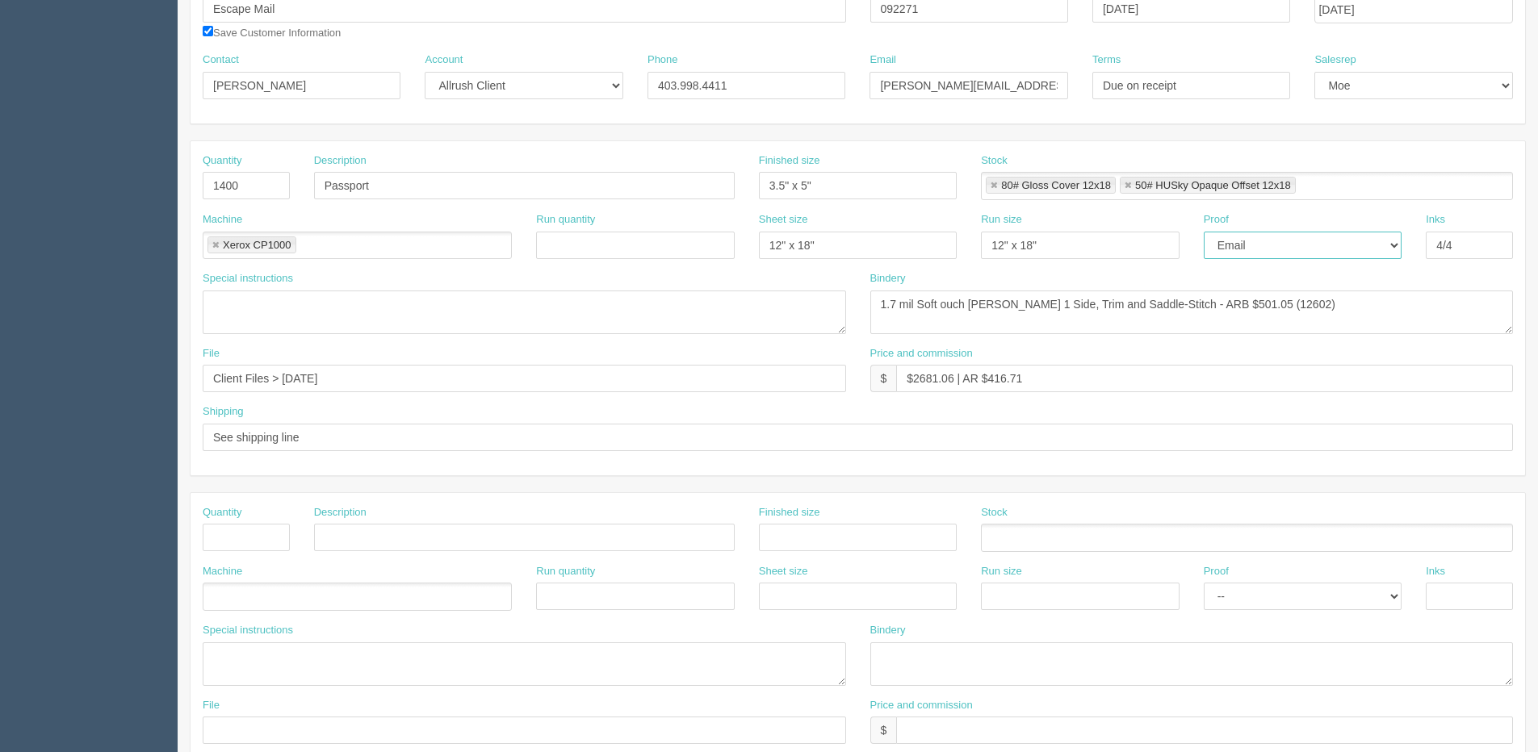
scroll to position [242, 0]
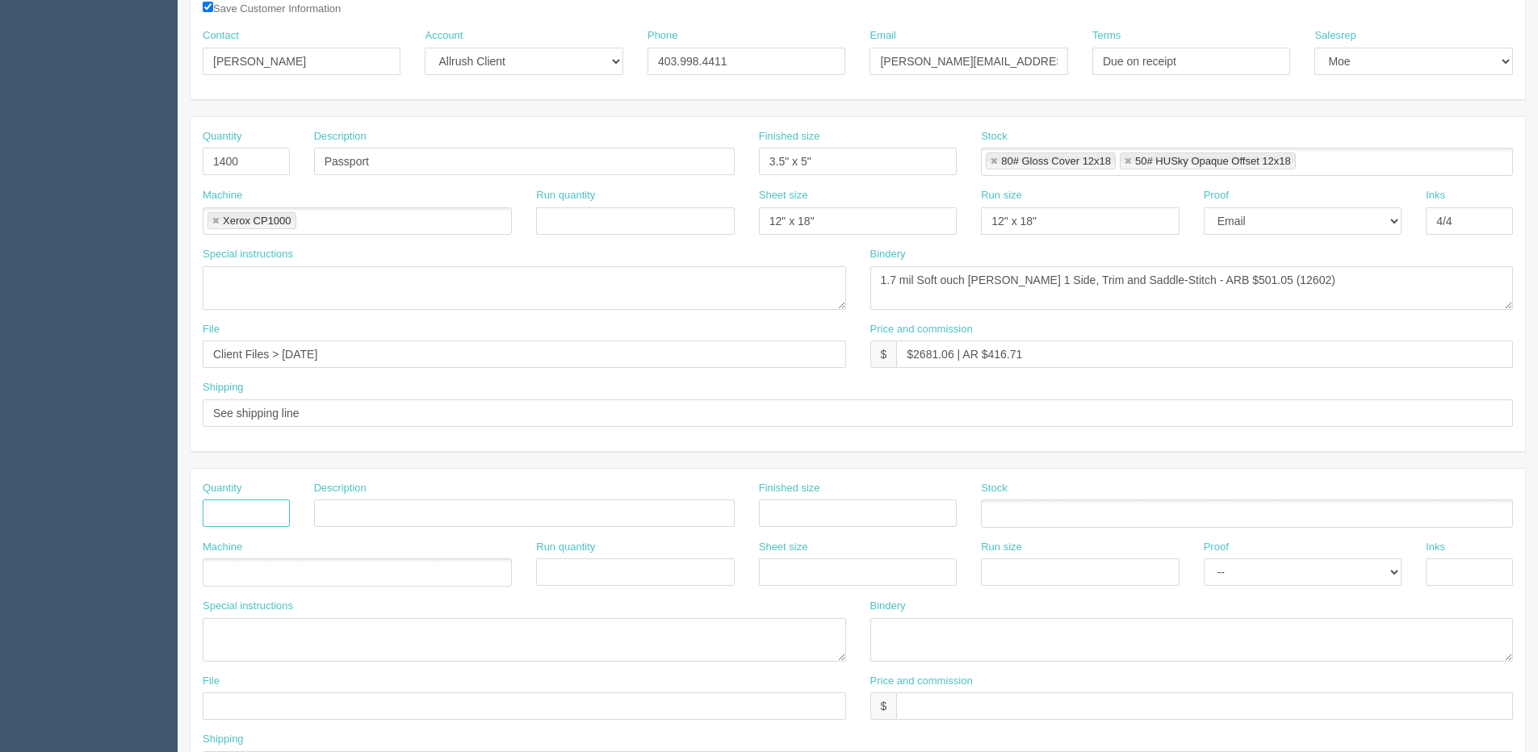
click at [249, 514] on input "text" at bounding box center [246, 513] width 87 height 27
click at [0, 409] on html "PrintPing Dan Edit account ( dan@allrush.ca ) Logout Dockets Estimates Customers" at bounding box center [769, 491] width 1538 height 1466
type input "\"
type input "Email / Call when ready"
click at [223, 518] on input "text" at bounding box center [246, 513] width 87 height 27
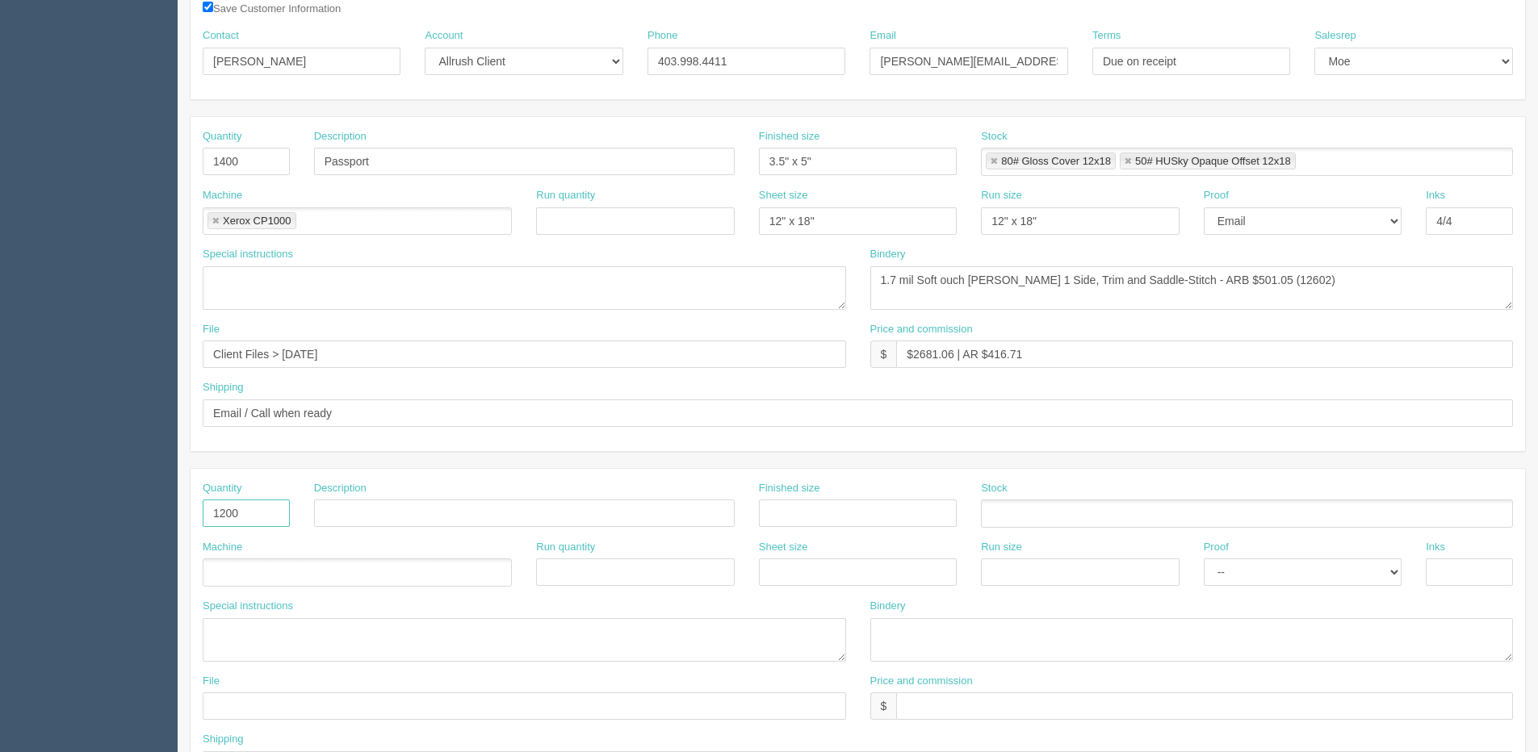
type input "1200"
type input "Boarding Pass"
click at [324, 162] on input "Passport" at bounding box center [524, 161] width 421 height 27
click at [228, 568] on ul at bounding box center [357, 573] width 309 height 28
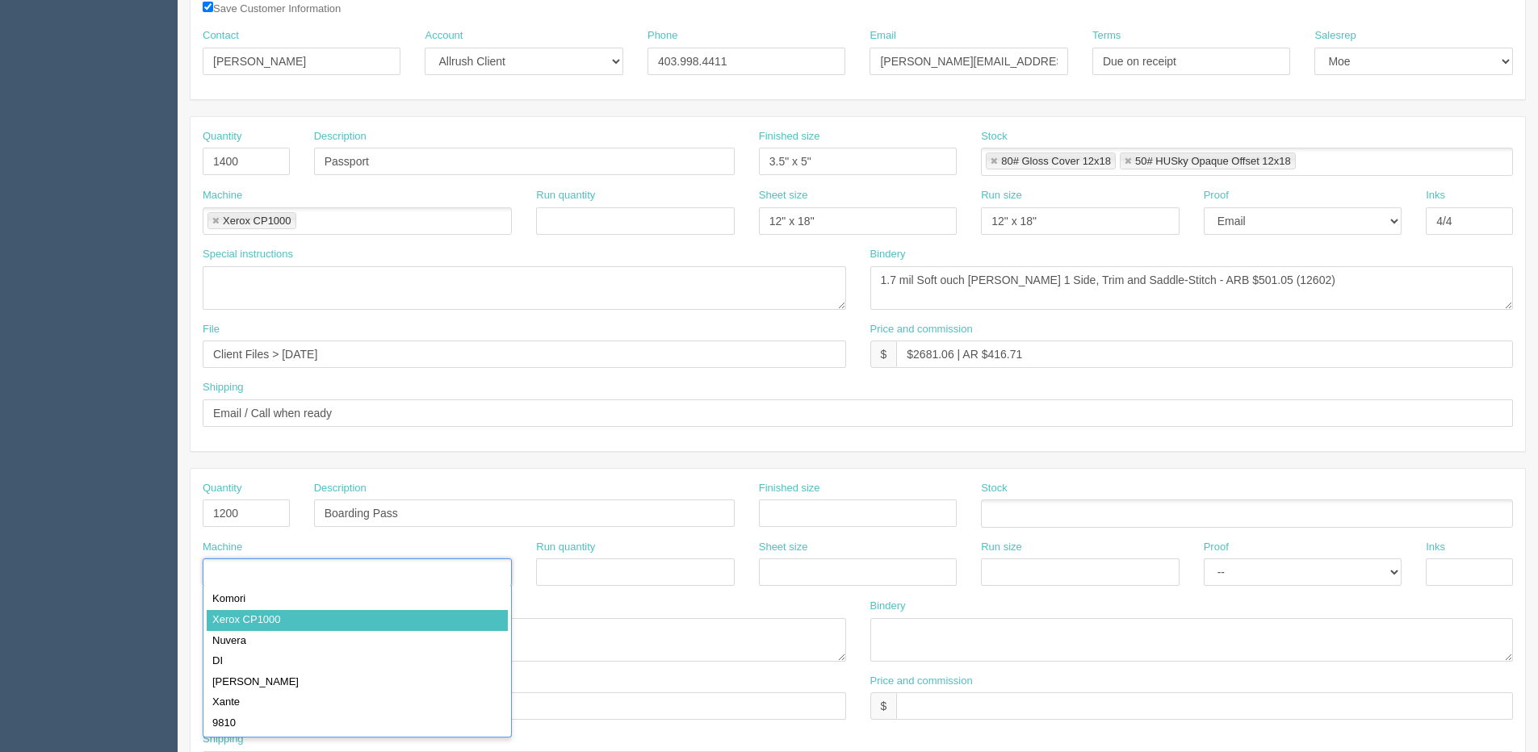
type input "Xerox CP1000"
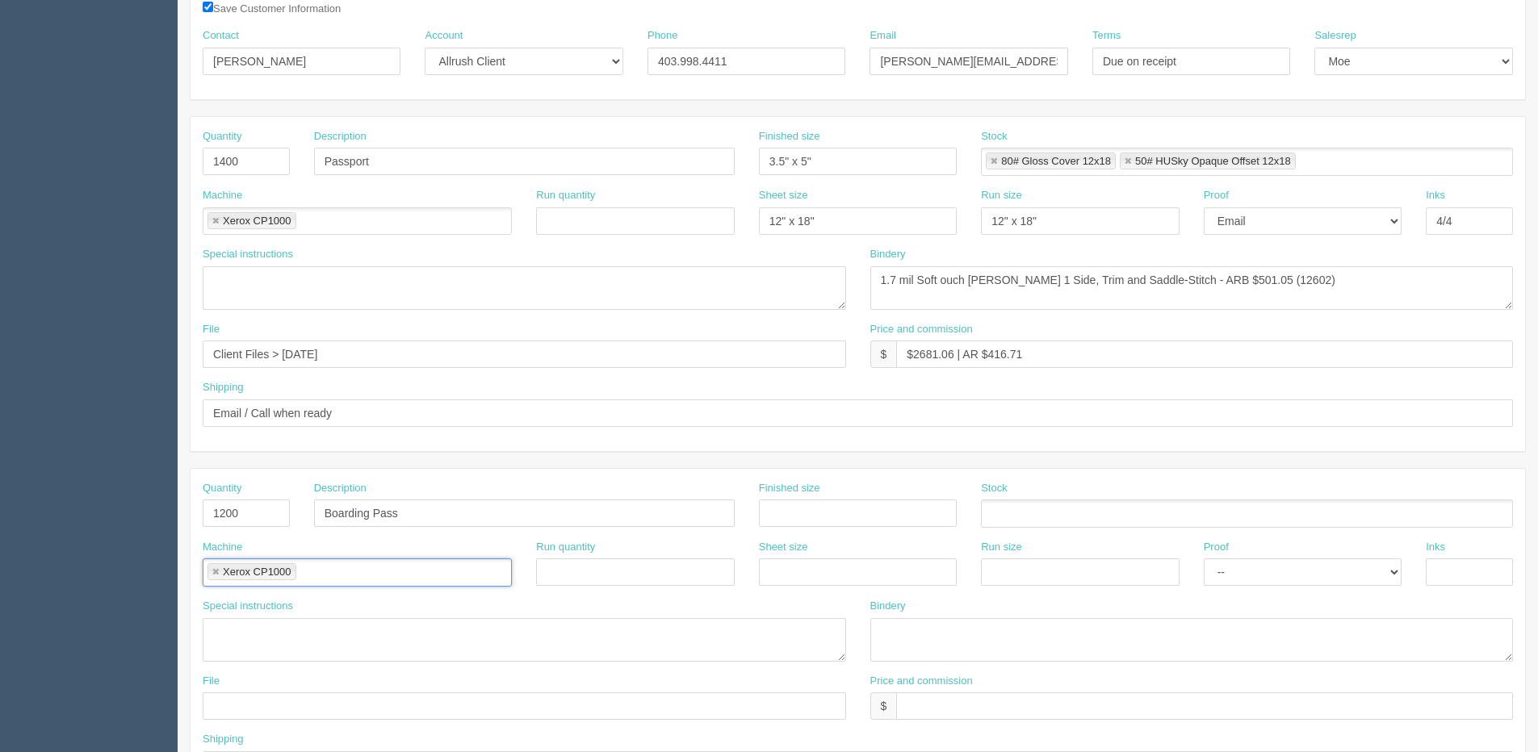
drag, startPoint x: 877, startPoint y: 558, endPoint x: 893, endPoint y: 571, distance: 20.7
click at [877, 559] on div "Sheet size" at bounding box center [858, 563] width 198 height 47
click at [891, 576] on input "text" at bounding box center [858, 572] width 198 height 27
type input "12" x 18""
drag, startPoint x: 1251, startPoint y: 579, endPoint x: 1189, endPoint y: 586, distance: 62.6
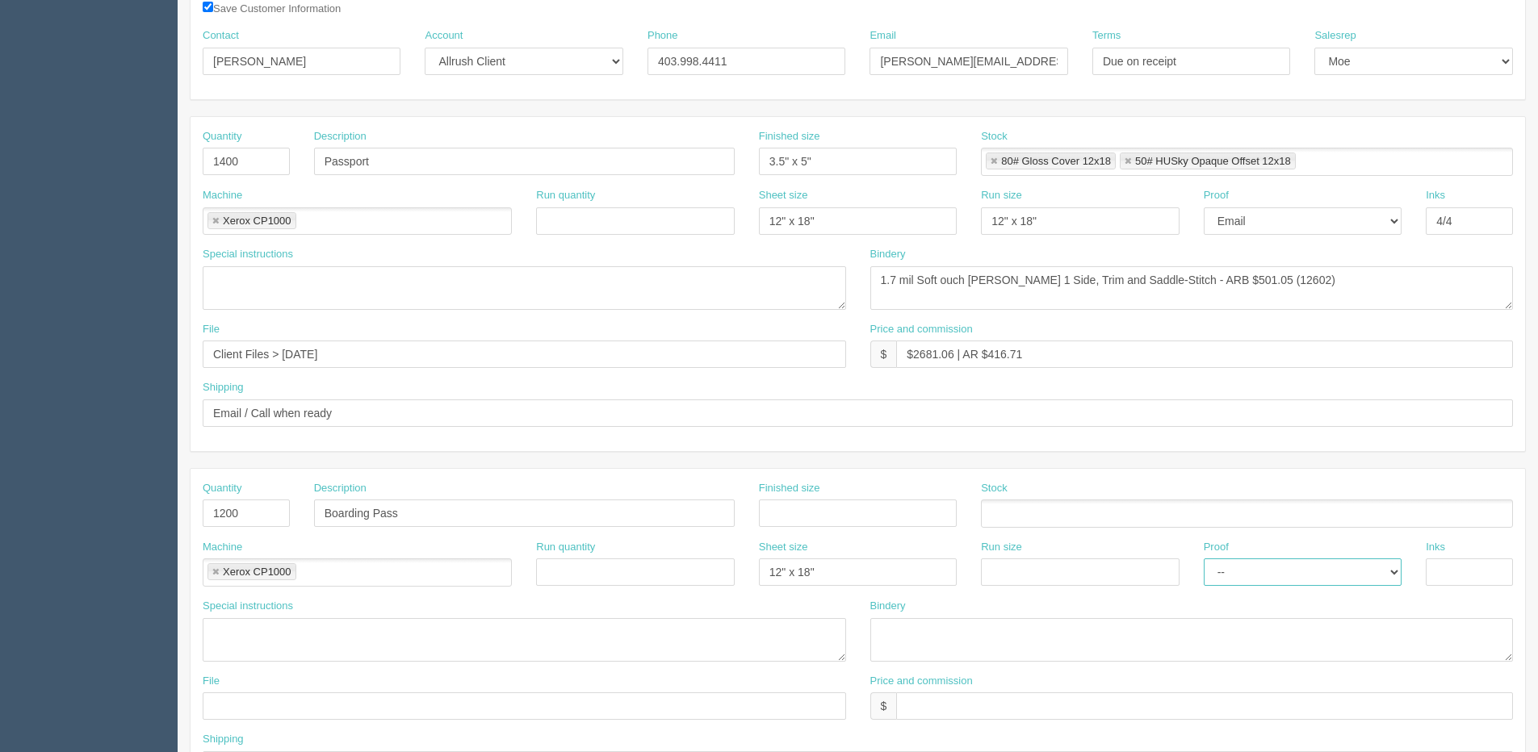
click at [1251, 579] on select "-- Email Hard Copy" at bounding box center [1303, 572] width 198 height 27
click at [1053, 565] on input "text" at bounding box center [1080, 572] width 198 height 27
type input "12" x 18""
click at [1294, 568] on select "-- Email Hard Copy" at bounding box center [1303, 572] width 198 height 27
select select "Email"
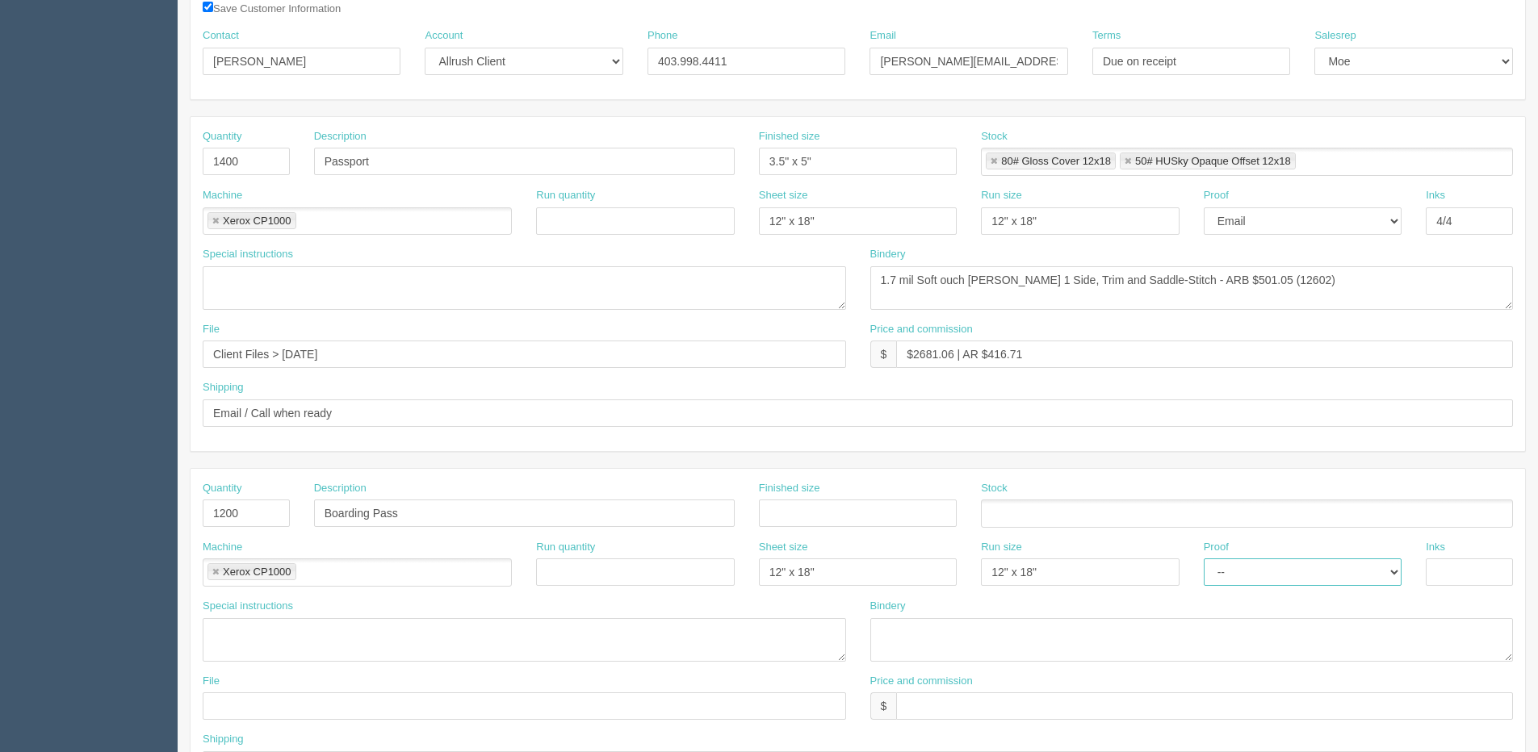
click at [1204, 559] on select "-- Email Hard Copy" at bounding box center [1303, 572] width 198 height 27
click at [1492, 574] on input "text" at bounding box center [1469, 572] width 87 height 27
type input "4/0"
click at [856, 516] on input "text" at bounding box center [858, 513] width 198 height 27
click at [792, 515] on input "3" x 4"" at bounding box center [858, 513] width 198 height 27
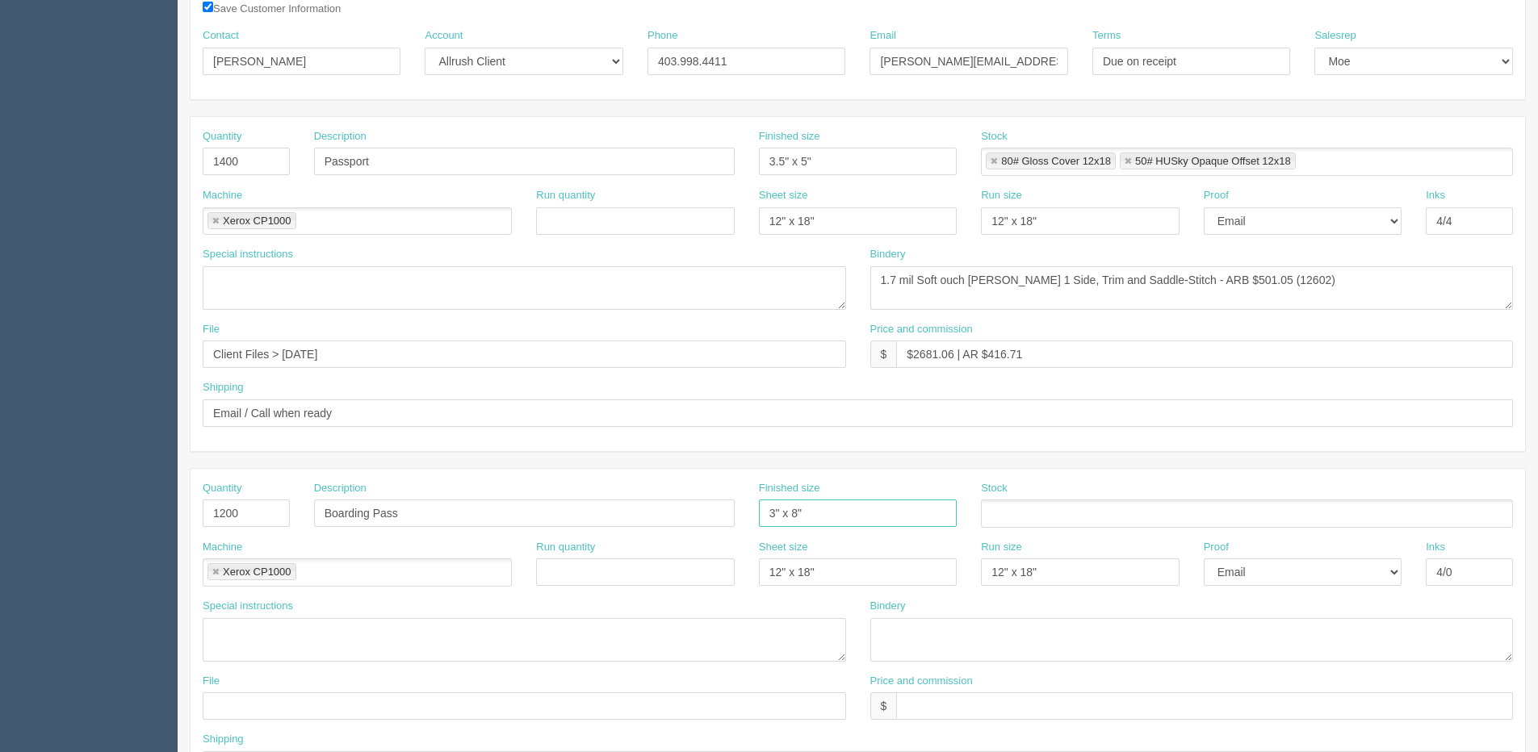
type input "3" x 8""
click at [289, 711] on input "text" at bounding box center [524, 706] width 643 height 27
drag, startPoint x: 282, startPoint y: 703, endPoint x: 807, endPoint y: 659, distance: 526.7
click at [723, 662] on div "Quantity 1200 Description Boarding Pass Finished size 3" x 8" Stock Machine Xer…" at bounding box center [858, 636] width 1335 height 334
type input "Client Files > Sept 2025"
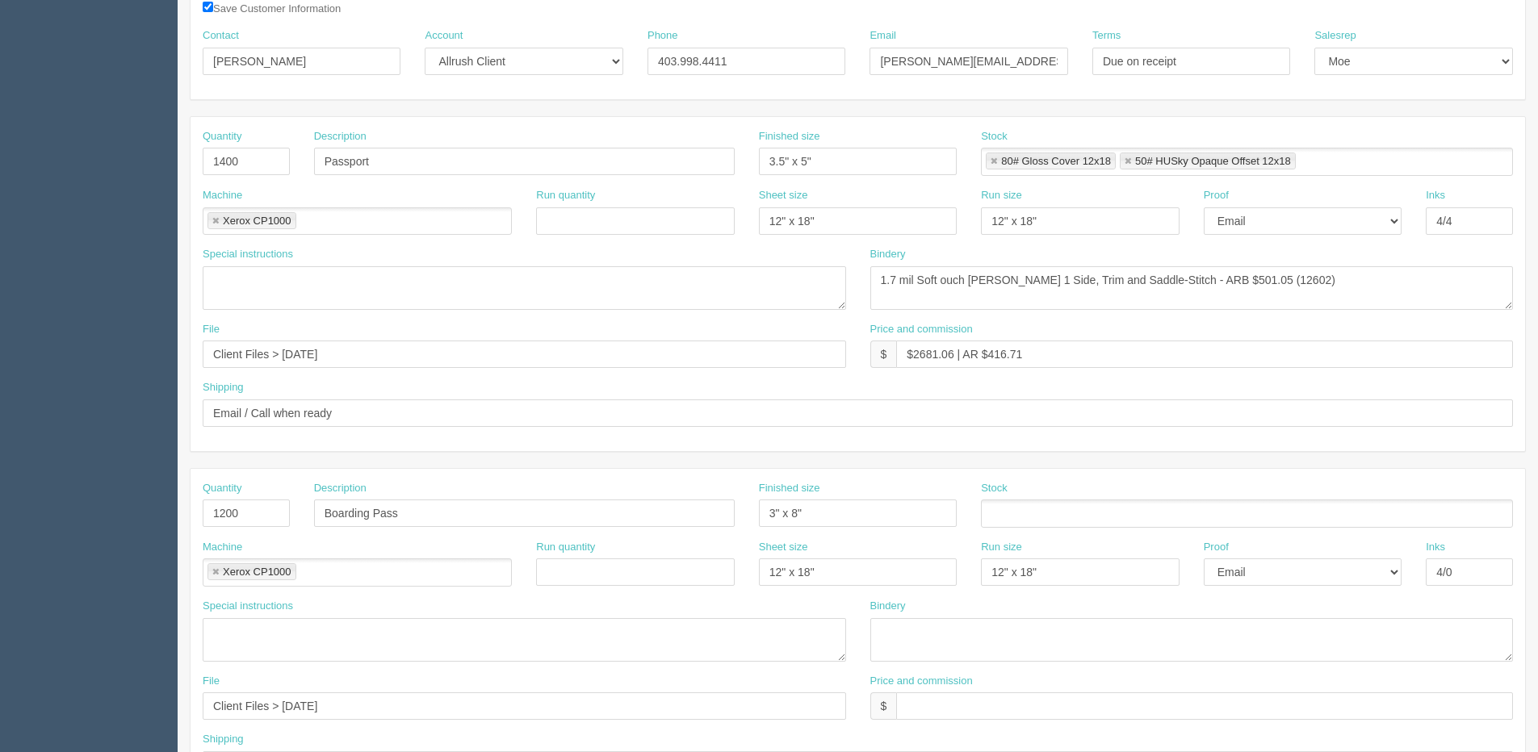
click at [1029, 510] on ul at bounding box center [1247, 514] width 532 height 28
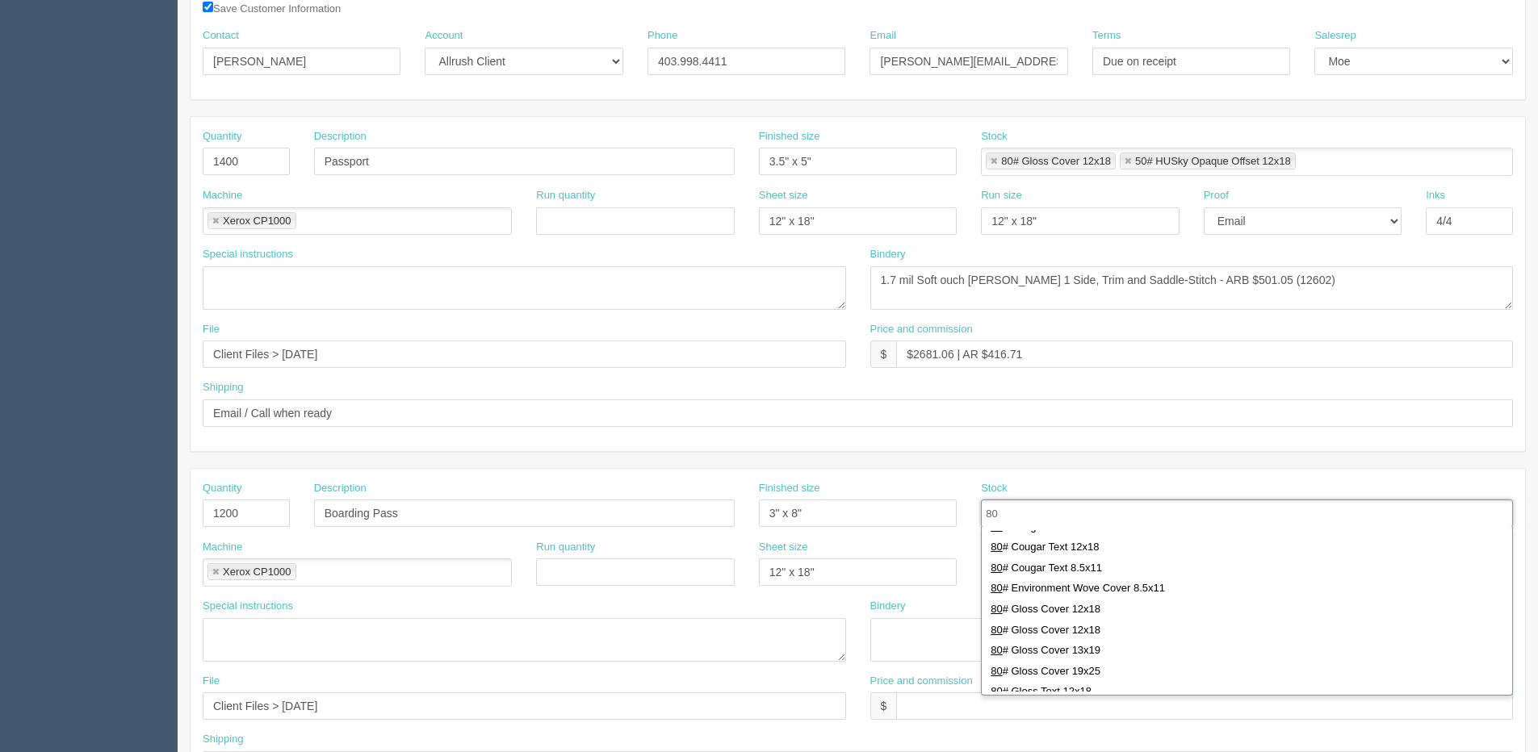
scroll to position [404, 0]
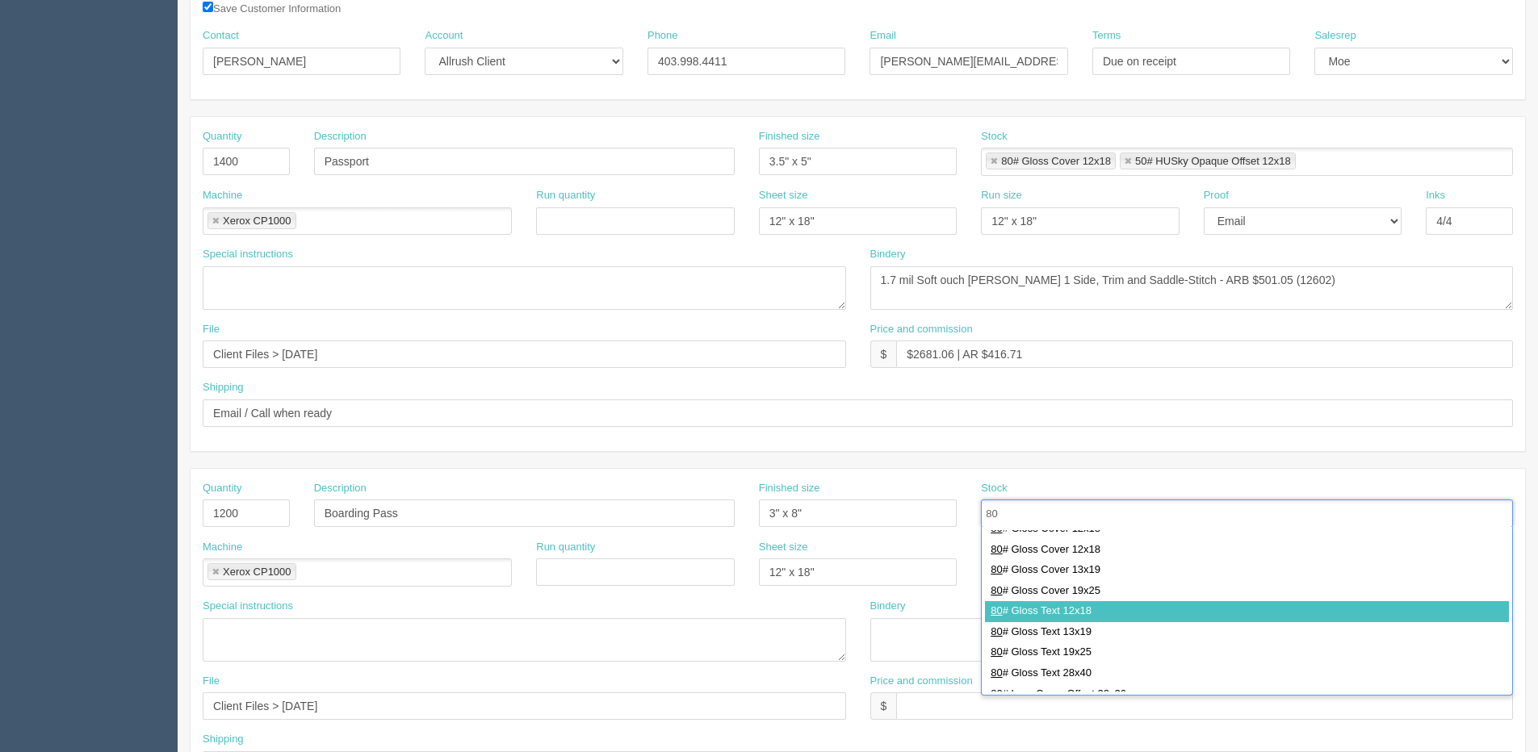
type input "80"
type input "80# Gloss Text 12x18"
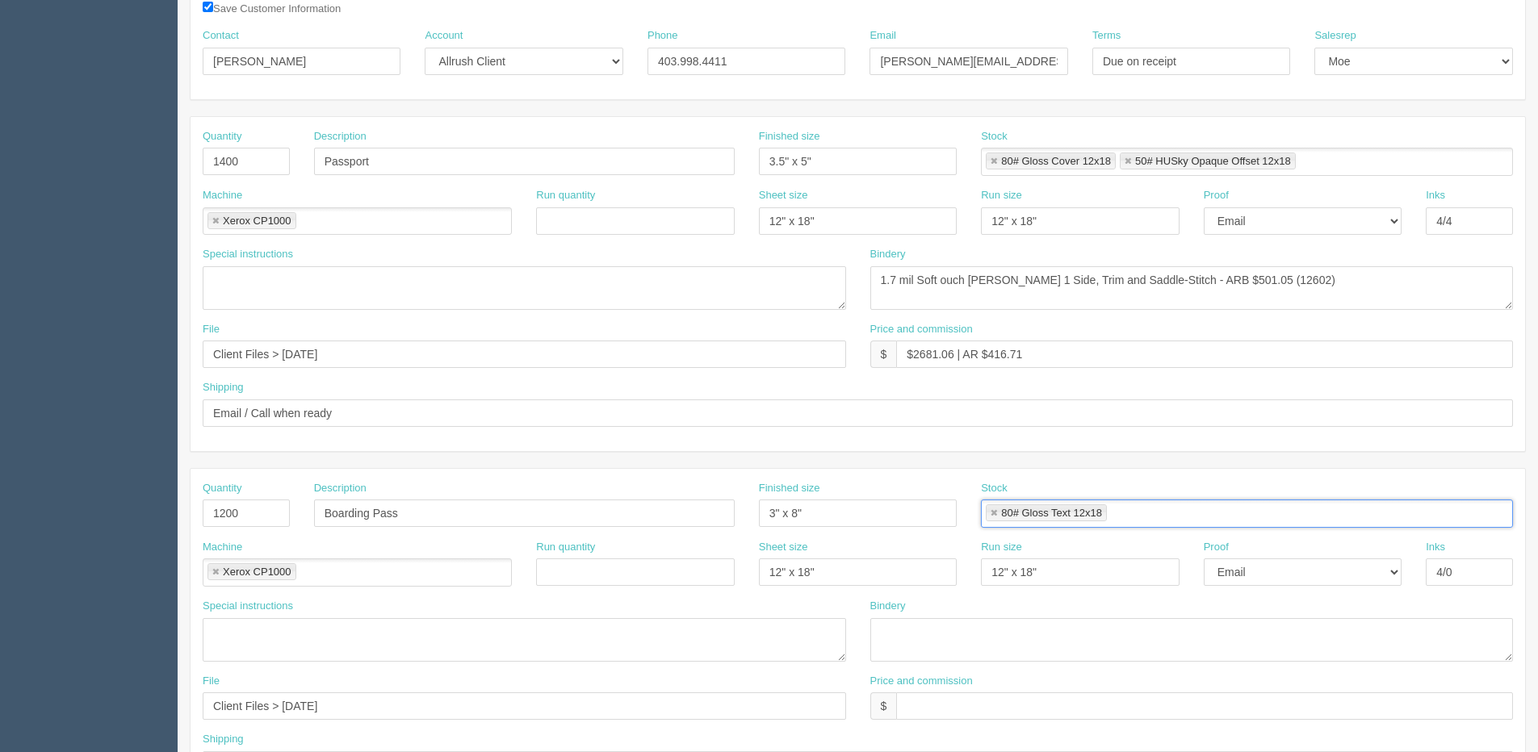
scroll to position [0, 0]
click at [904, 639] on textarea at bounding box center [1191, 640] width 643 height 44
type textarea "Trim to size"
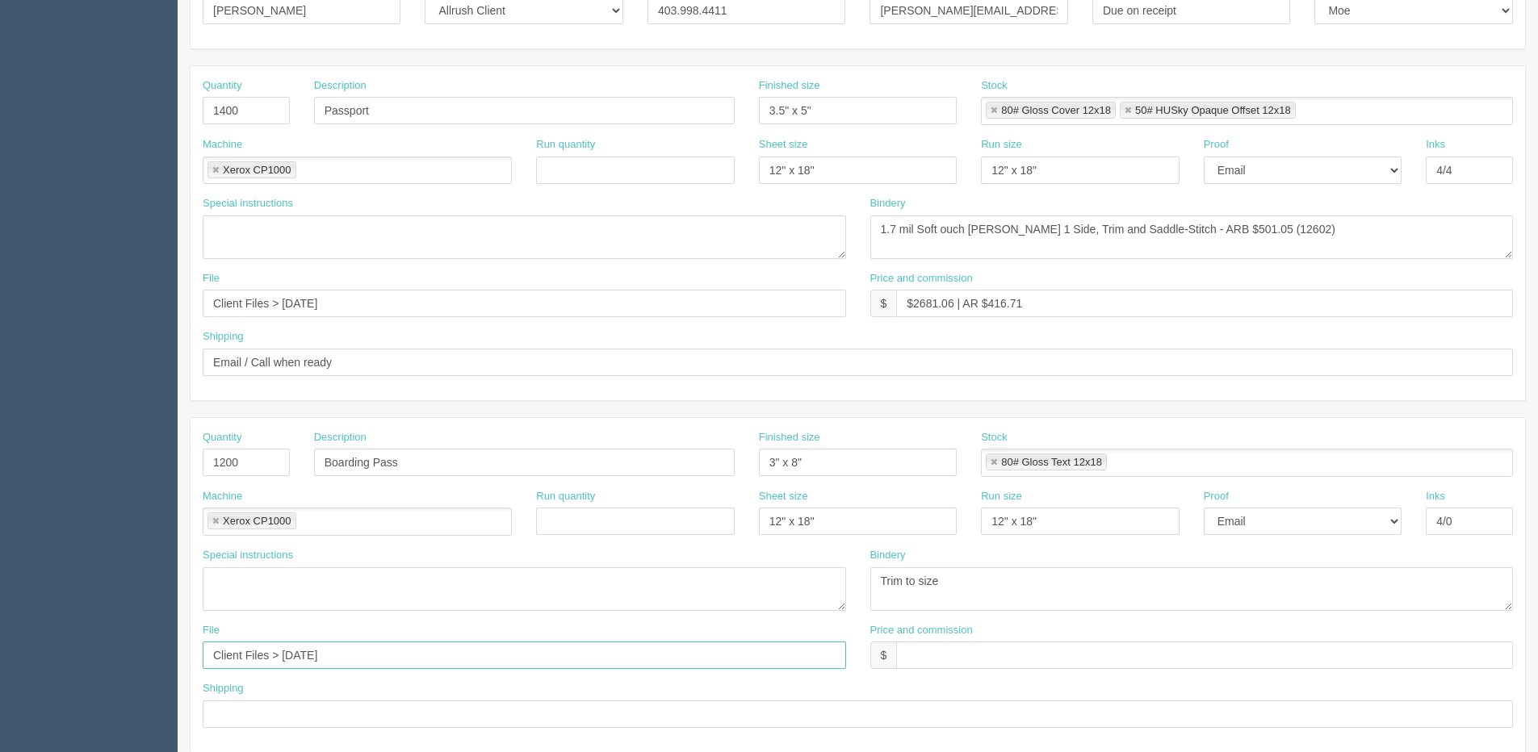
scroll to position [404, 0]
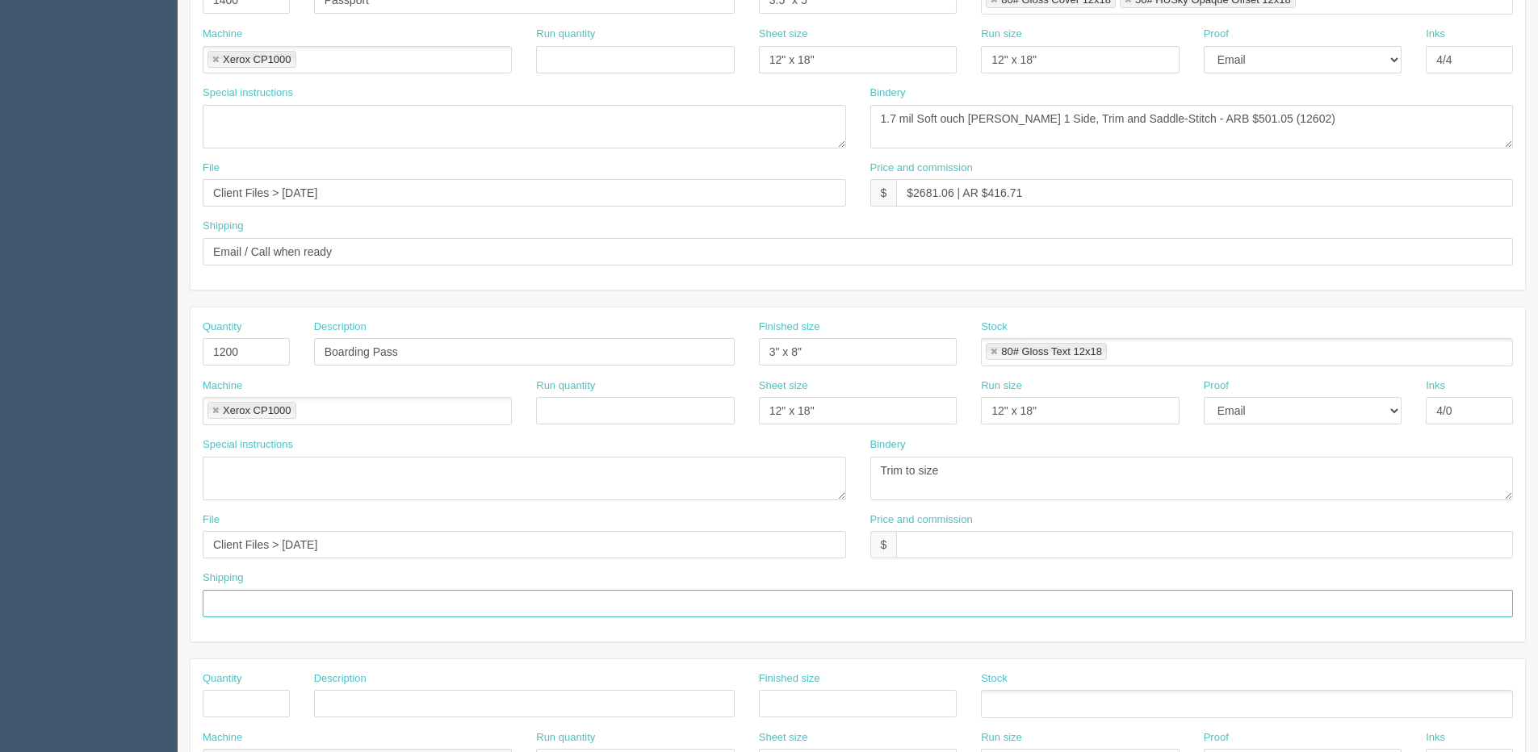
click at [281, 617] on input "text" at bounding box center [858, 603] width 1310 height 27
type input "Same as above"
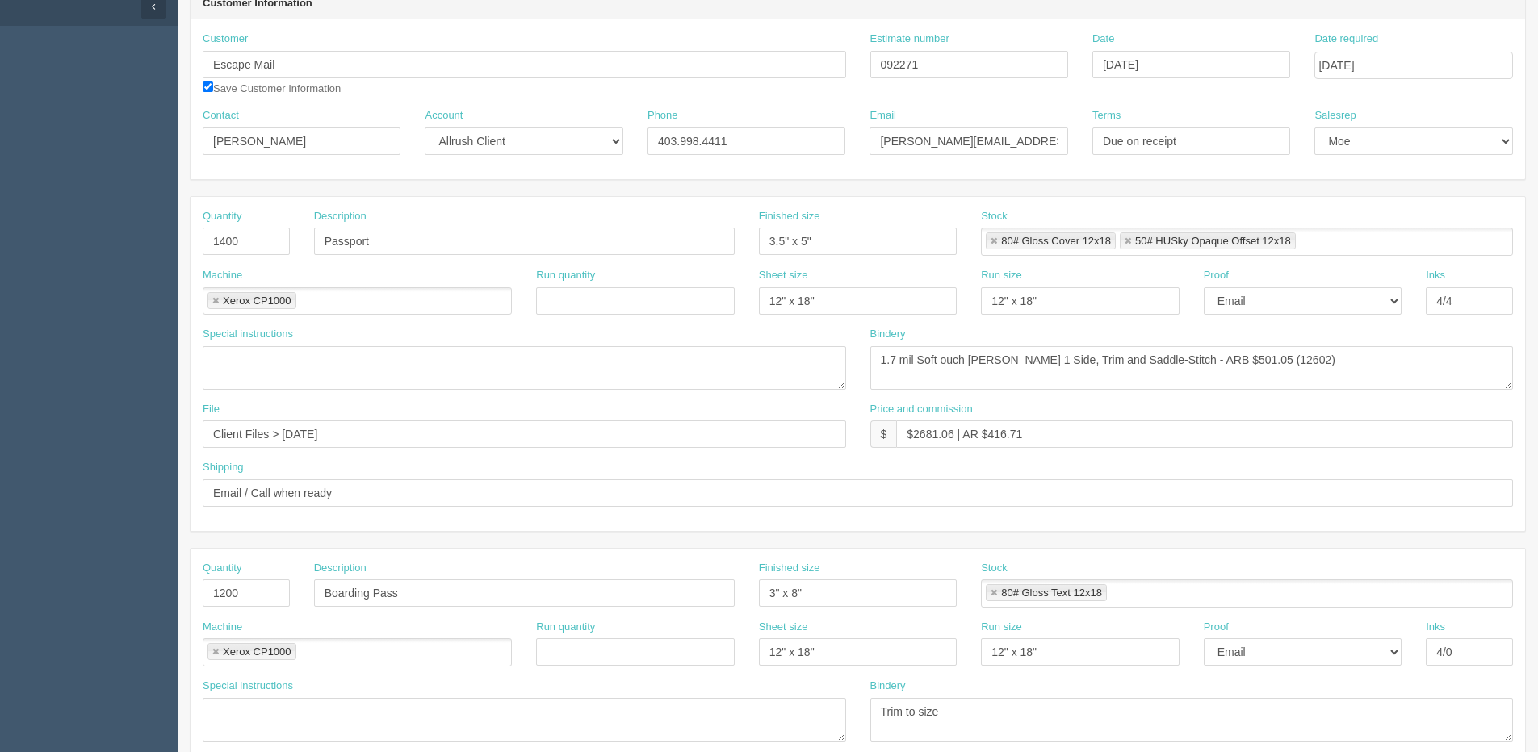
scroll to position [0, 0]
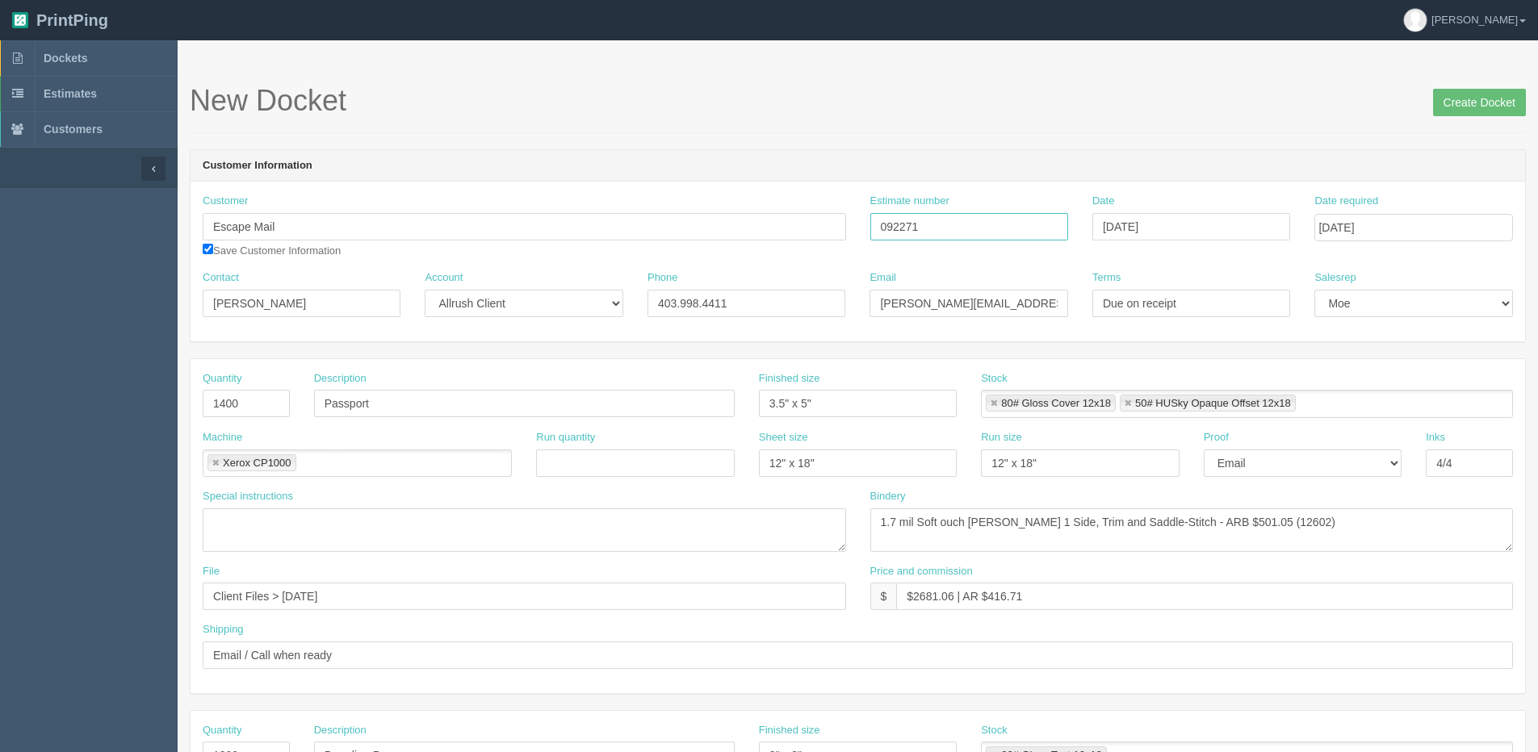
click at [983, 240] on input "092271" at bounding box center [969, 226] width 198 height 27
type input "092271 | 082127"
drag, startPoint x: 912, startPoint y: 595, endPoint x: 955, endPoint y: 597, distance: 43.7
click at [955, 597] on input "$2681.06 | AR $416.71" at bounding box center [1204, 596] width 617 height 27
drag, startPoint x: 990, startPoint y: 597, endPoint x: 1064, endPoint y: 589, distance: 74.8
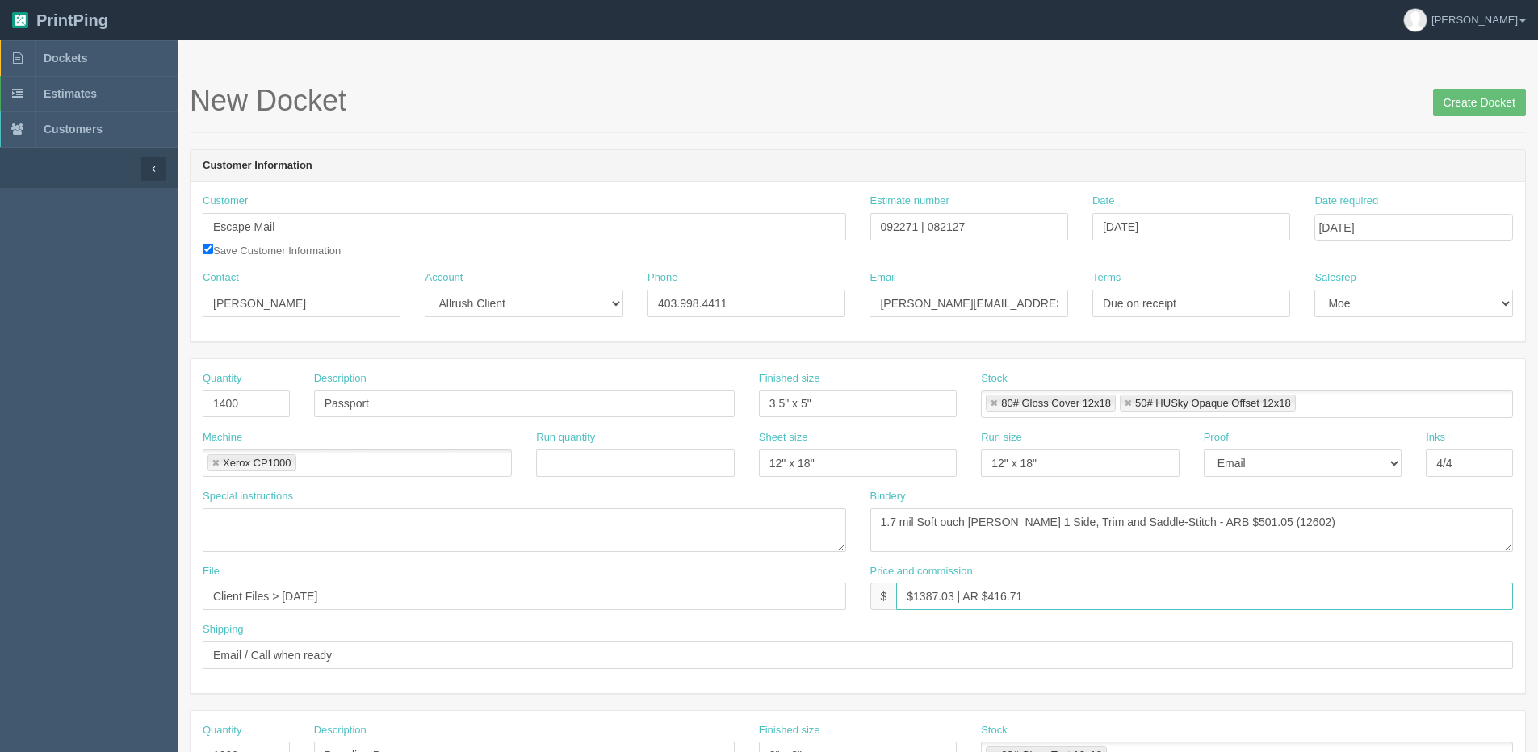
click at [1062, 589] on input "$1387.03 | AR $416.71" at bounding box center [1204, 596] width 617 height 27
type input "$1387.03 | AR $277.44"
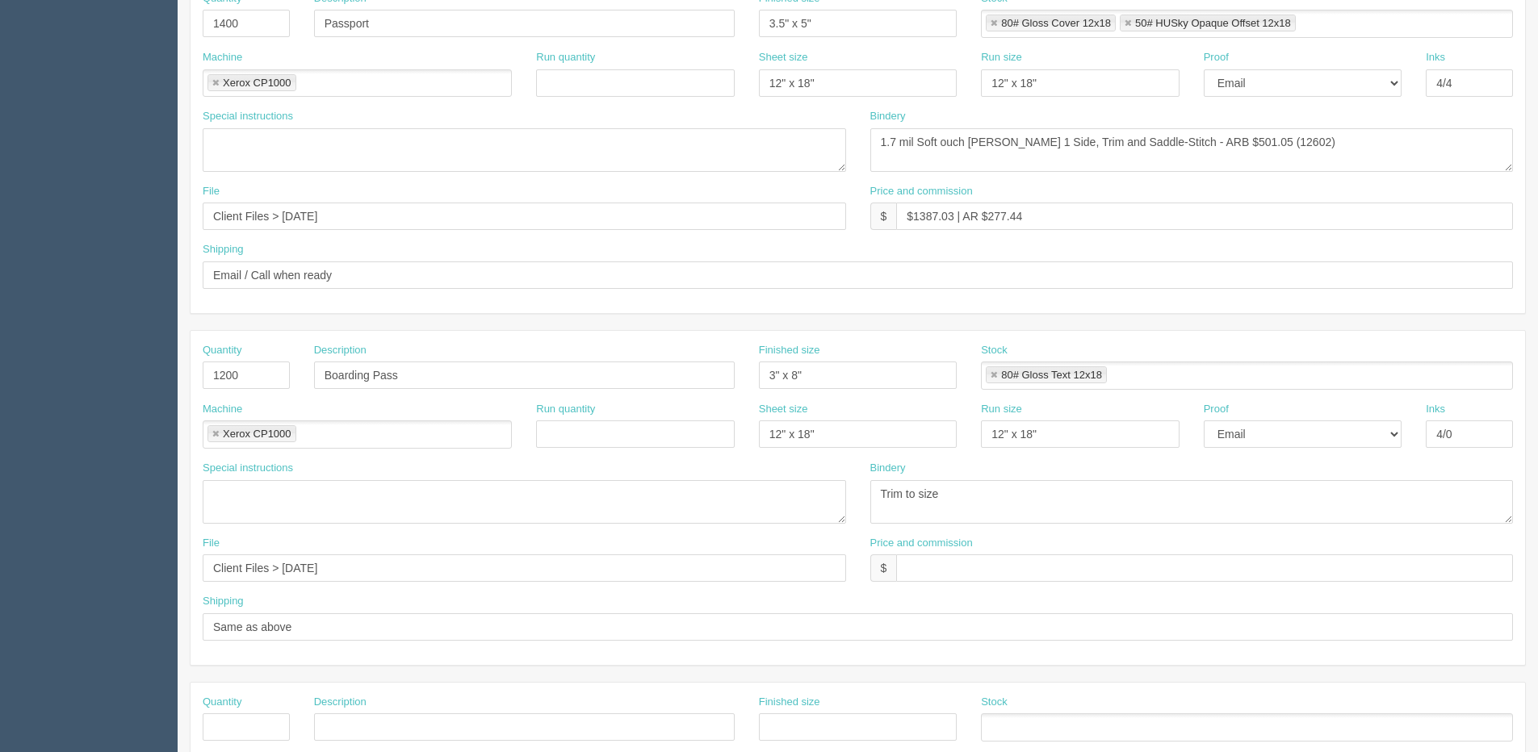
scroll to position [404, 0]
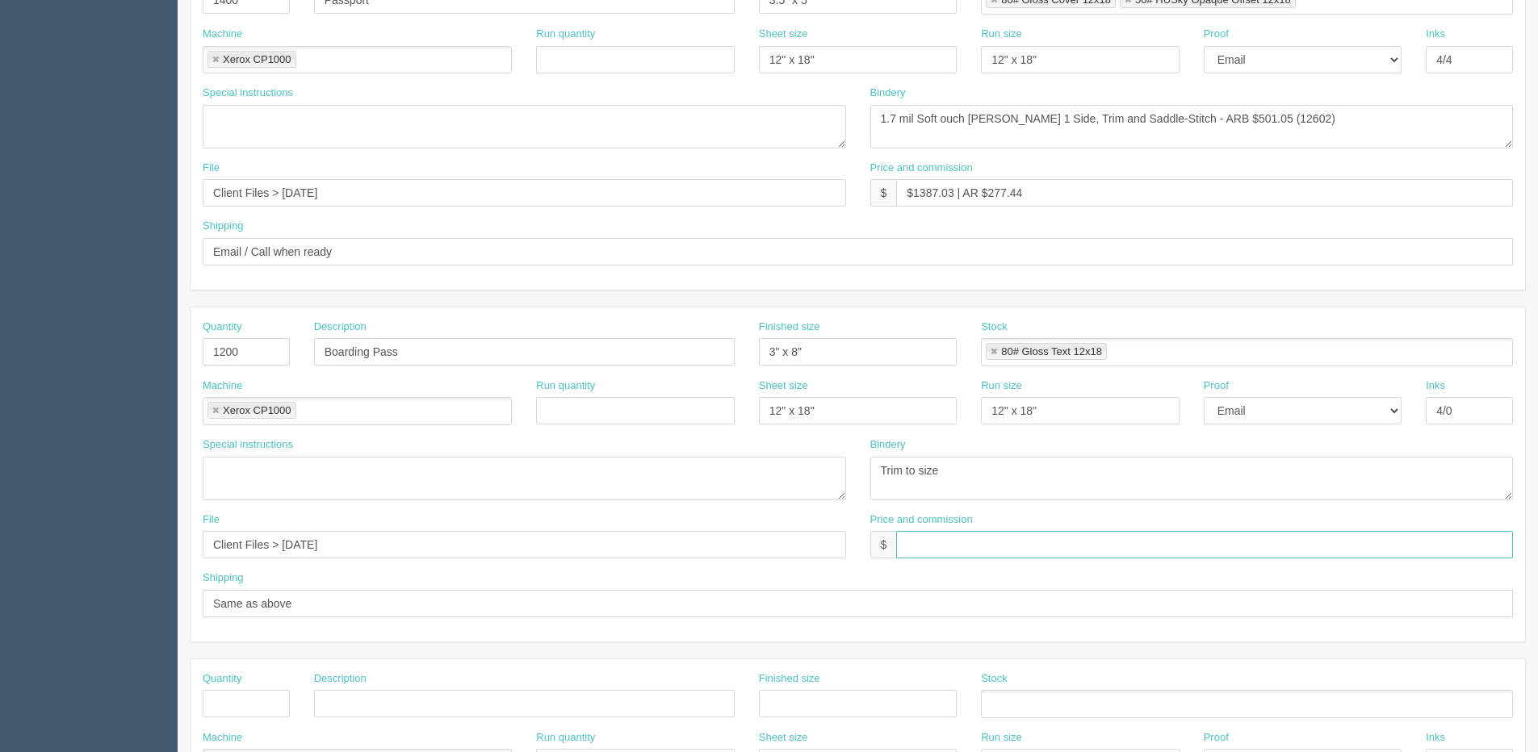
click at [915, 543] on input "text" at bounding box center [1204, 544] width 617 height 27
click at [1027, 540] on input "$120.66 | AR $" at bounding box center [1204, 544] width 617 height 27
type input "$120.66 | AR $40.22"
click at [363, 192] on input "Client Files > May 2023" at bounding box center [524, 192] width 643 height 27
drag, startPoint x: 389, startPoint y: 539, endPoint x: -51, endPoint y: 577, distance: 441.7
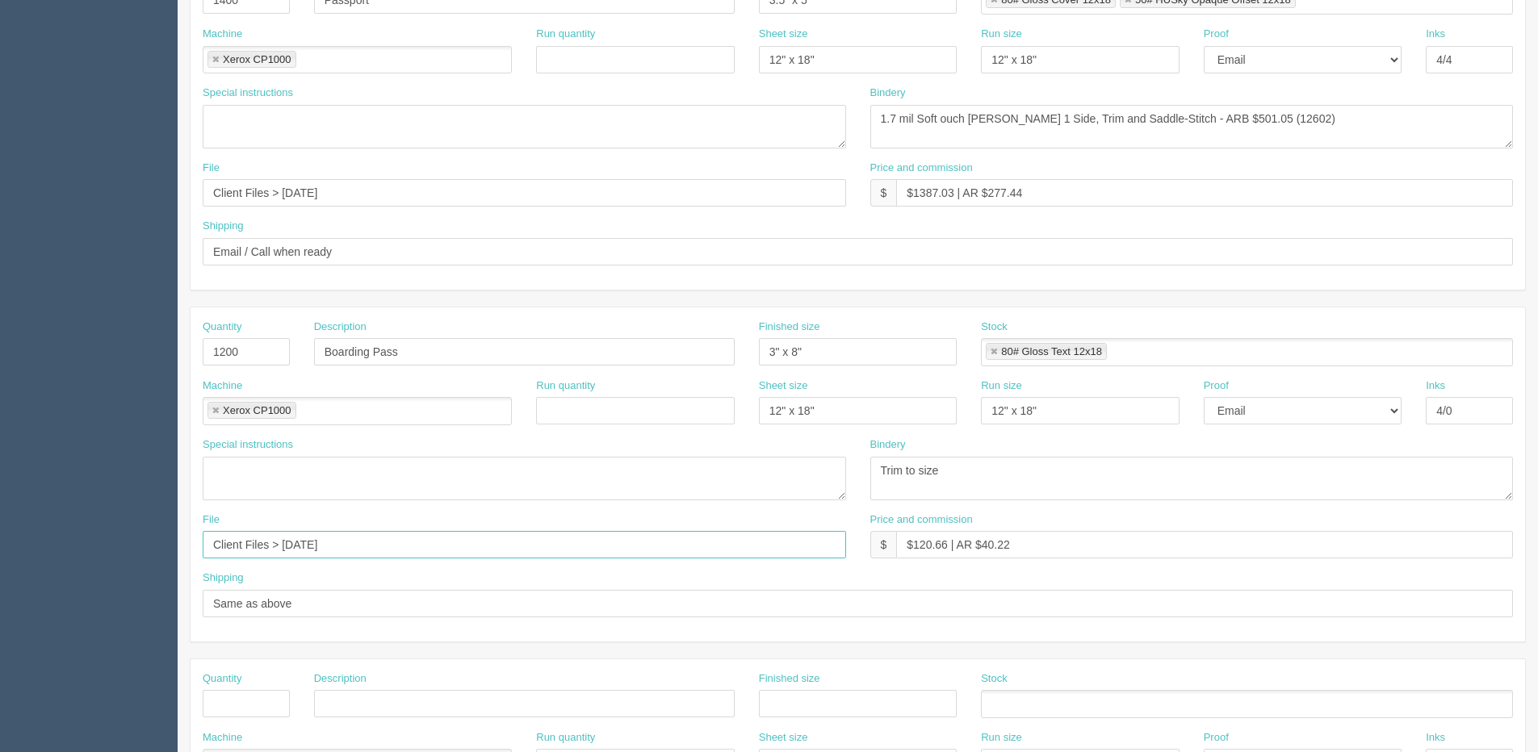
click at [0, 577] on html "PrintPing Dan Edit account ( dan@allrush.ca ) Logout Dockets Estimates Customers" at bounding box center [769, 329] width 1538 height 1466
drag, startPoint x: -97, startPoint y: 197, endPoint x: -213, endPoint y: 197, distance: 116.3
click at [0, 197] on html "PrintPing Dan Edit account ( dan@allrush.ca ) Logout Dockets Estimates Customers" at bounding box center [769, 329] width 1538 height 1466
paste input "Sept 2025"
type input "Client Files > Sept 2025"
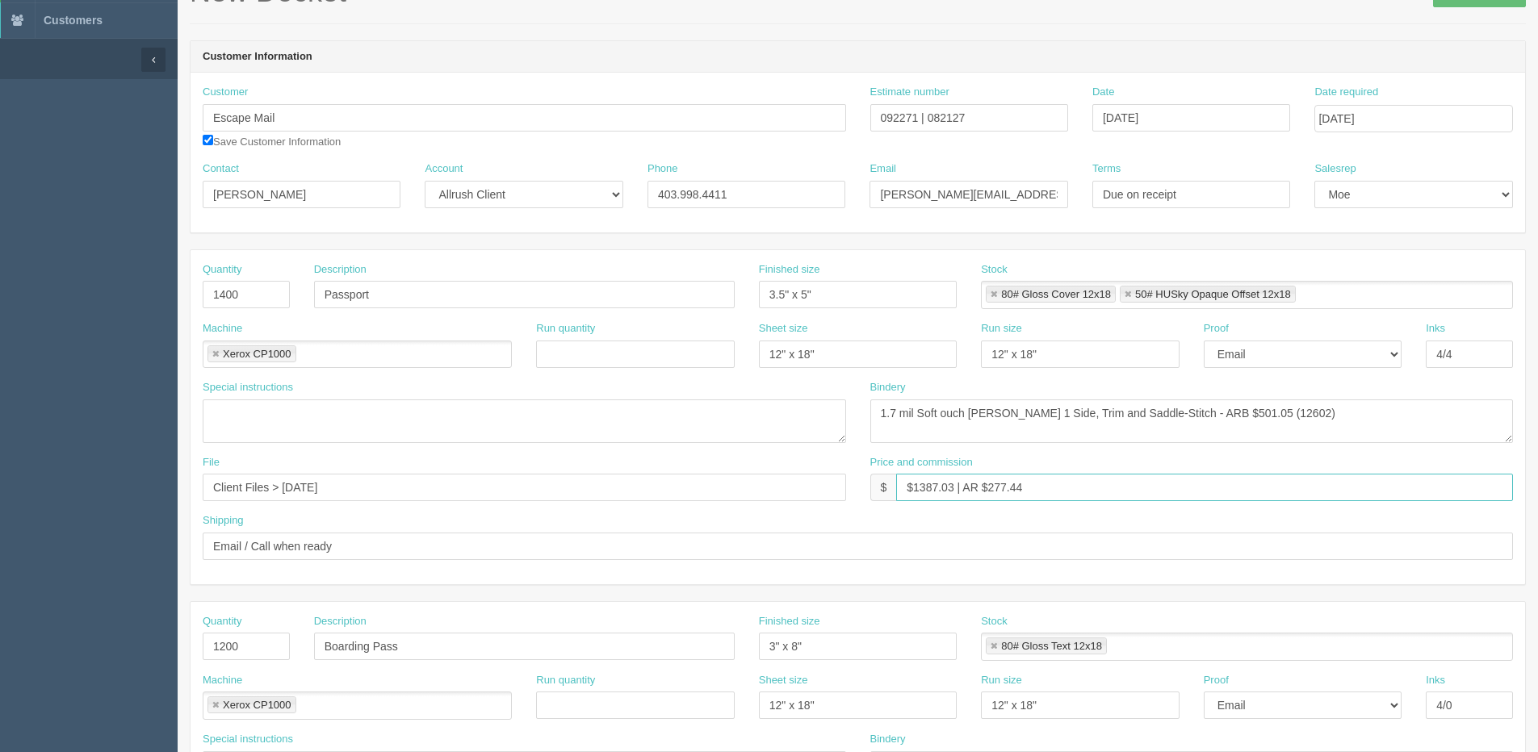
scroll to position [81, 0]
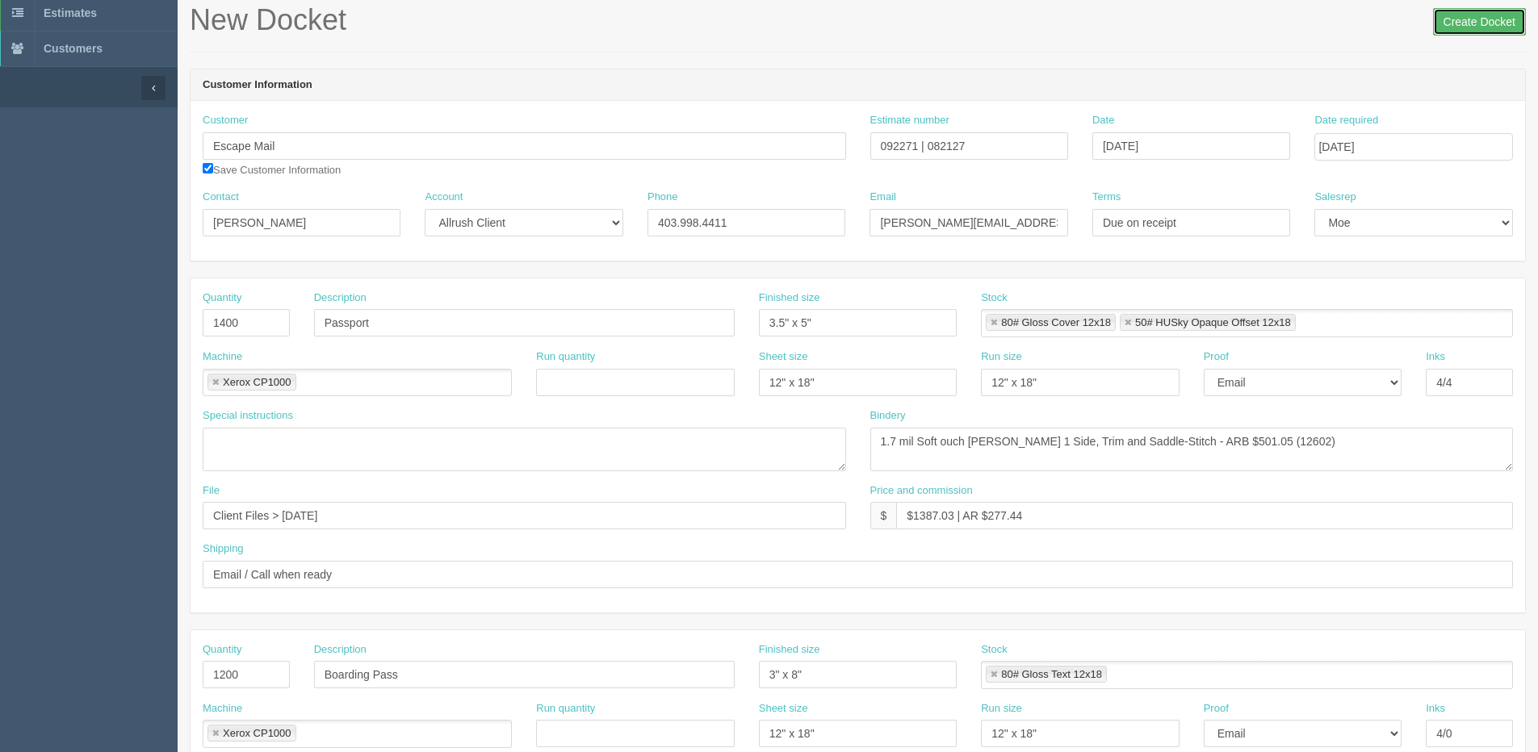
click at [1494, 26] on input "Create Docket" at bounding box center [1479, 21] width 93 height 27
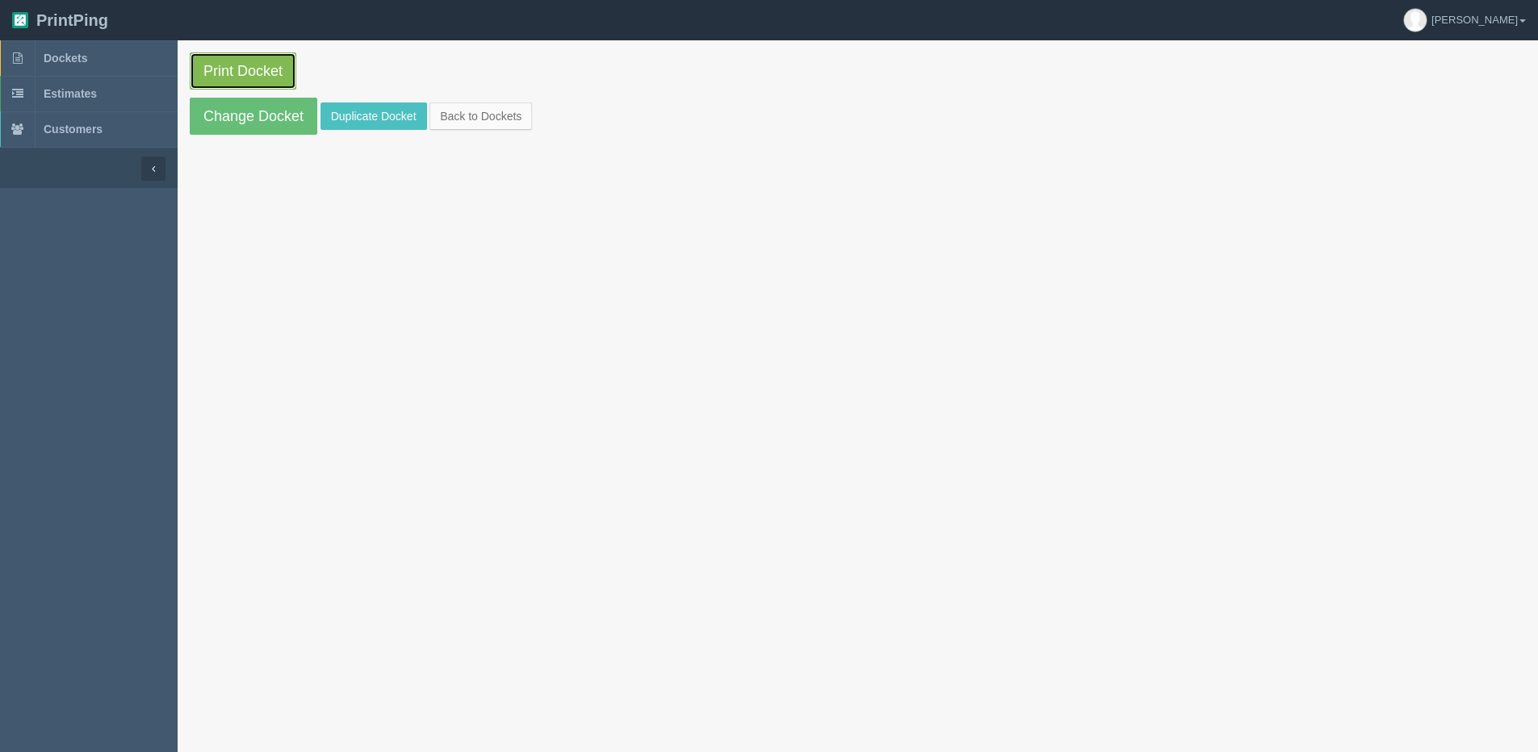
click at [251, 70] on link "Print Docket" at bounding box center [243, 70] width 107 height 37
click at [488, 120] on link "Back to Dockets" at bounding box center [481, 116] width 103 height 27
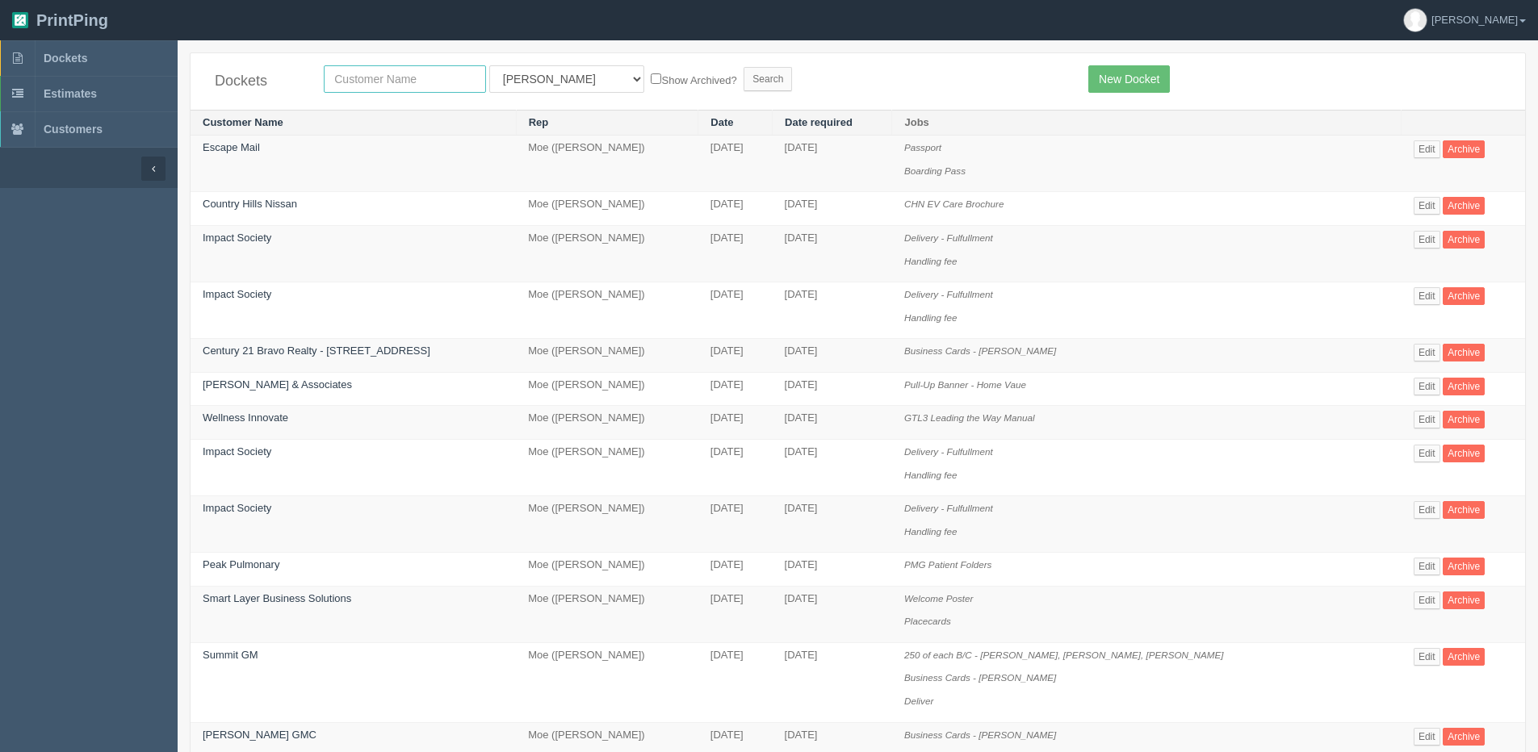
click at [390, 86] on input "text" at bounding box center [405, 78] width 162 height 27
type input "calgary mi"
